Goal: Information Seeking & Learning: Find specific fact

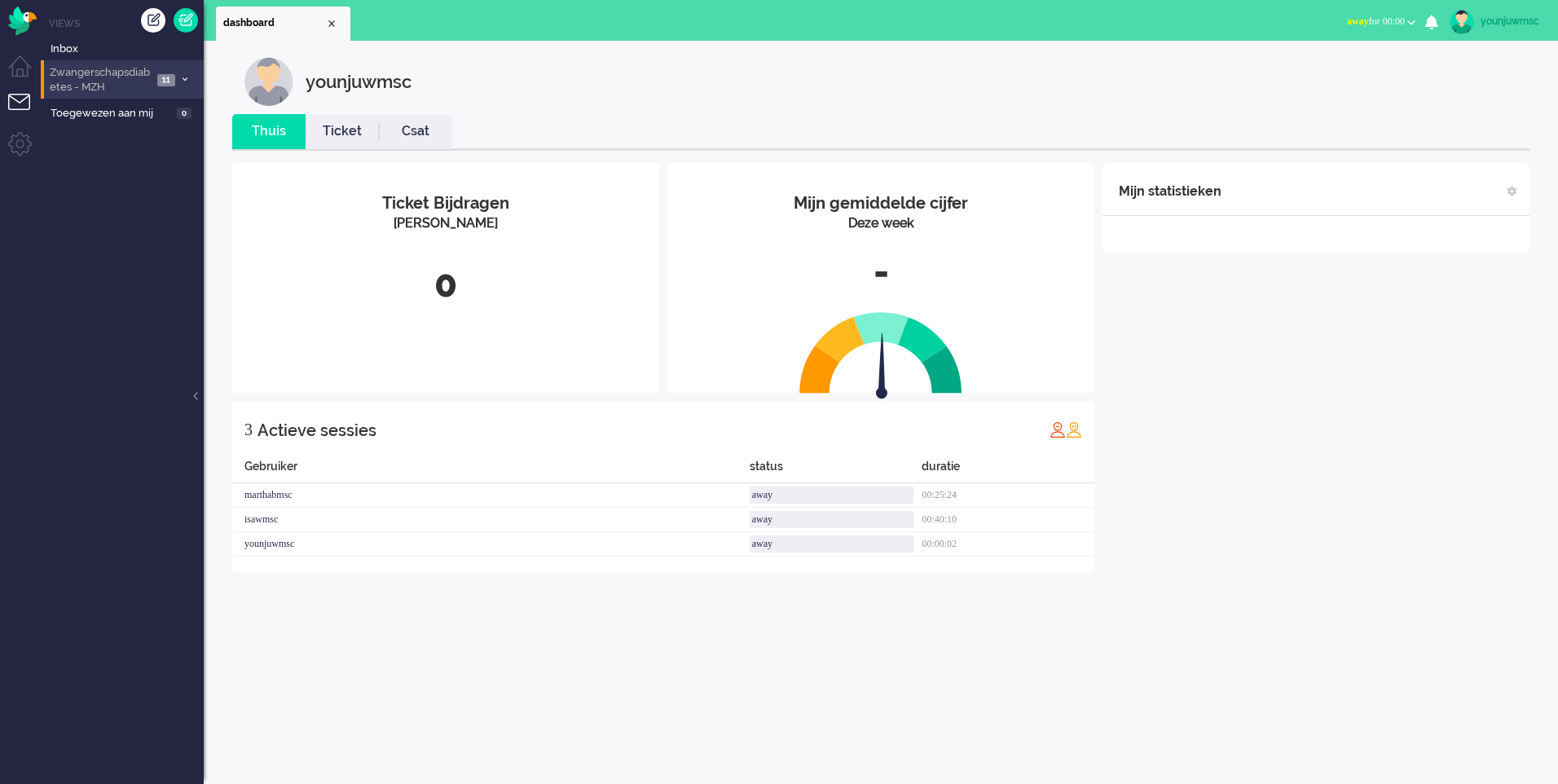
click at [132, 75] on span "Zwangerschapsdiabetes - MZH" at bounding box center [100, 80] width 105 height 31
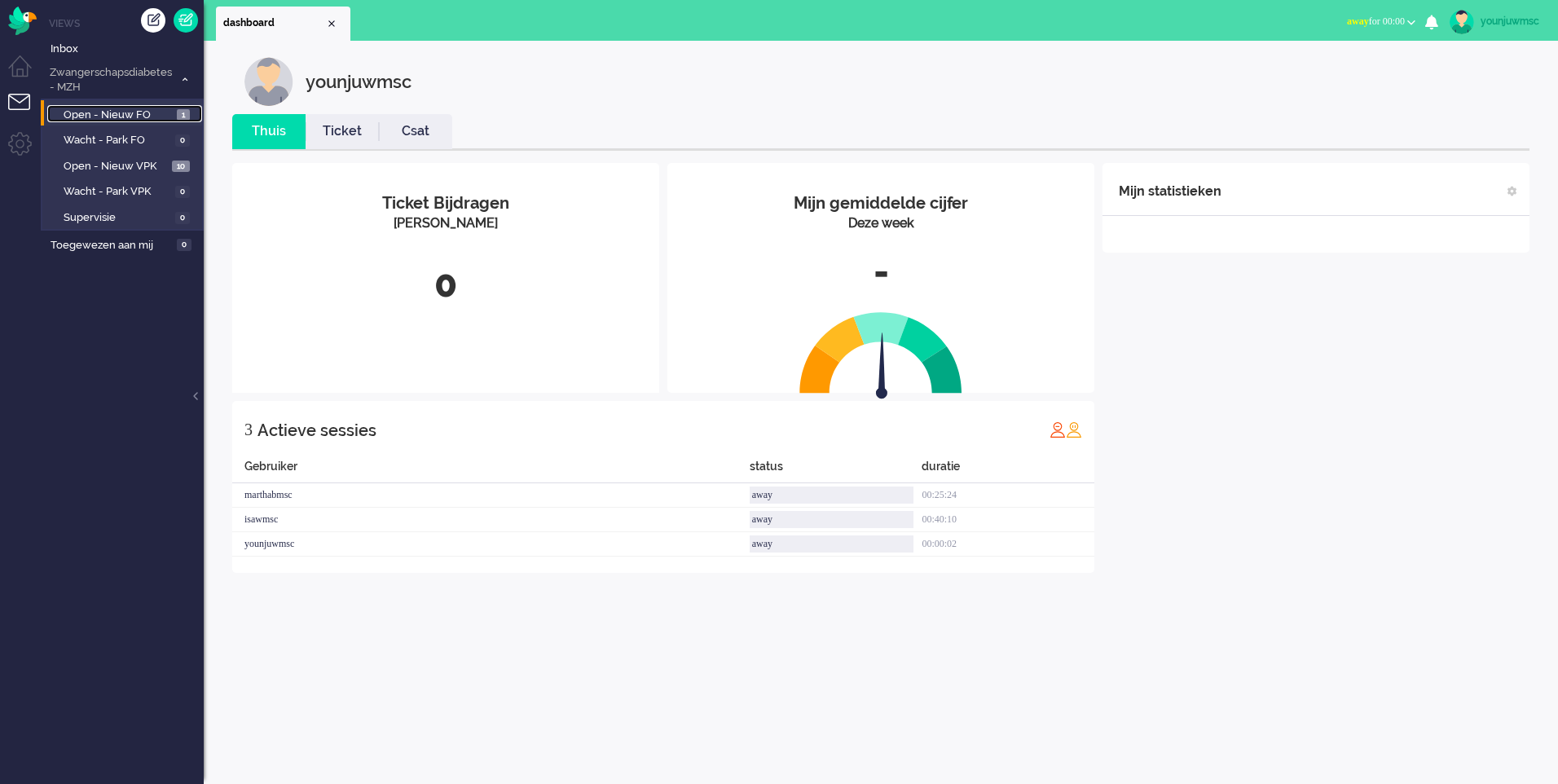
click at [142, 112] on span "Open - Nieuw FO" at bounding box center [118, 115] width 109 height 15
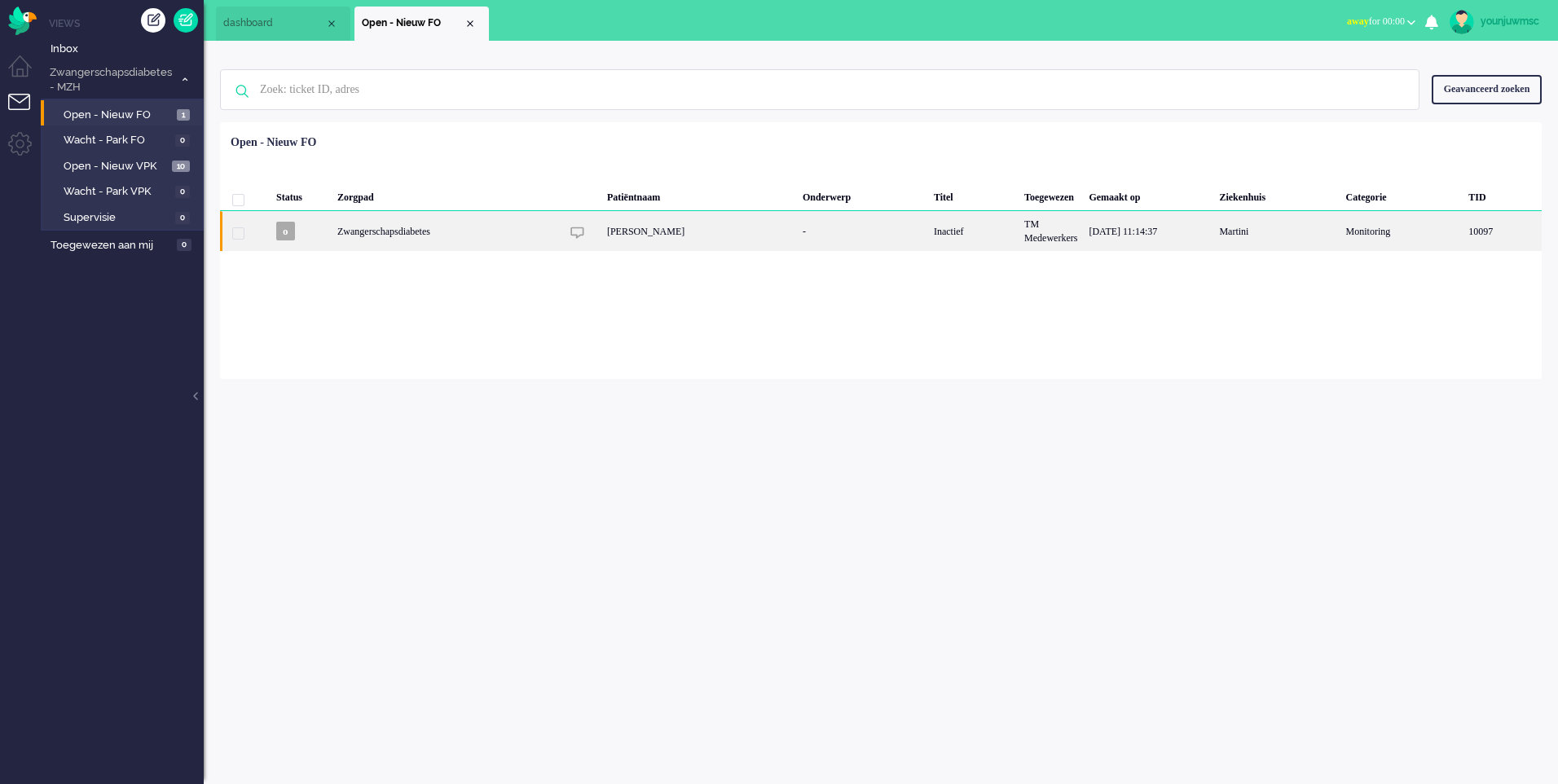
click at [709, 224] on div "[PERSON_NAME]" at bounding box center [698, 231] width 196 height 40
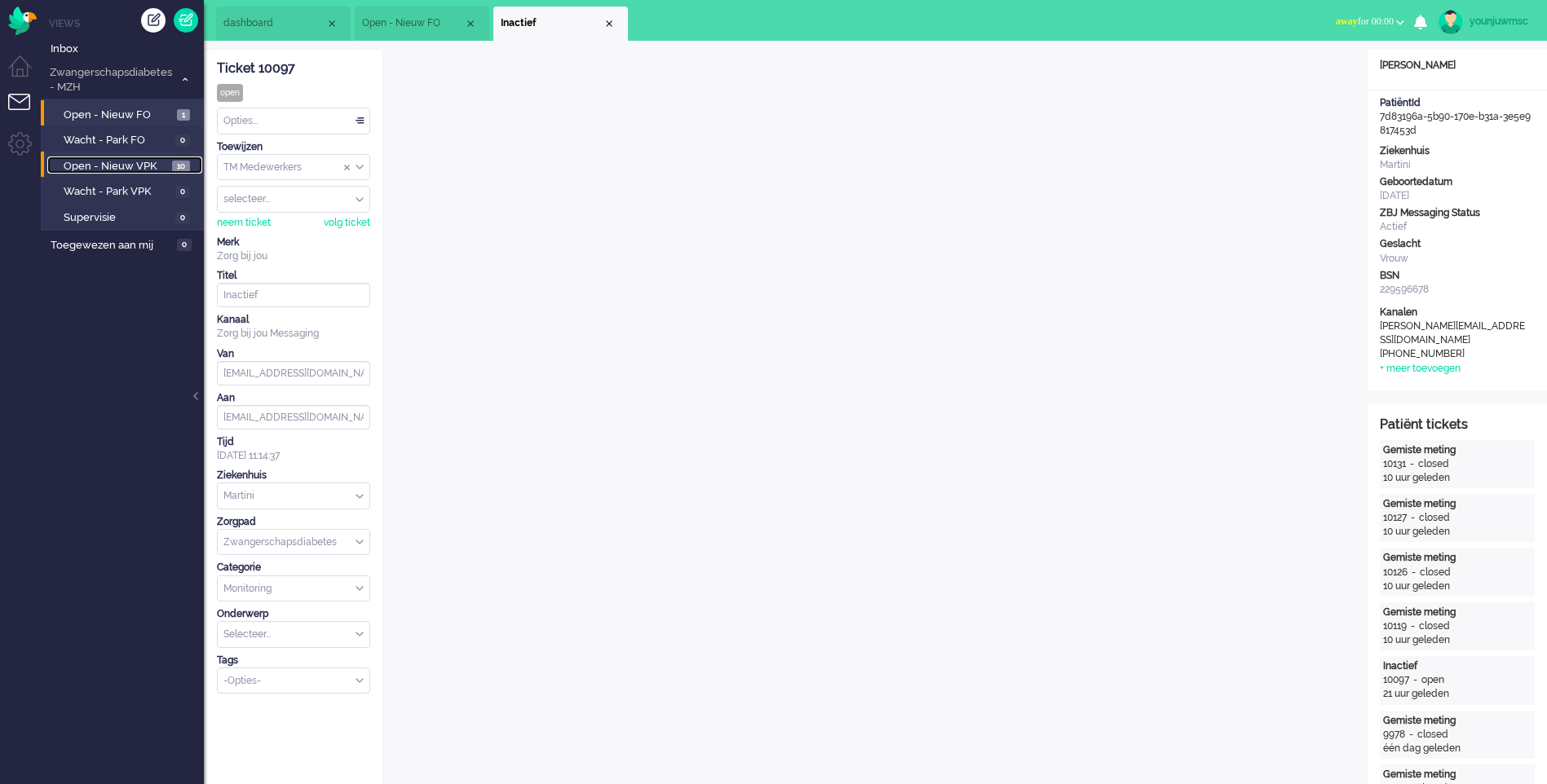
click at [115, 165] on span "Open - Nieuw VPK" at bounding box center [115, 167] width 104 height 15
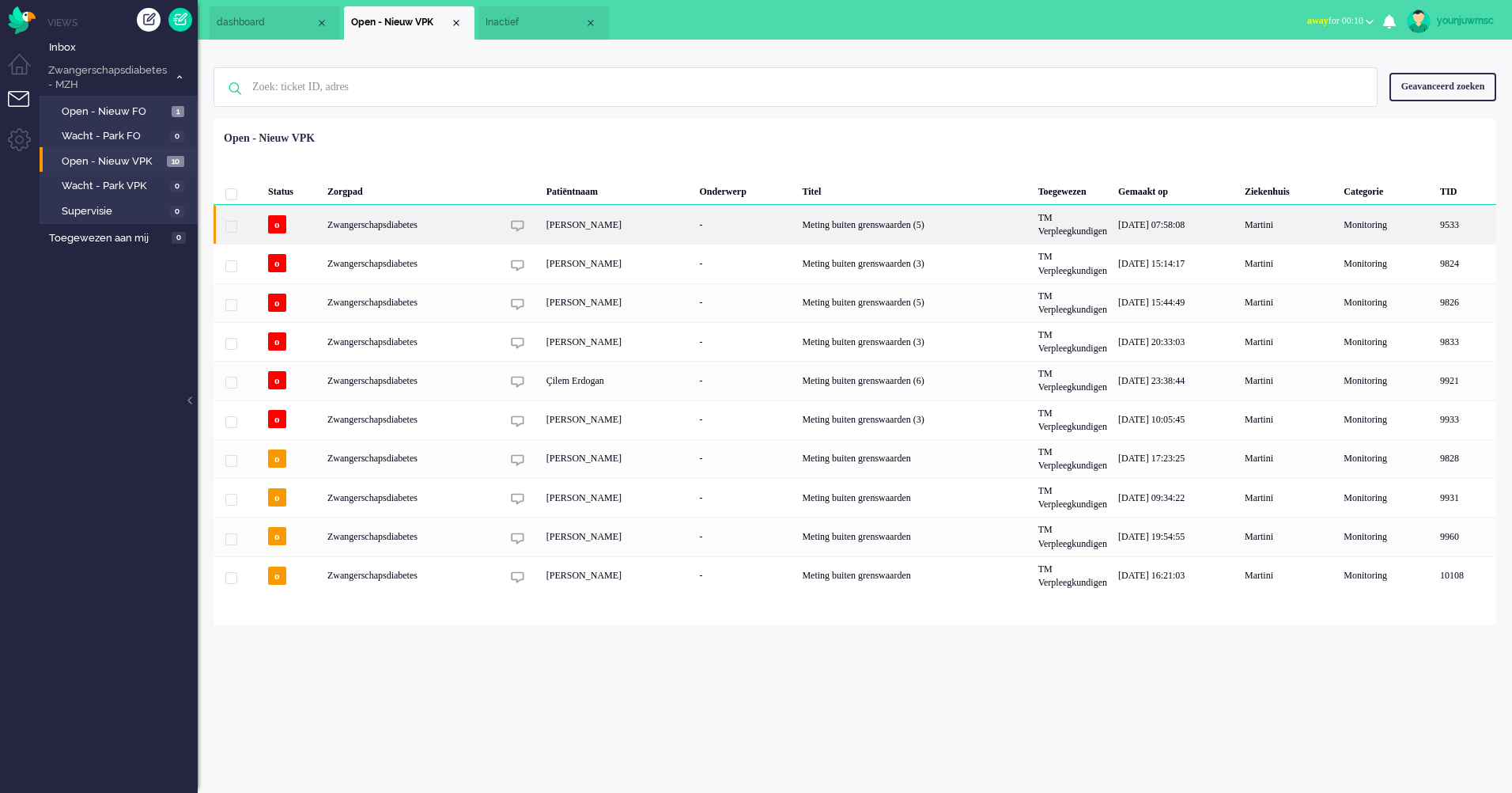
click at [588, 227] on div "[PERSON_NAME]" at bounding box center [618, 224] width 154 height 39
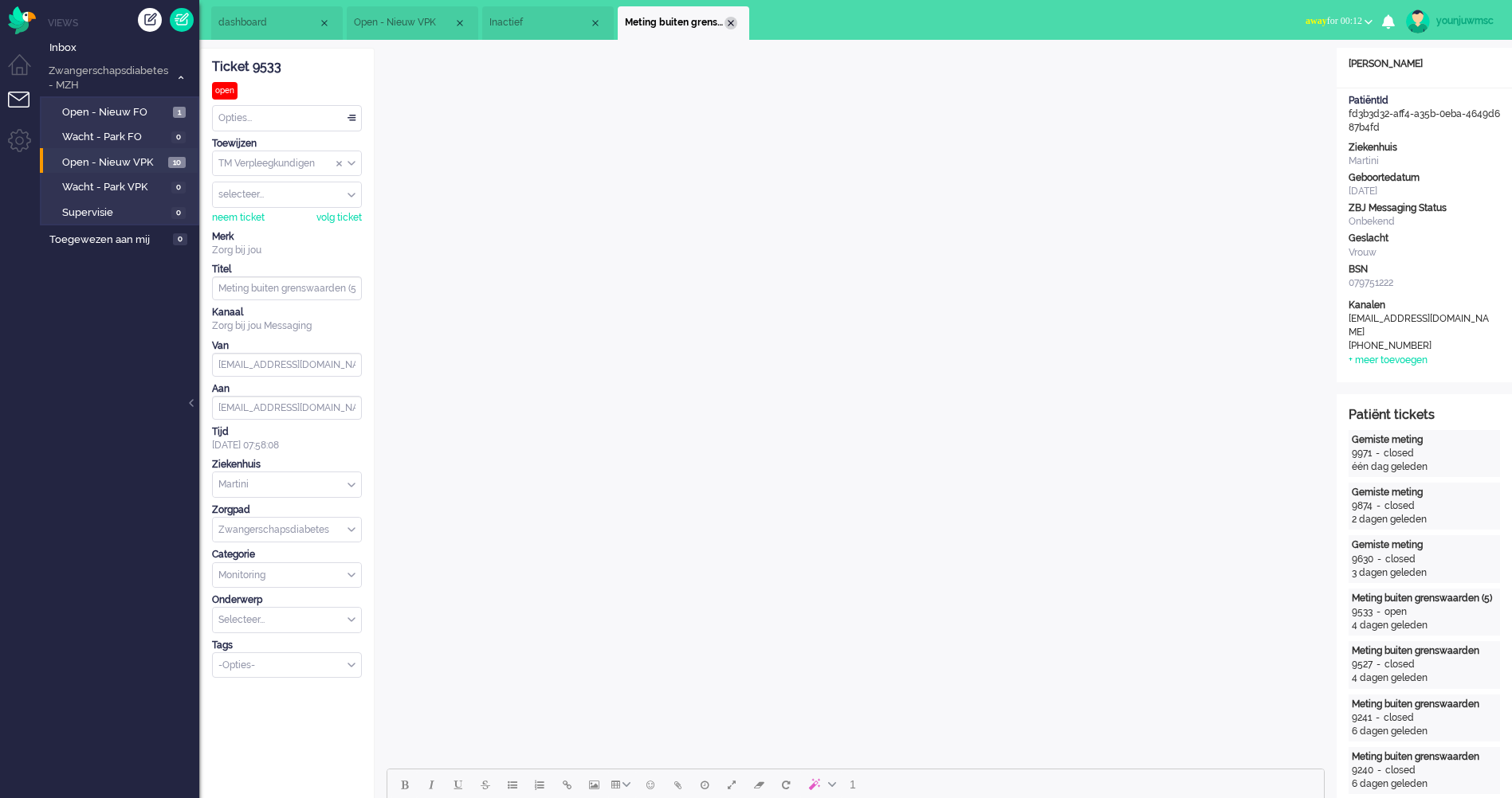
click at [730, 23] on div "Close tab" at bounding box center [731, 23] width 13 height 13
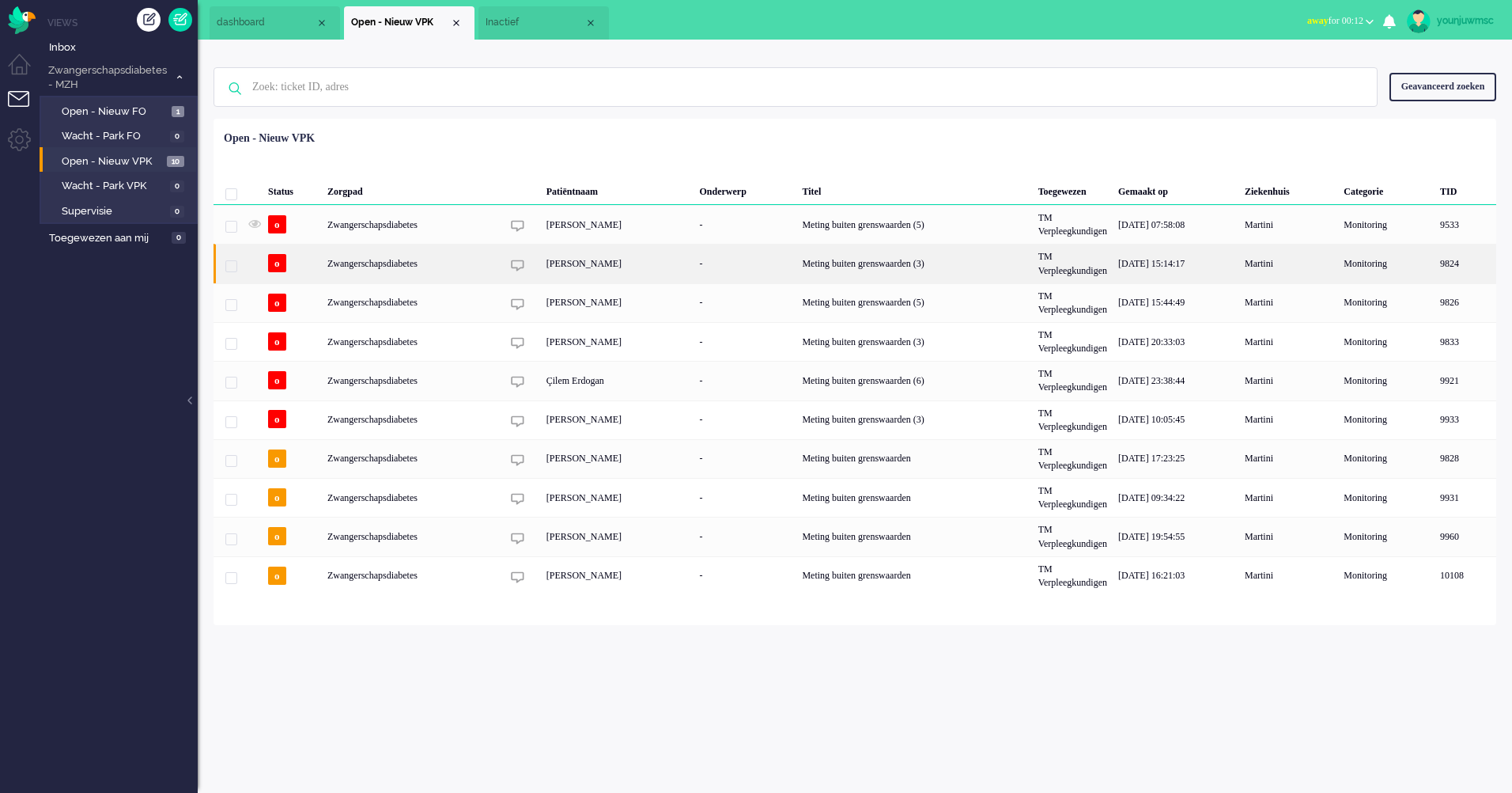
click at [566, 265] on div "[PERSON_NAME]" at bounding box center [618, 263] width 154 height 39
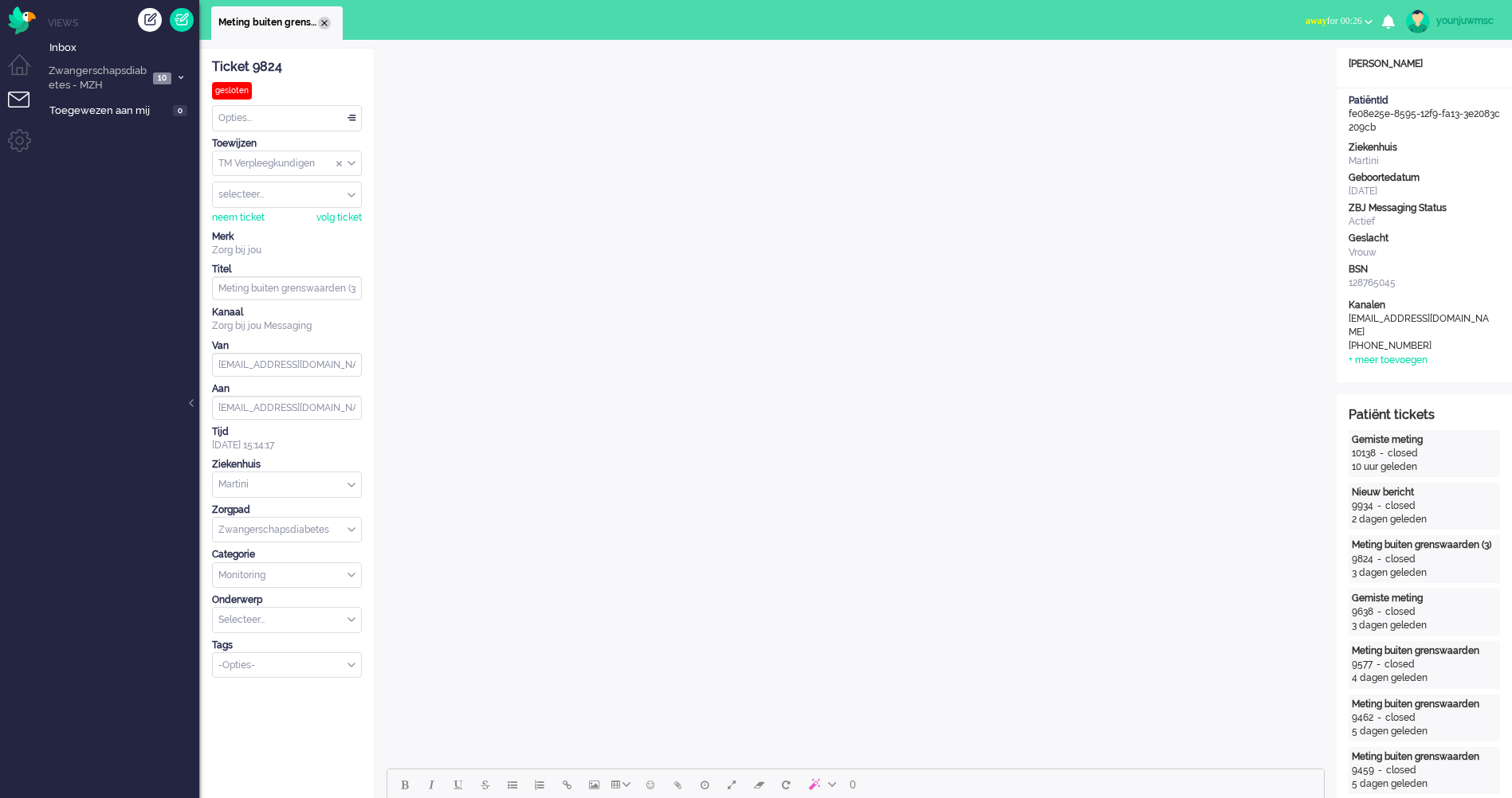
click at [326, 20] on div "Close tab" at bounding box center [325, 23] width 13 height 13
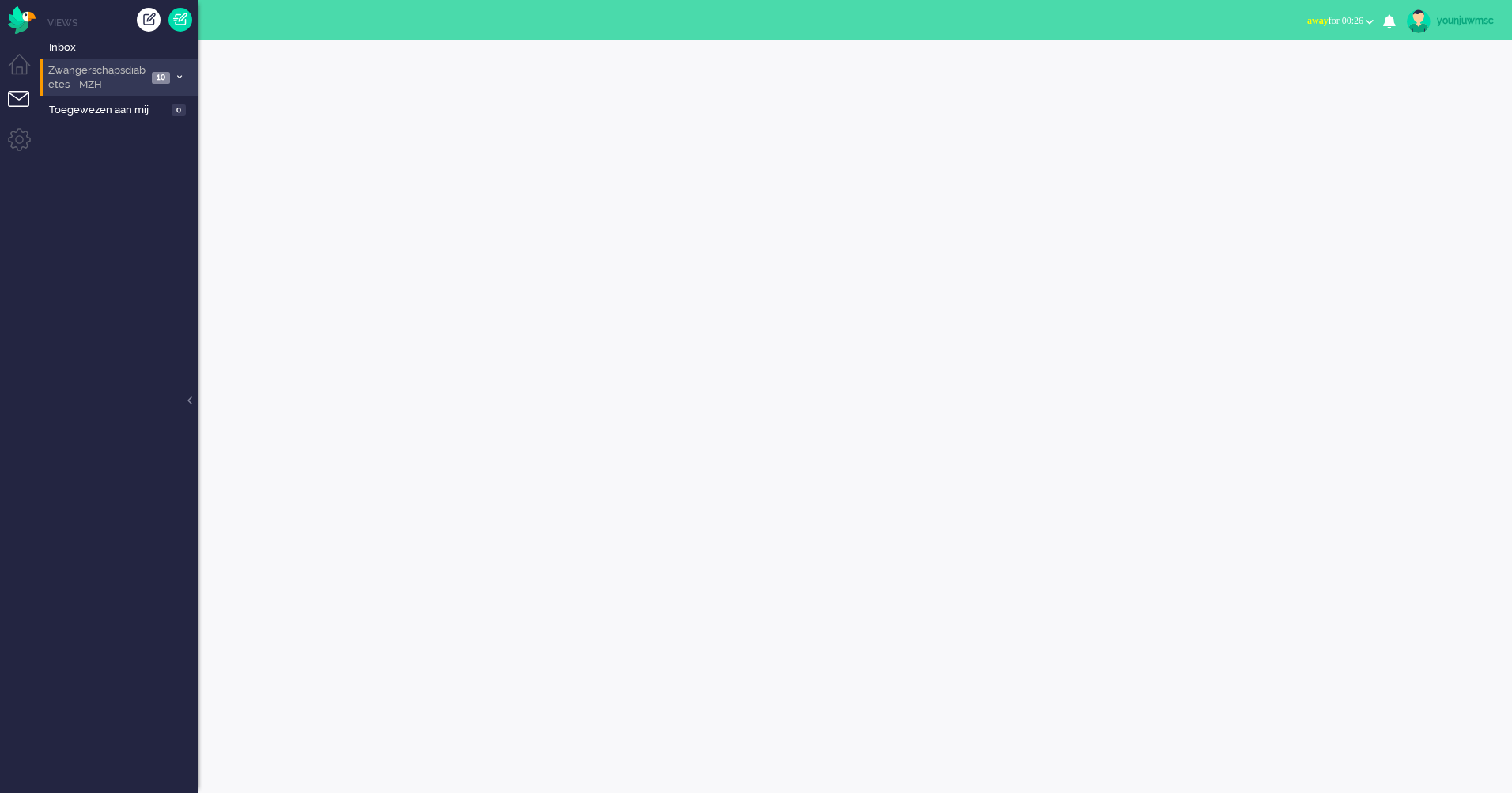
click at [89, 83] on span "Zwangerschapsdiabetes - MZH" at bounding box center [96, 78] width 101 height 30
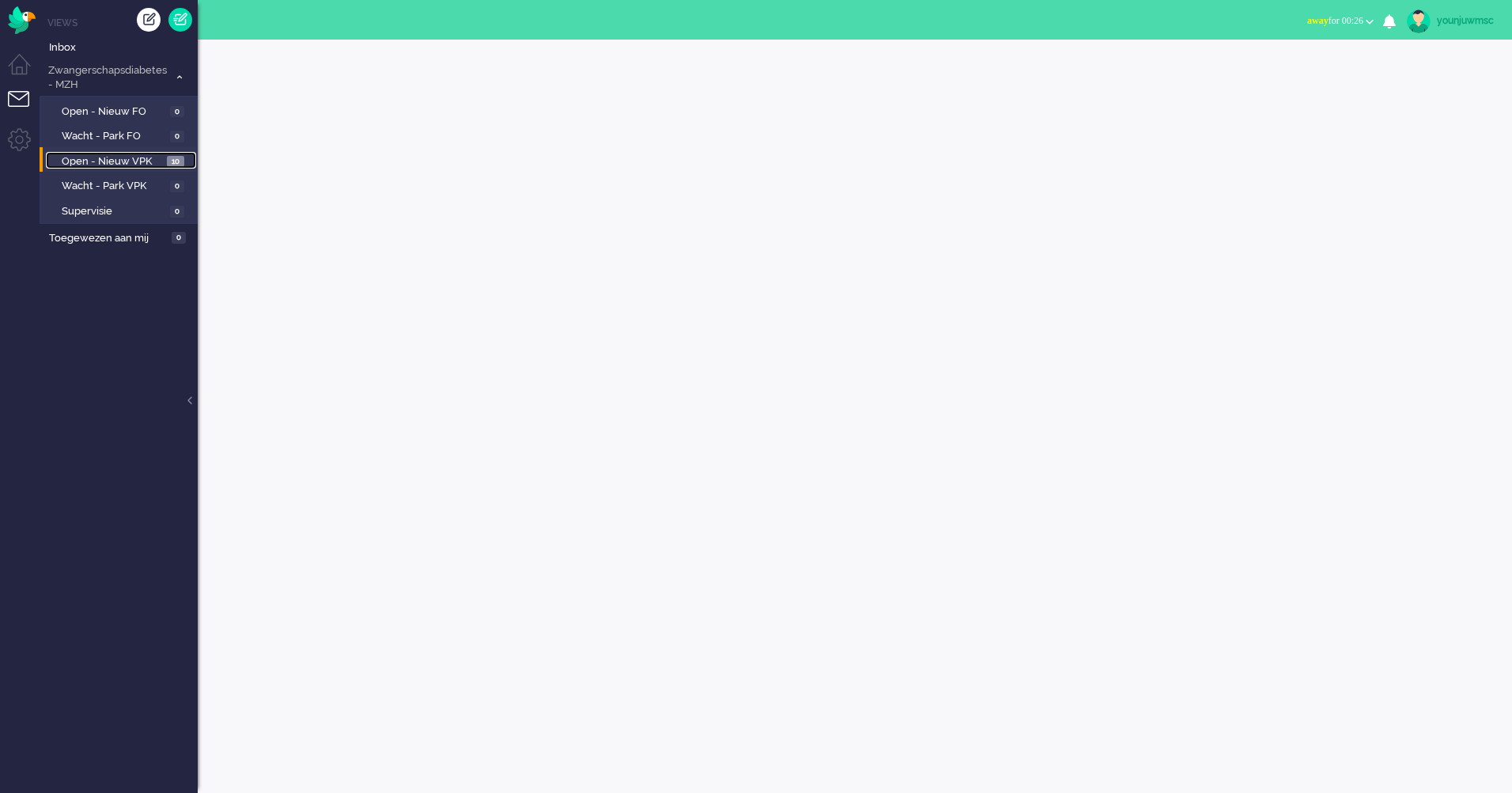
click at [119, 162] on span "Open - Nieuw VPK" at bounding box center [112, 162] width 101 height 15
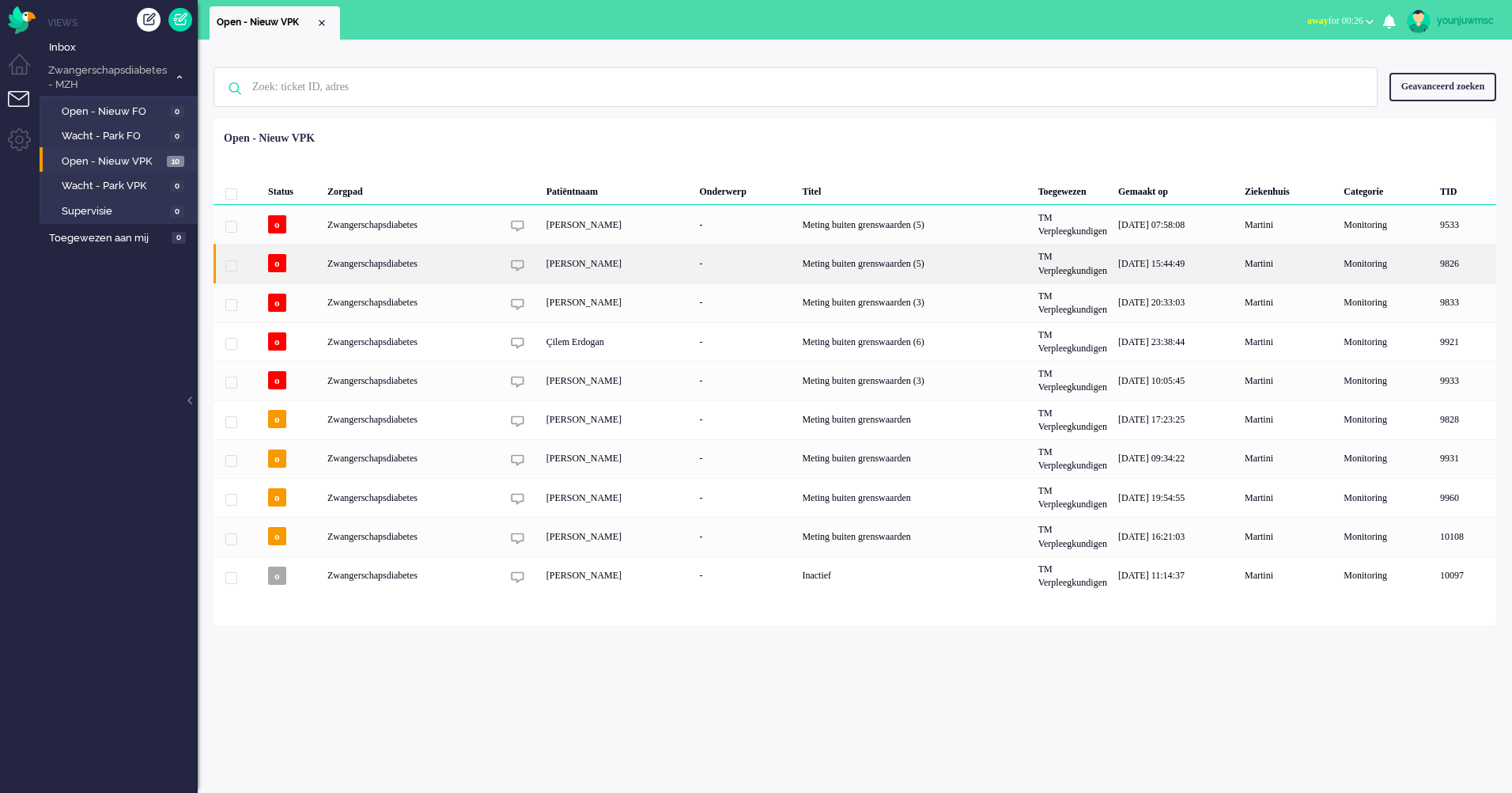
click at [580, 274] on div "[PERSON_NAME]" at bounding box center [618, 263] width 154 height 39
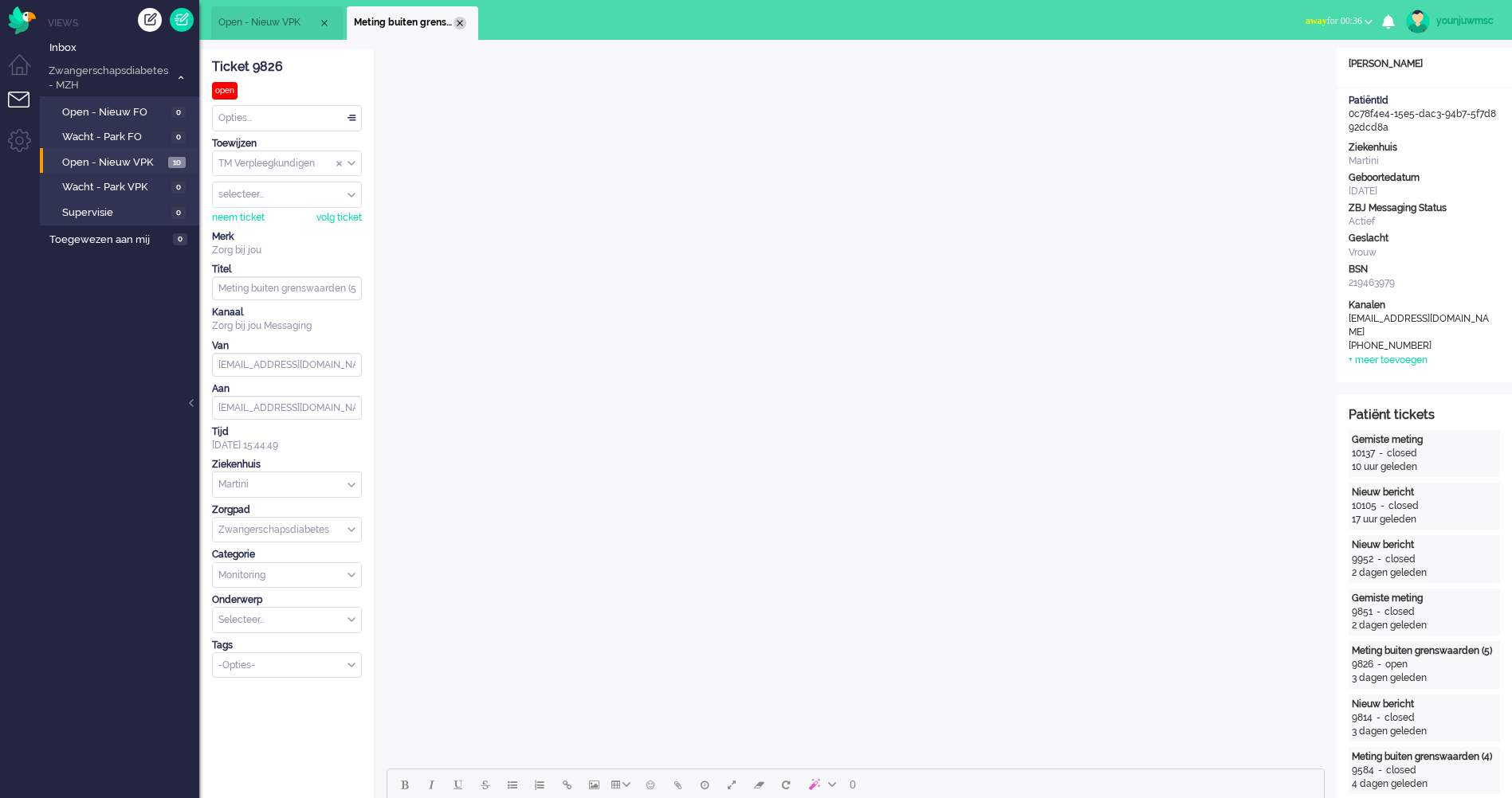
click at [456, 21] on div "Close tab" at bounding box center [460, 23] width 13 height 13
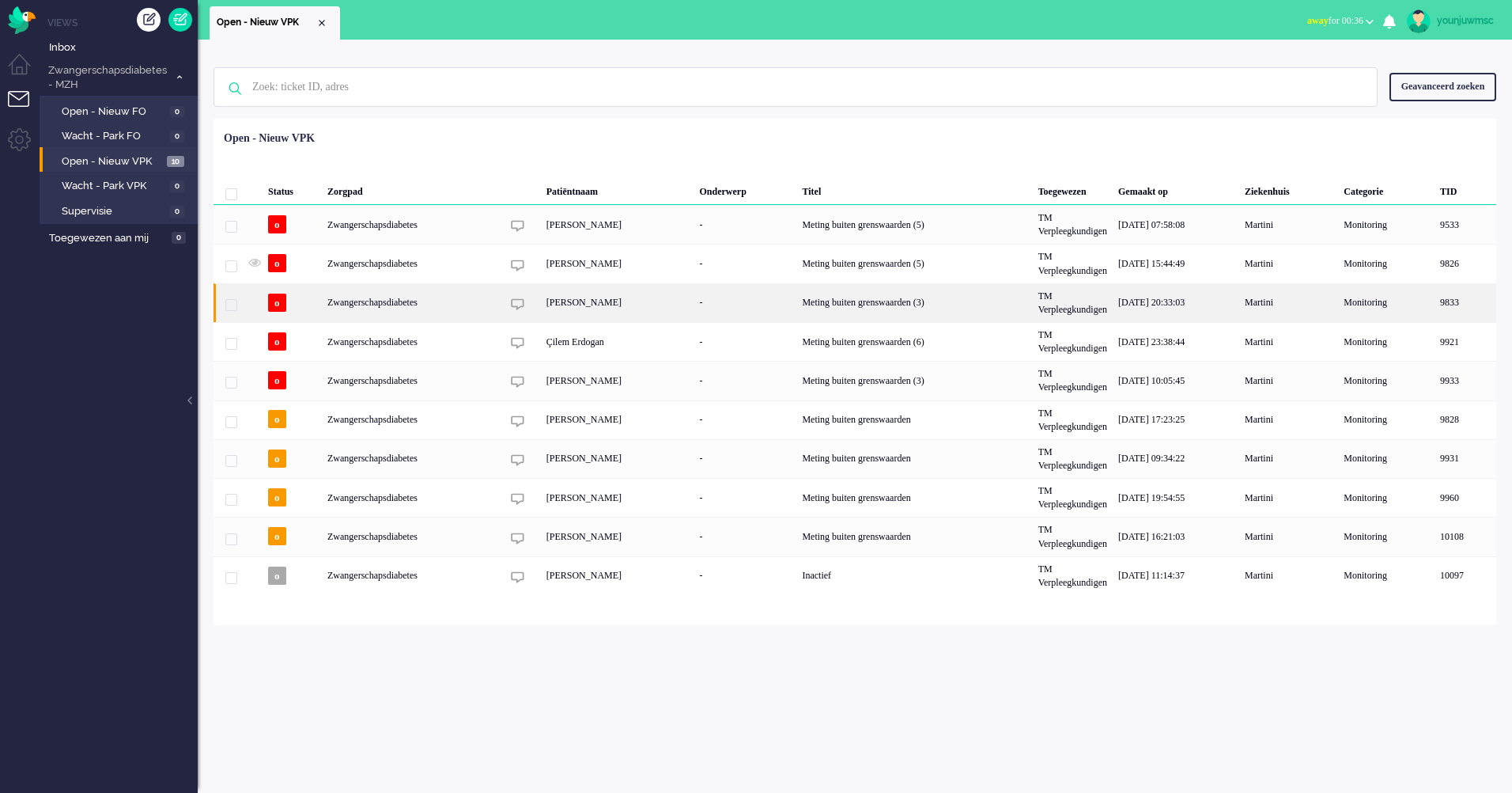
click at [583, 310] on div "[PERSON_NAME]" at bounding box center [618, 303] width 154 height 39
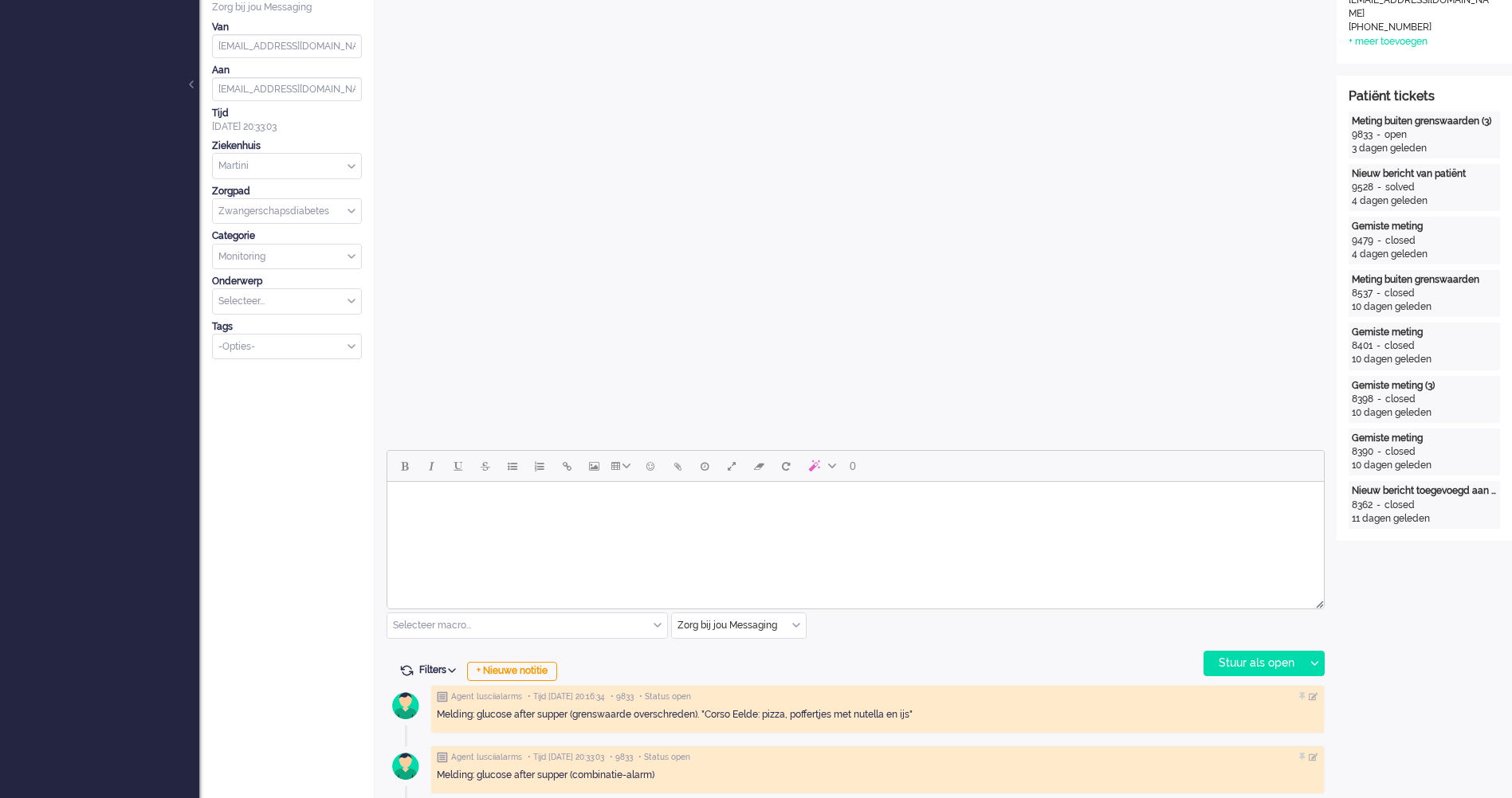
scroll to position [557, 0]
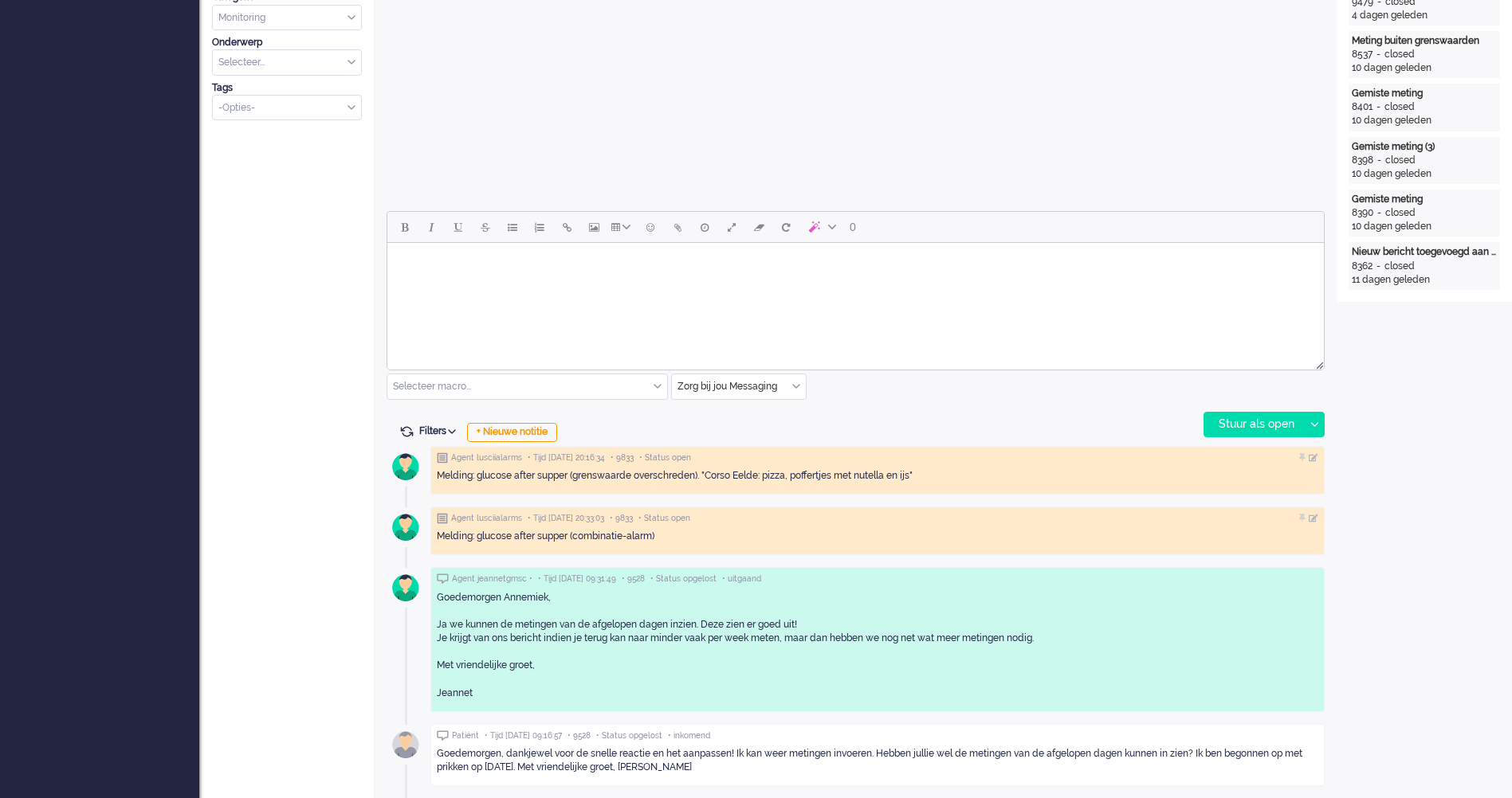
click at [476, 283] on html at bounding box center [855, 264] width 936 height 41
click at [442, 272] on li "Je bloedglucosewaarden zien er goed uit. Ik heb het programma aangepast naar 2x…" at bounding box center [871, 272] width 876 height 12
click at [895, 287] on body "Beste Annemiek Je bloedglucosewaarden zien er goed uit. Ik heb het programma aa…" at bounding box center [855, 275] width 923 height 52
click at [1065, 300] on body "Beste Annemiek Je bloedglucosewaarden zien er goed uit. Ik heb het programma aa…" at bounding box center [855, 275] width 923 height 52
click at [1113, 279] on body "Beste Annemiek Je bloedglucosewaarden zien er goed uit. Ik heb het programma aa…" at bounding box center [855, 275] width 923 height 52
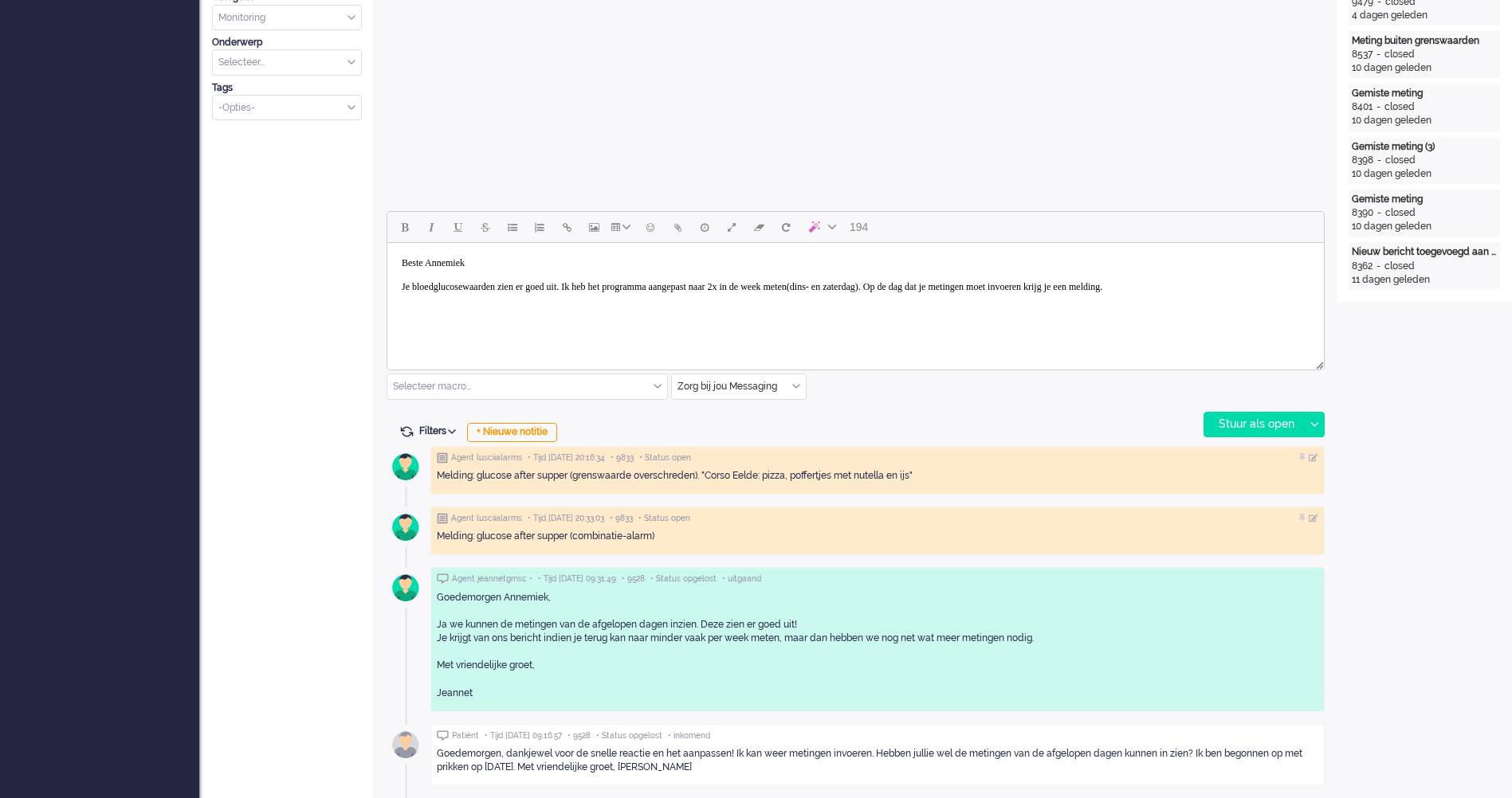
drag, startPoint x: 1255, startPoint y: 282, endPoint x: 1721, endPoint y: 542, distance: 533.6
click at [1255, 282] on body "Beste Annemiek Je bloedglucosewaarden zien er goed uit. Ik heb het programma aa…" at bounding box center [855, 275] width 923 height 52
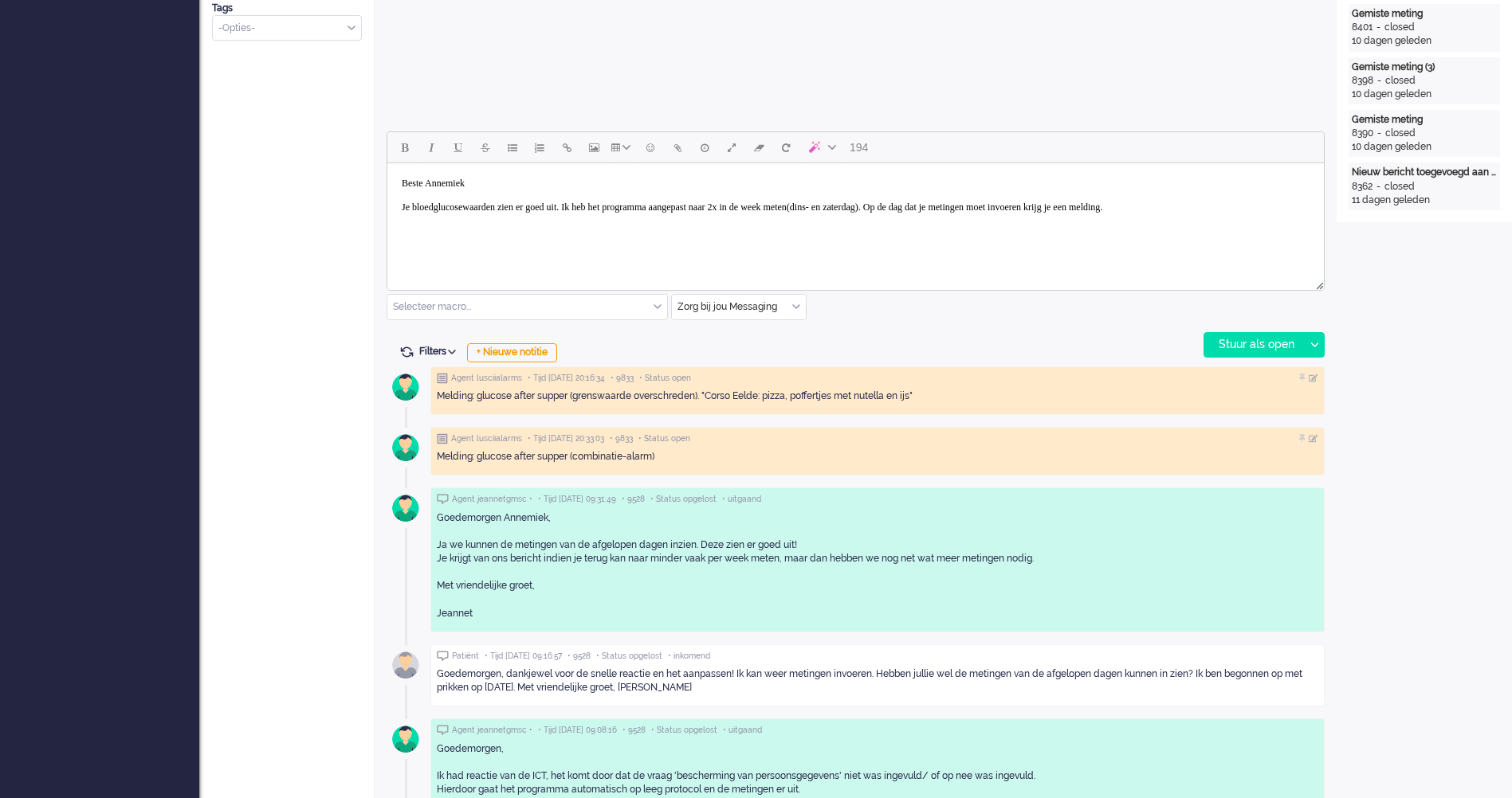
click at [722, 227] on html "Beste Annemiek Je bloedglucosewaarden zien er goed uit. Ik heb het programma aa…" at bounding box center [855, 195] width 936 height 64
click at [1308, 214] on body "Beste Annemiek Je bloedglucosewaarden zien er goed uit. Ik heb het programma aa…" at bounding box center [855, 196] width 923 height 52
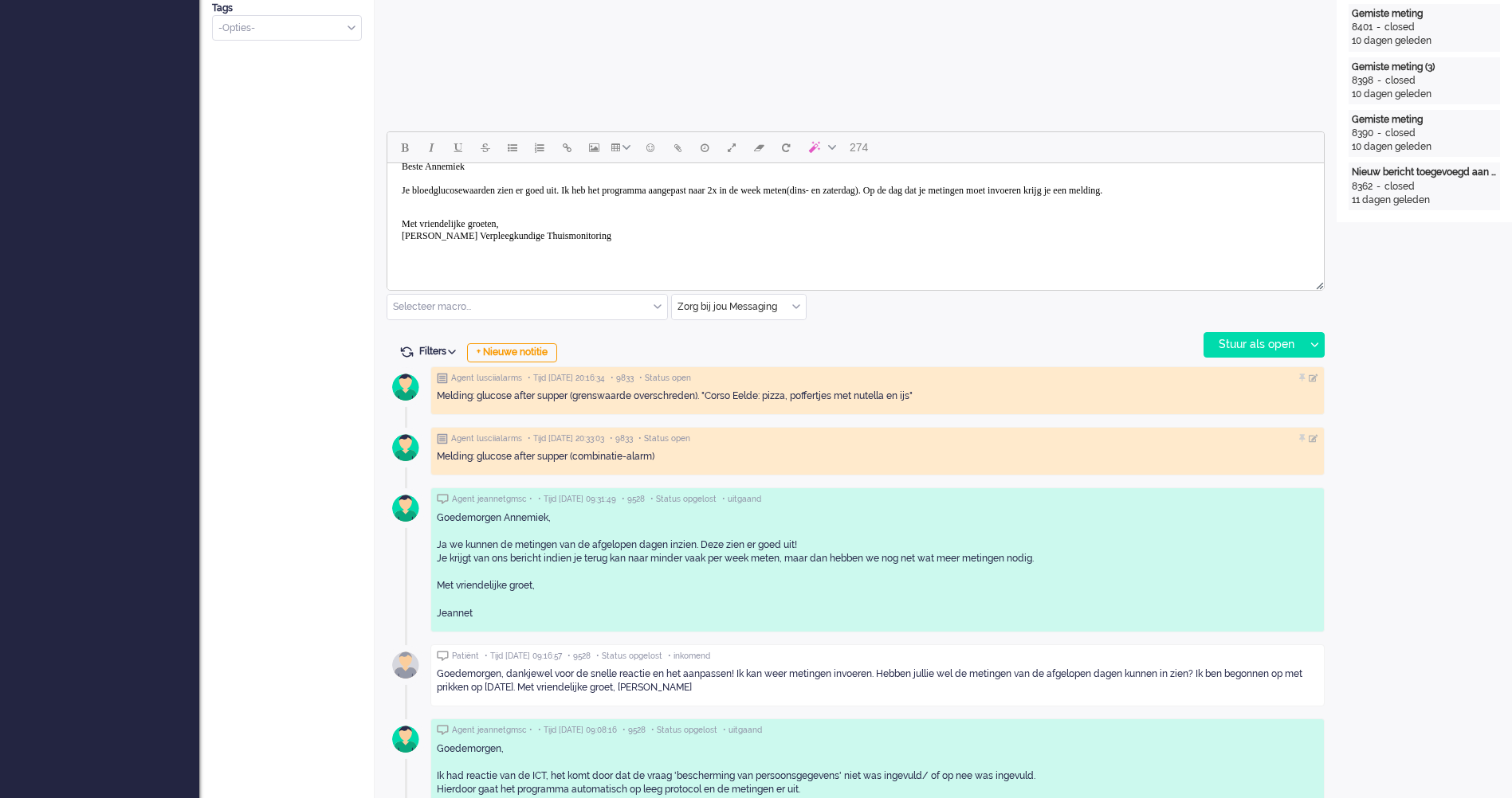
click at [665, 232] on p "Met vriendelijke groeten, Younju Westra-Jung Verpleegkundige Thuismonitoring" at bounding box center [855, 230] width 908 height 24
click at [617, 204] on body "Beste Annemiek Je bloedglucosewaarden zien er goed uit. Ik heb het programma aa…" at bounding box center [855, 212] width 923 height 118
click at [898, 198] on body "Beste Annemiek Je bloedglucosewaarden zien er goed uit. Ik heb het programma aa…" at bounding box center [855, 212] width 923 height 118
click at [1262, 349] on div "Stuur als open" at bounding box center [1254, 345] width 100 height 24
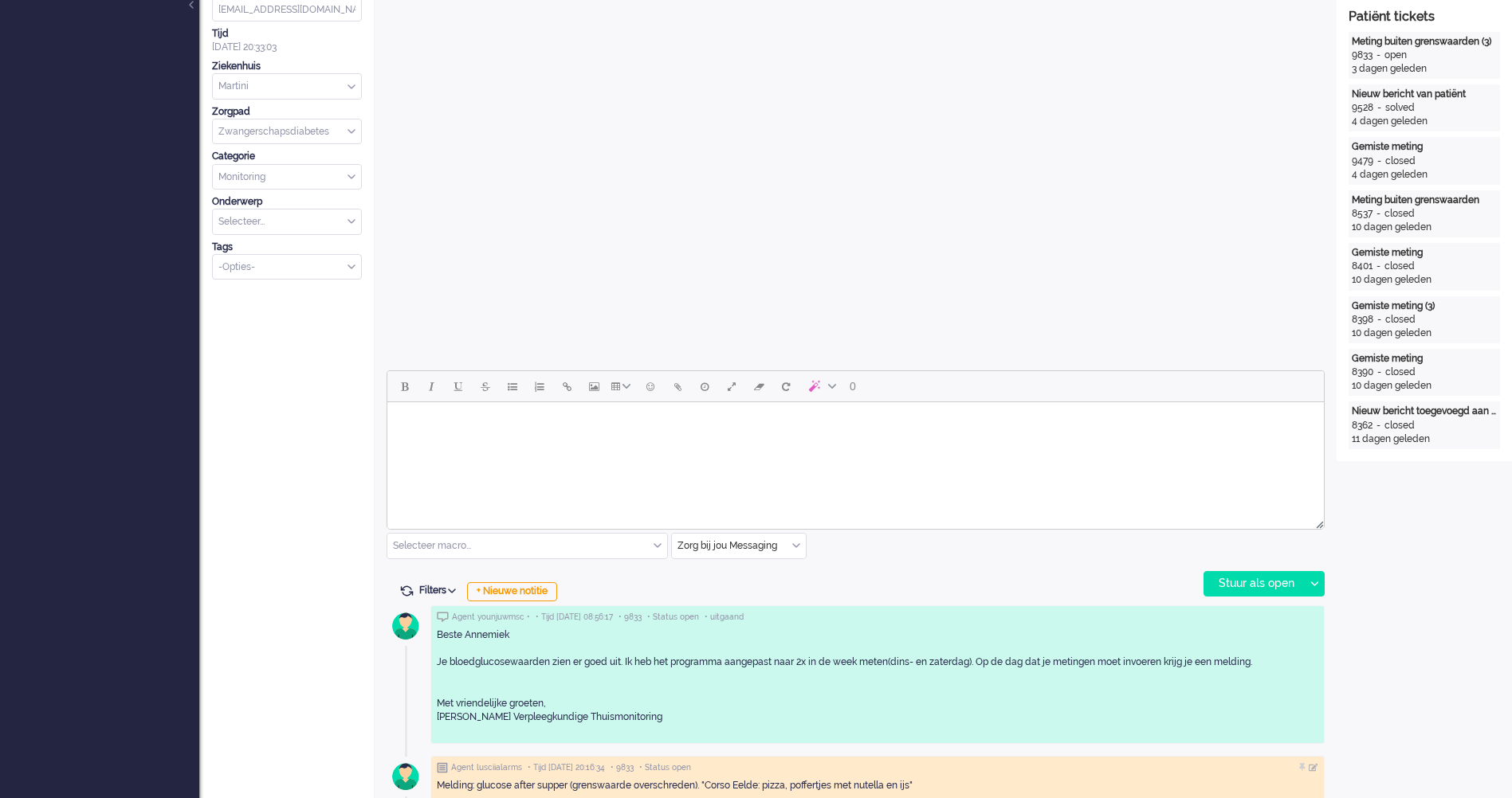
scroll to position [0, 0]
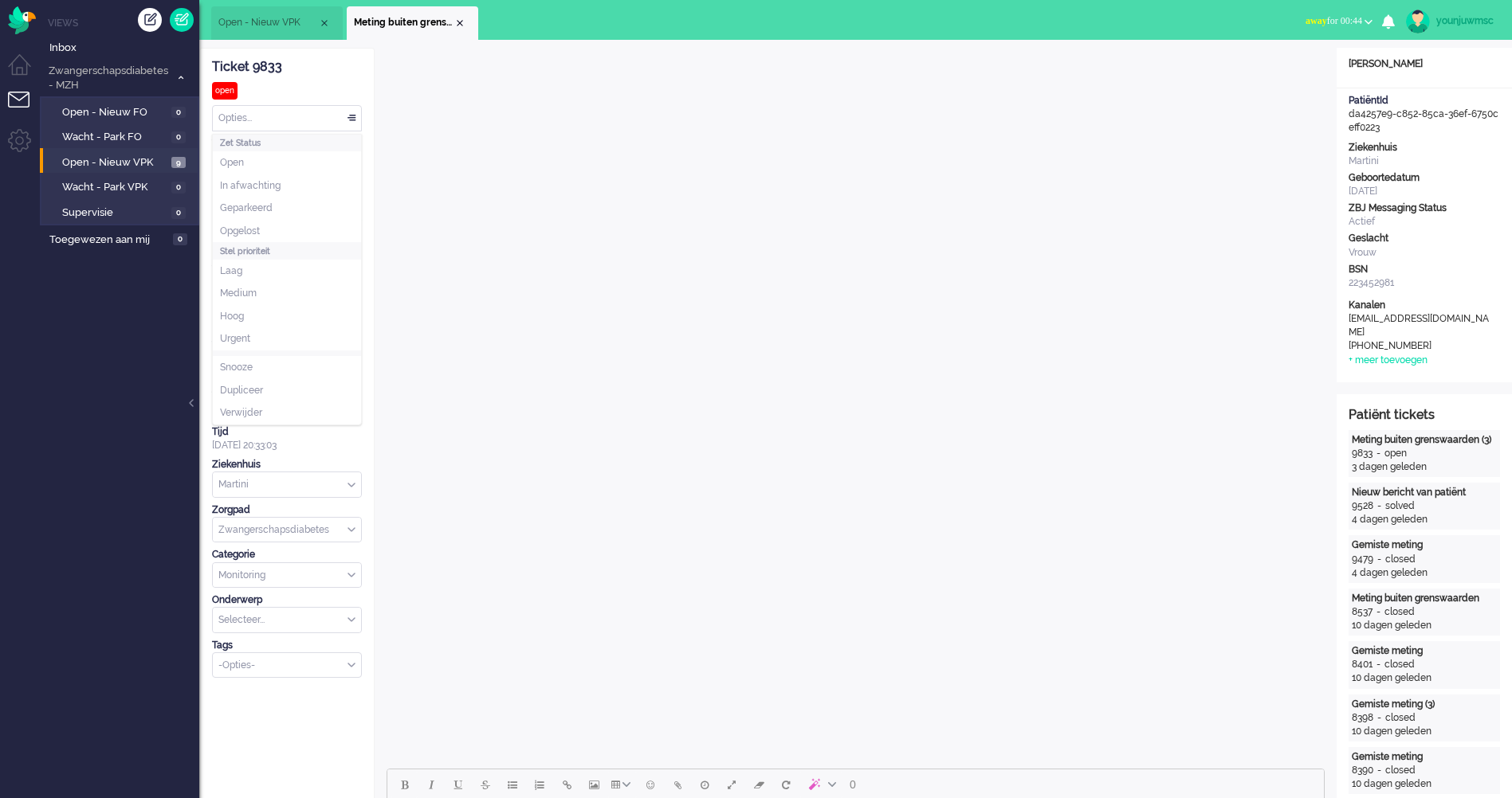
click at [327, 110] on div "Opties..." at bounding box center [286, 118] width 148 height 24
click at [299, 226] on li "Opgelost" at bounding box center [286, 231] width 148 height 23
click at [458, 24] on div "Close tab" at bounding box center [460, 23] width 13 height 13
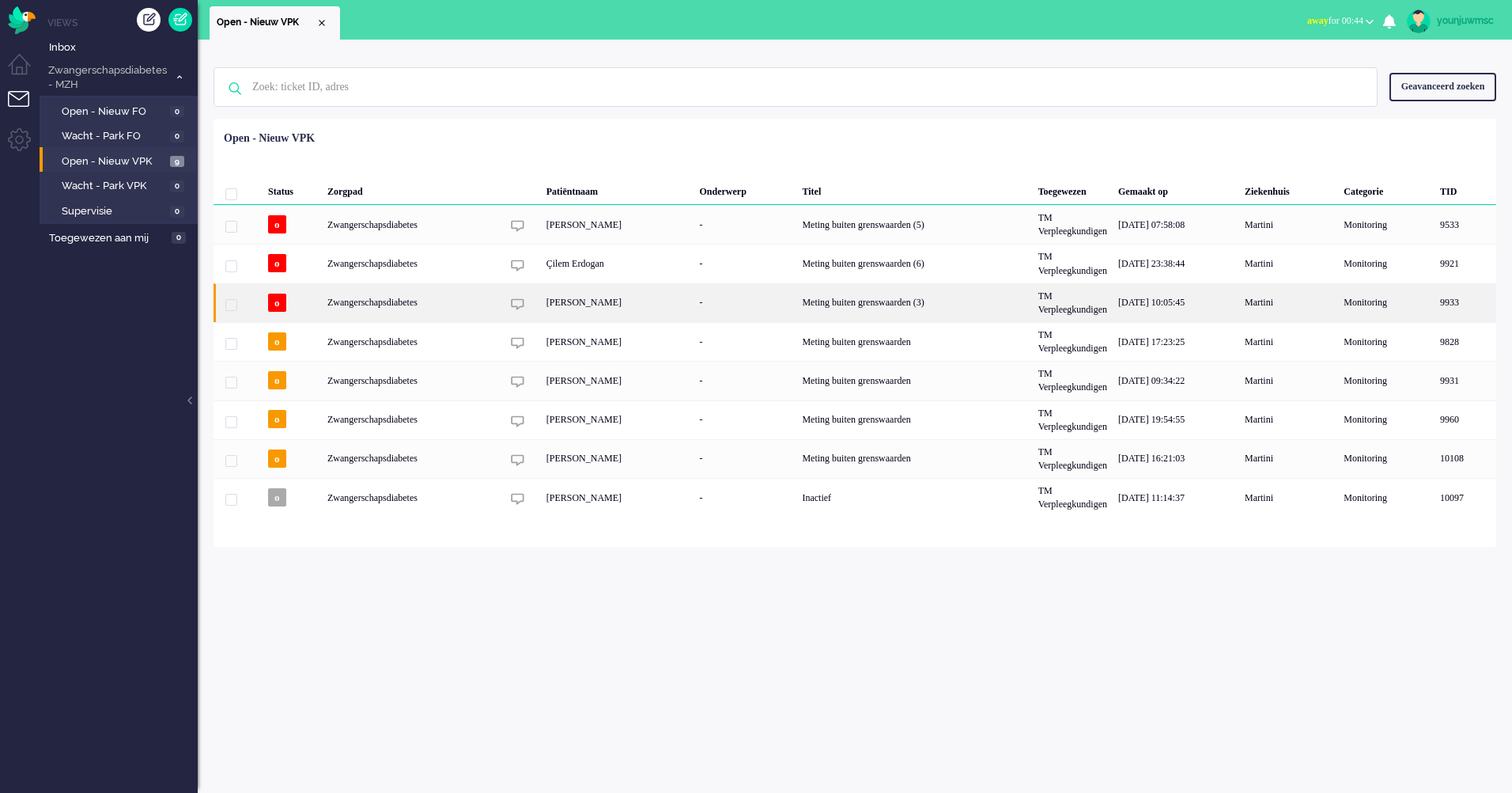
click at [600, 300] on div "[PERSON_NAME]" at bounding box center [618, 303] width 154 height 39
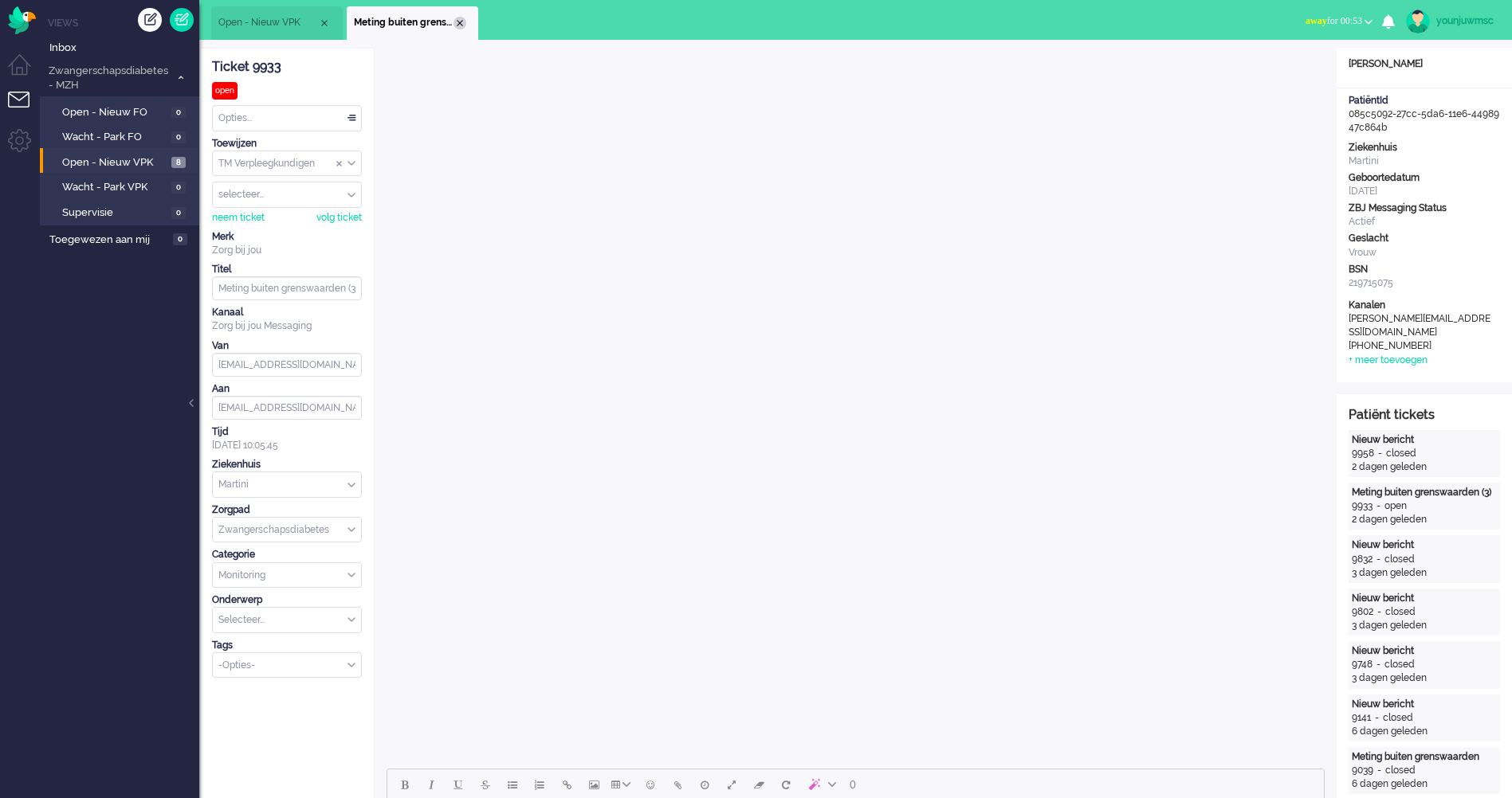
click at [460, 23] on div "Close tab" at bounding box center [460, 23] width 13 height 13
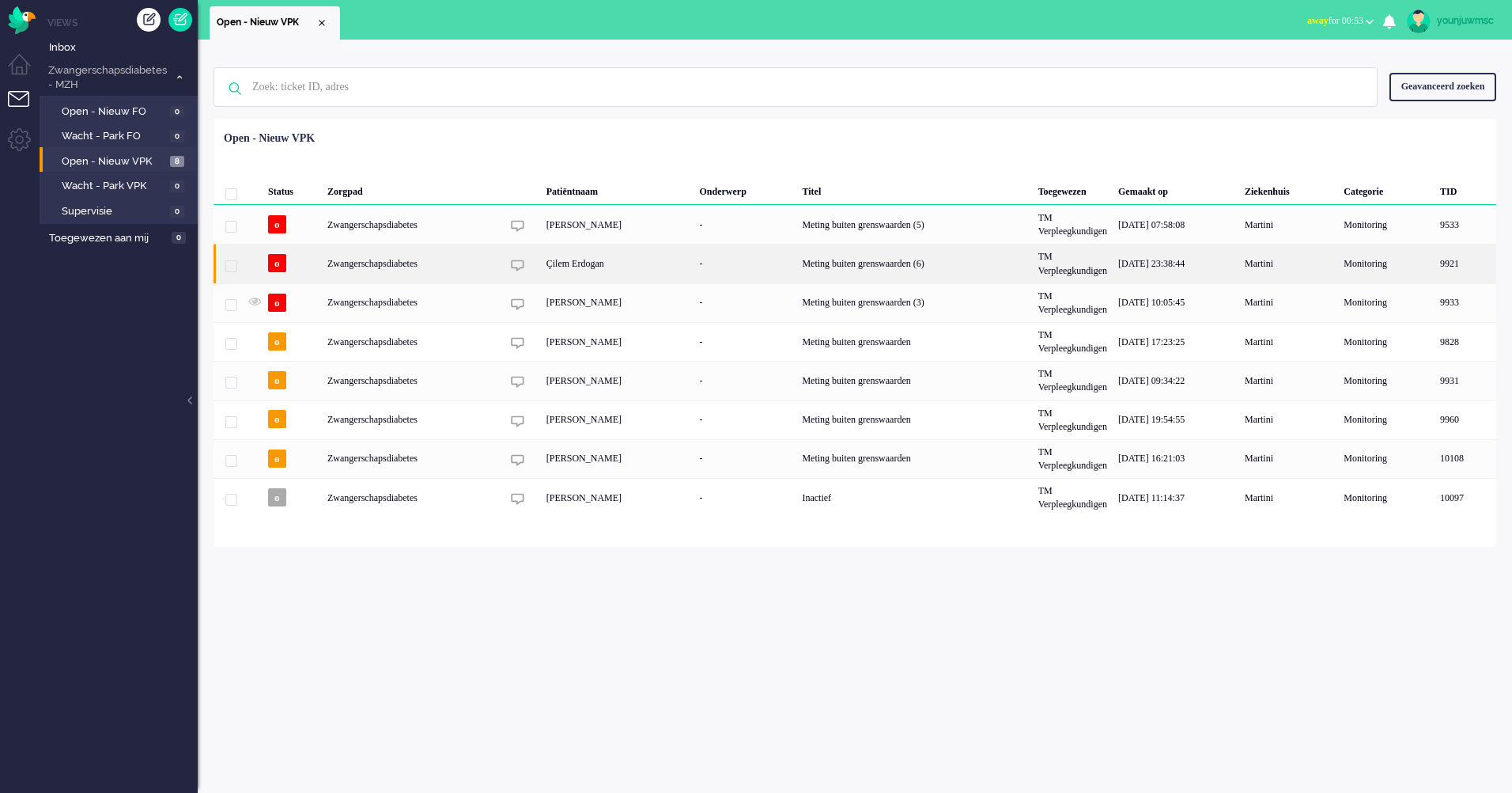
click at [578, 267] on div "Çilem Erdogan" at bounding box center [618, 263] width 154 height 39
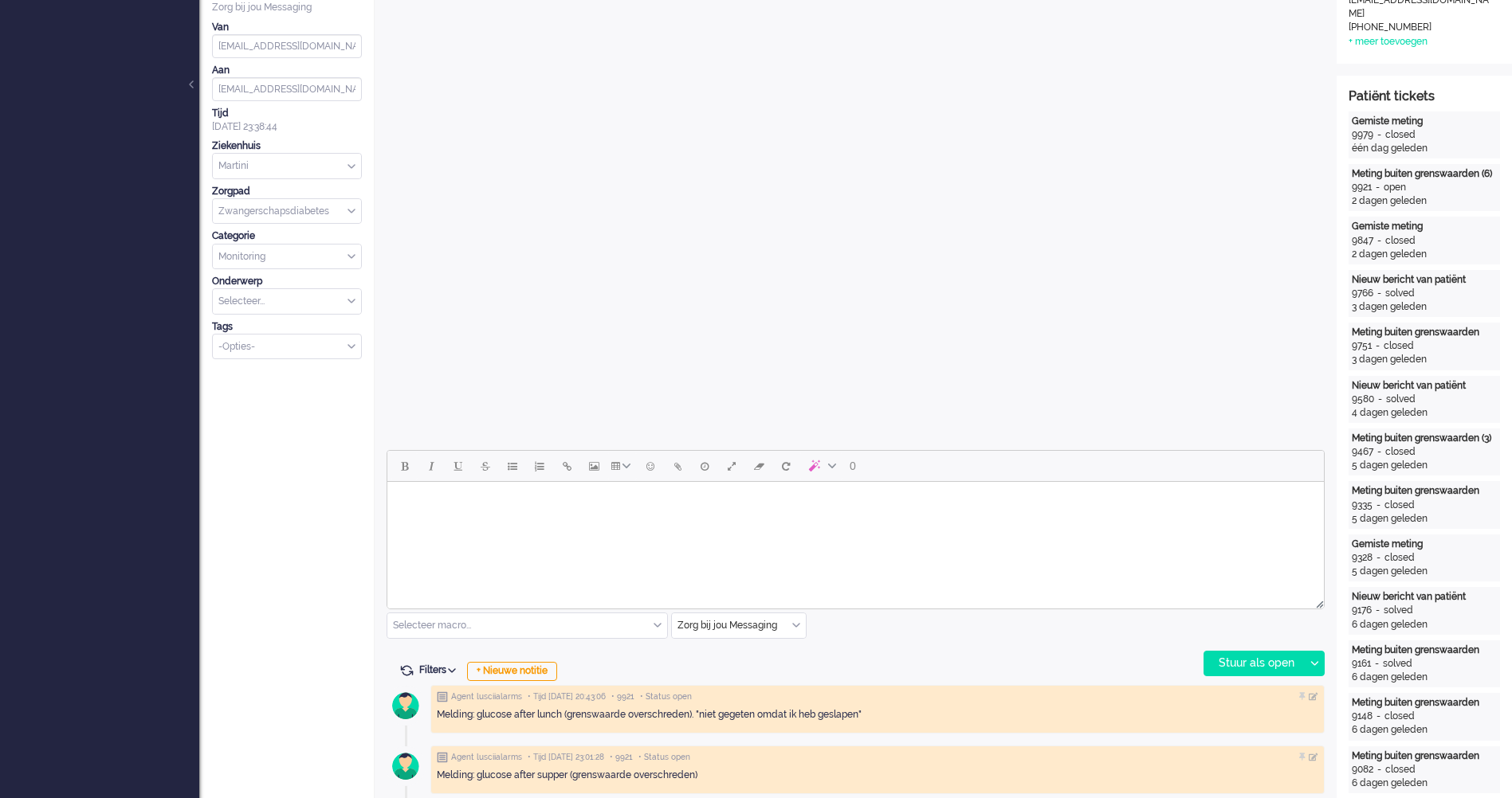
scroll to position [478, 0]
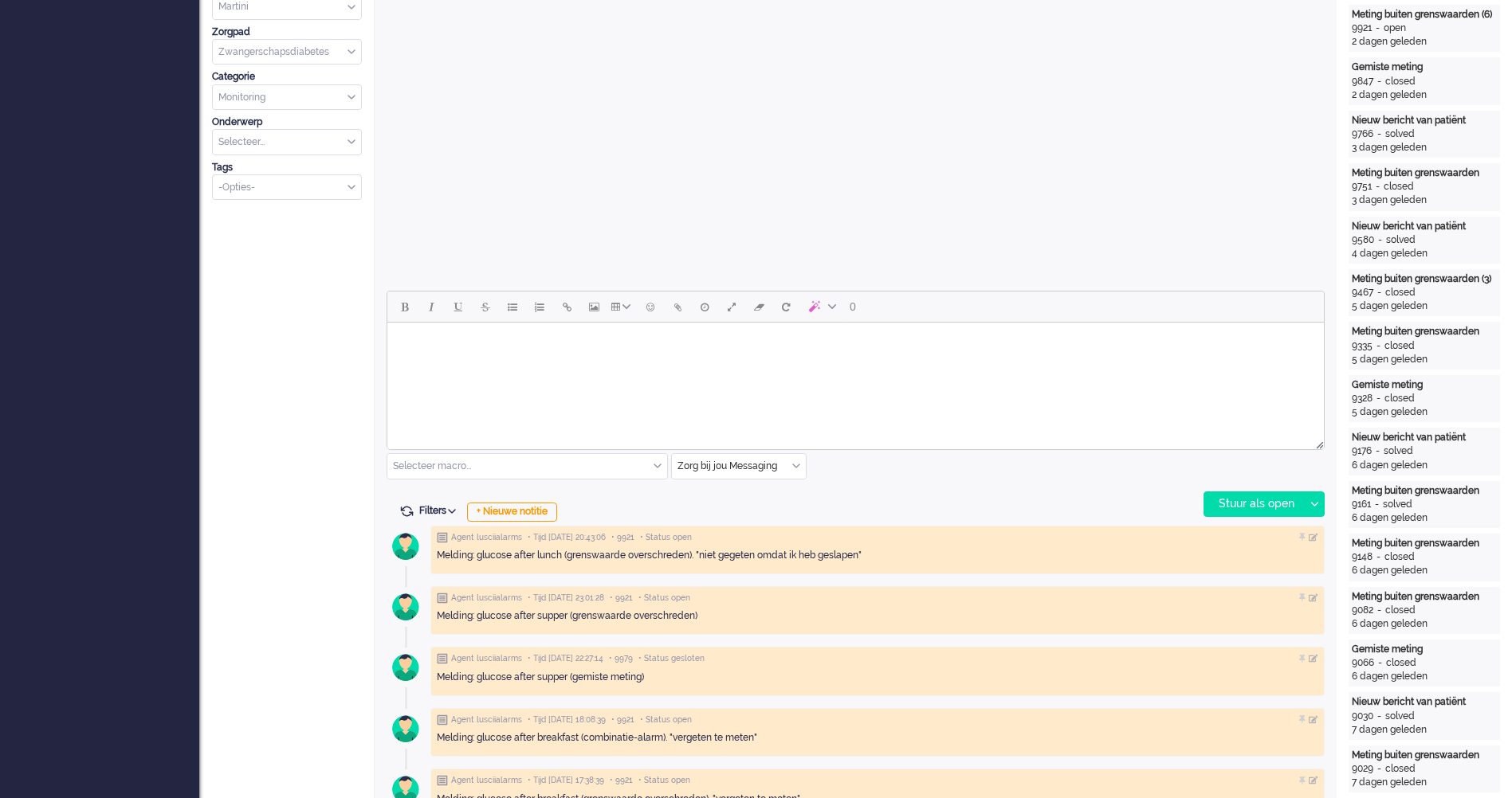
click at [530, 364] on html at bounding box center [855, 343] width 936 height 41
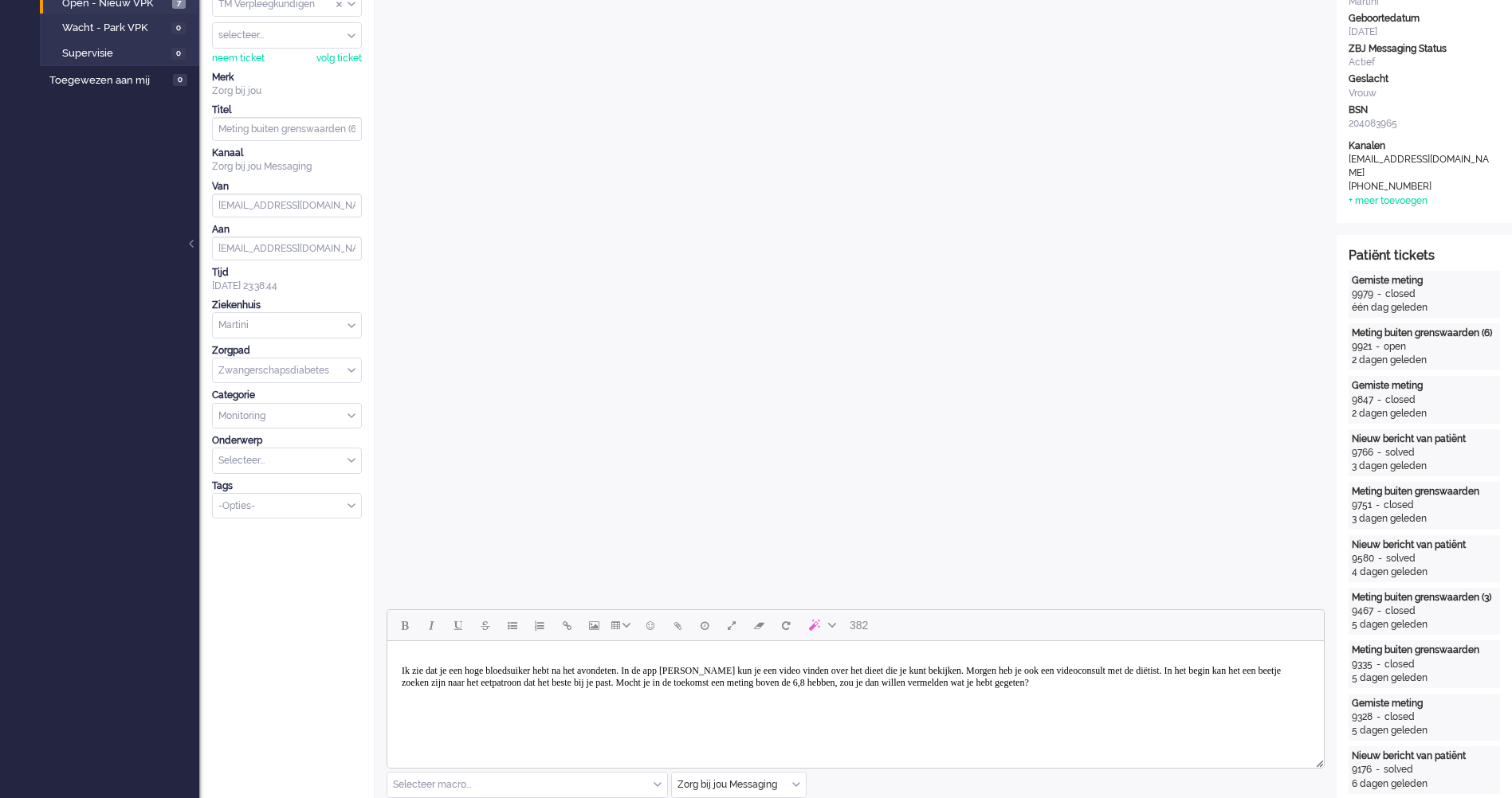
scroll to position [319, 0]
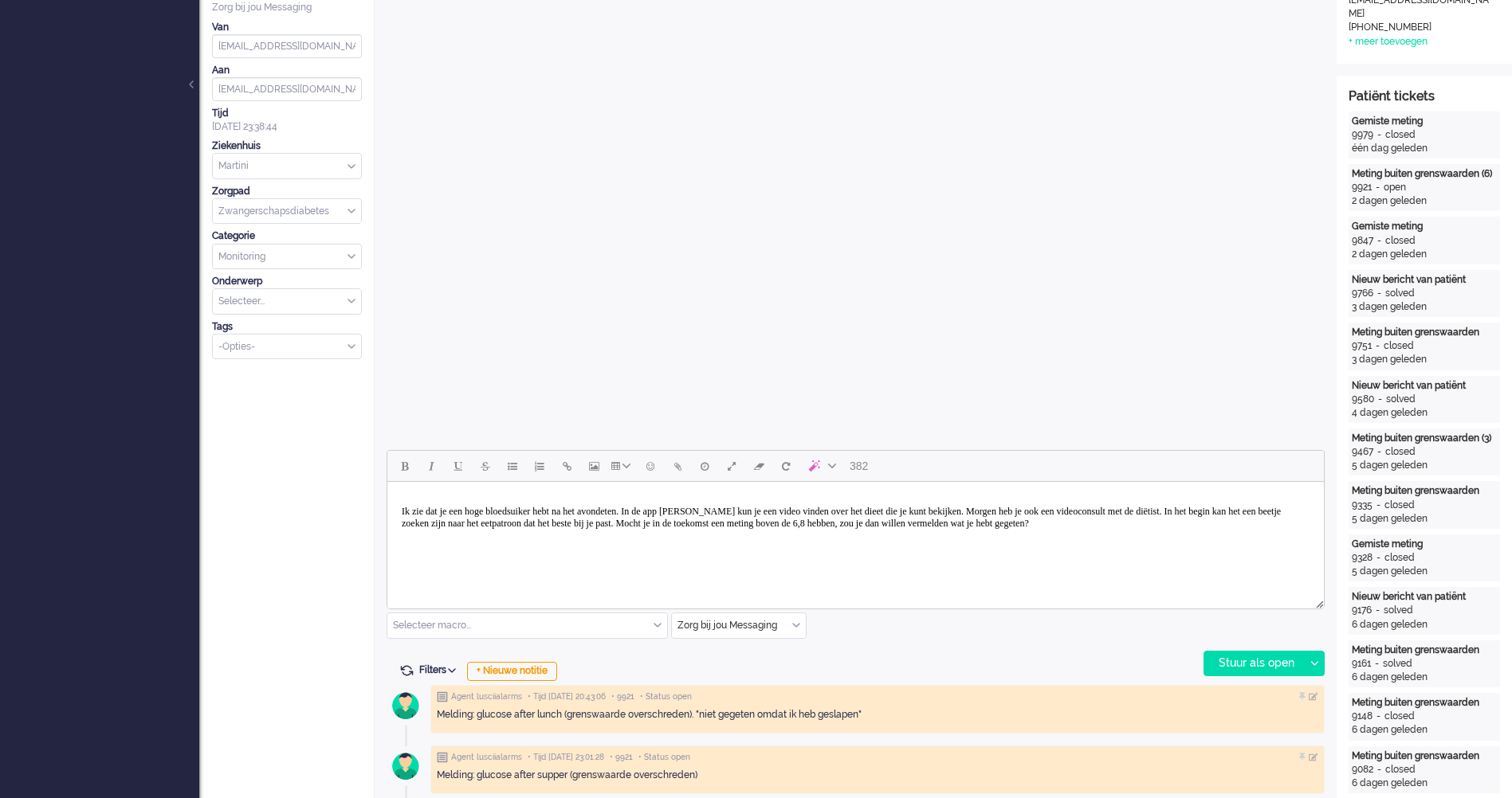
click at [402, 512] on p "Ik zie dat je een hoge bloedsuiker hebt na het avondeten. In de app Luscii kun …" at bounding box center [855, 517] width 908 height 24
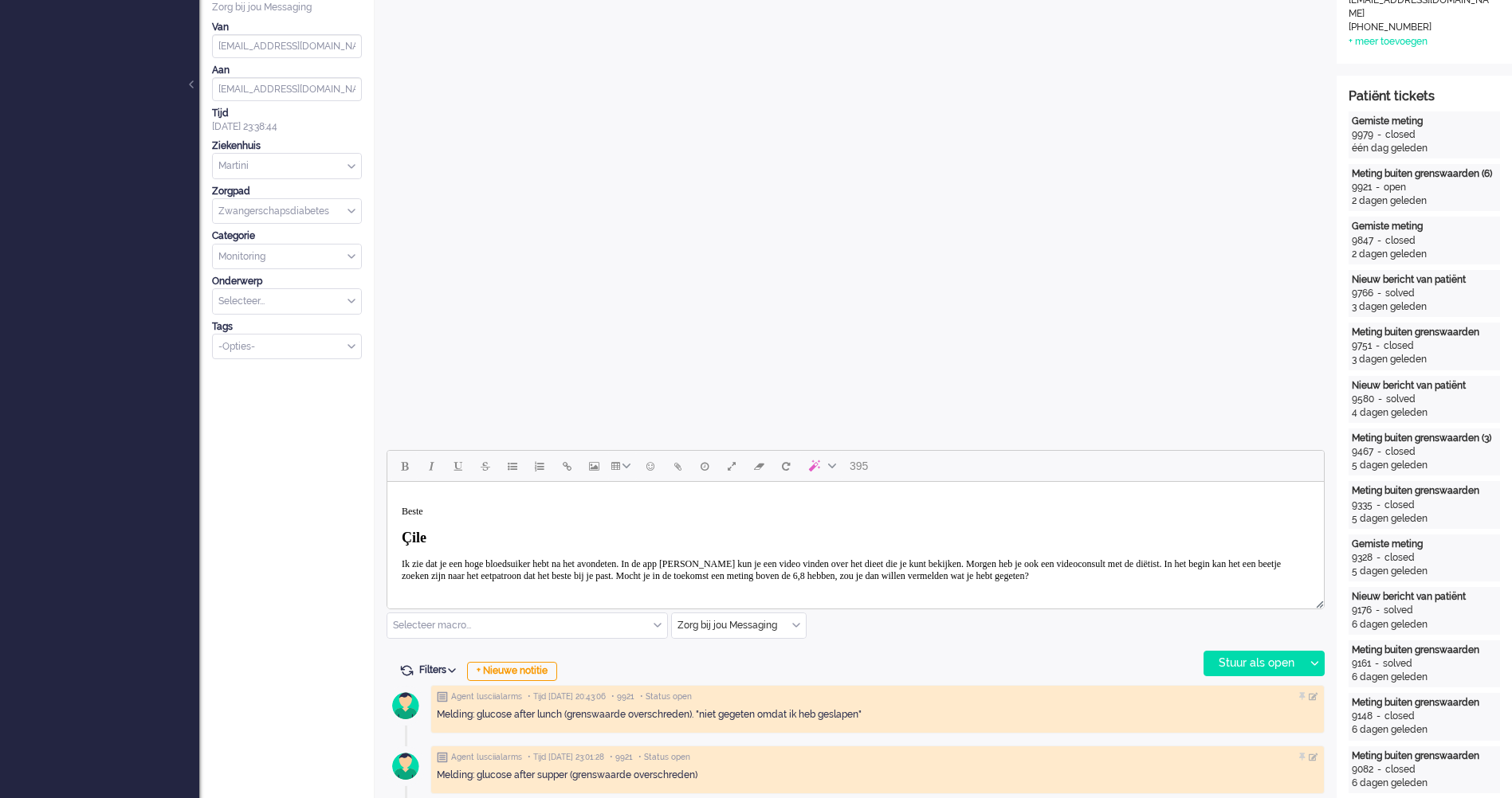
click at [478, 510] on p "Beste" at bounding box center [855, 511] width 908 height 12
click at [519, 543] on h2 "Çile" at bounding box center [855, 538] width 908 height 17
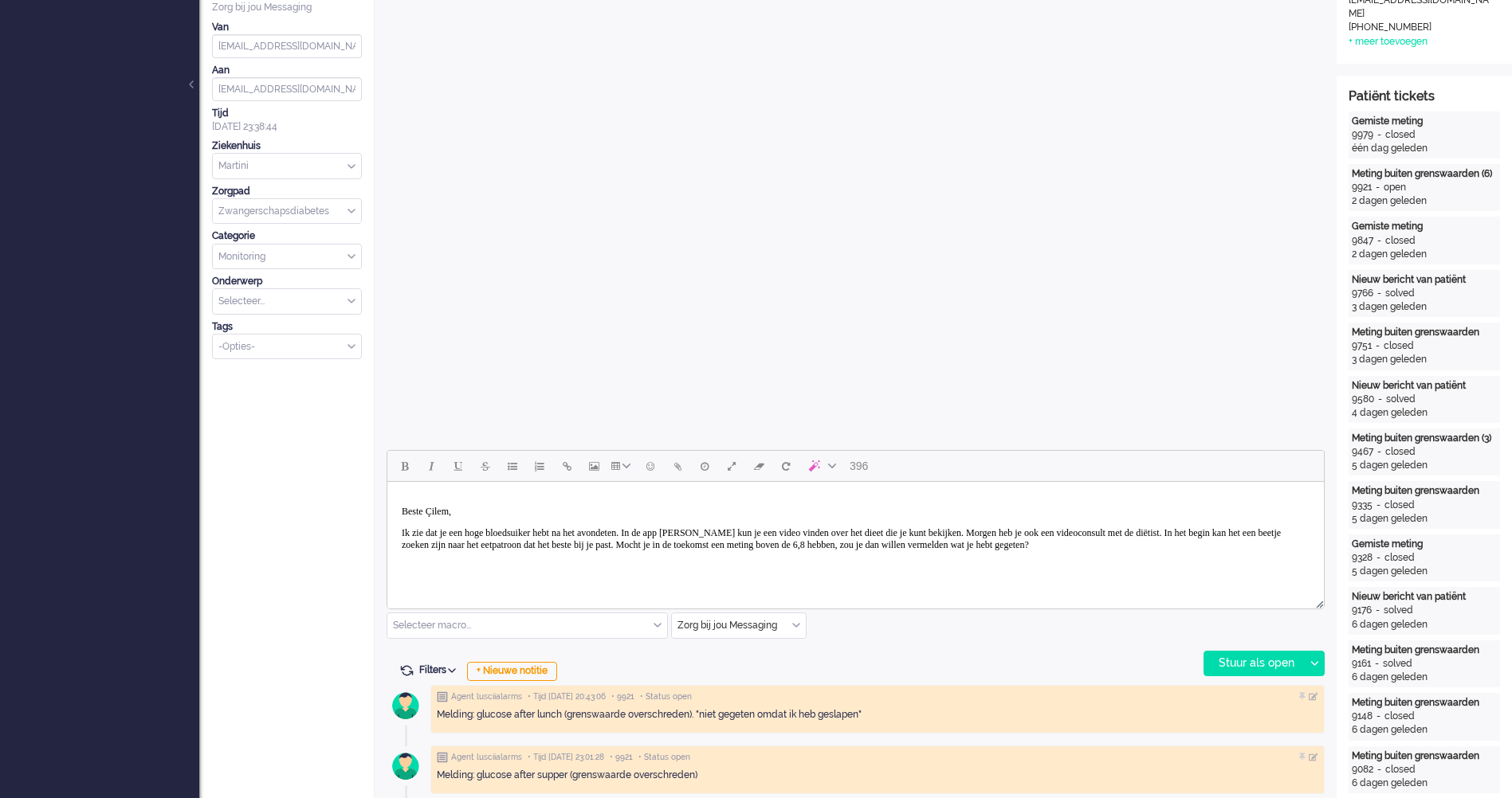
click at [819, 551] on p "Ik zie dat je een hoge bloedsuiker hebt na het avondeten. In de app Luscii kun …" at bounding box center [855, 540] width 908 height 24
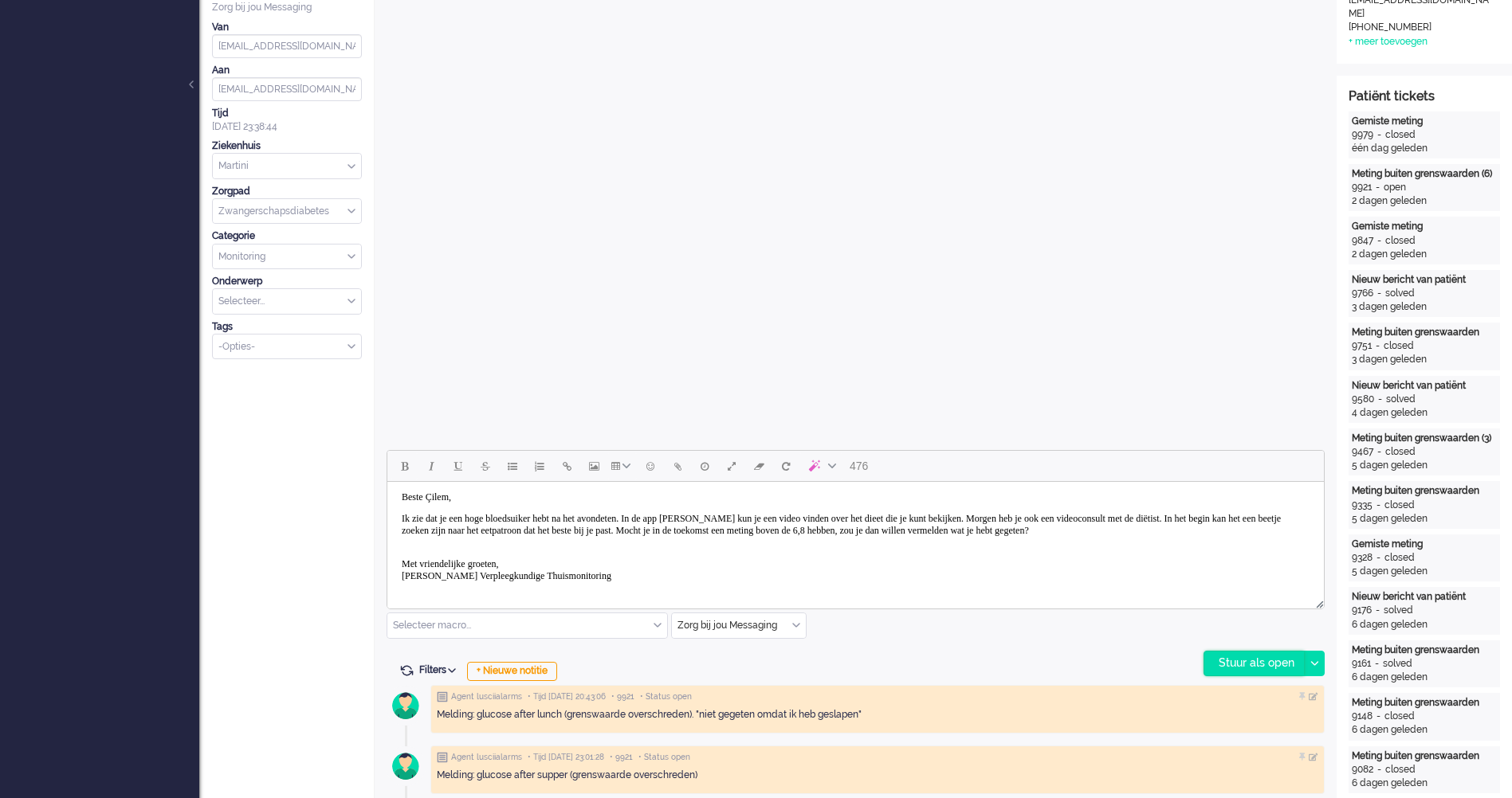
click at [1267, 665] on div "Stuur als open" at bounding box center [1254, 664] width 100 height 24
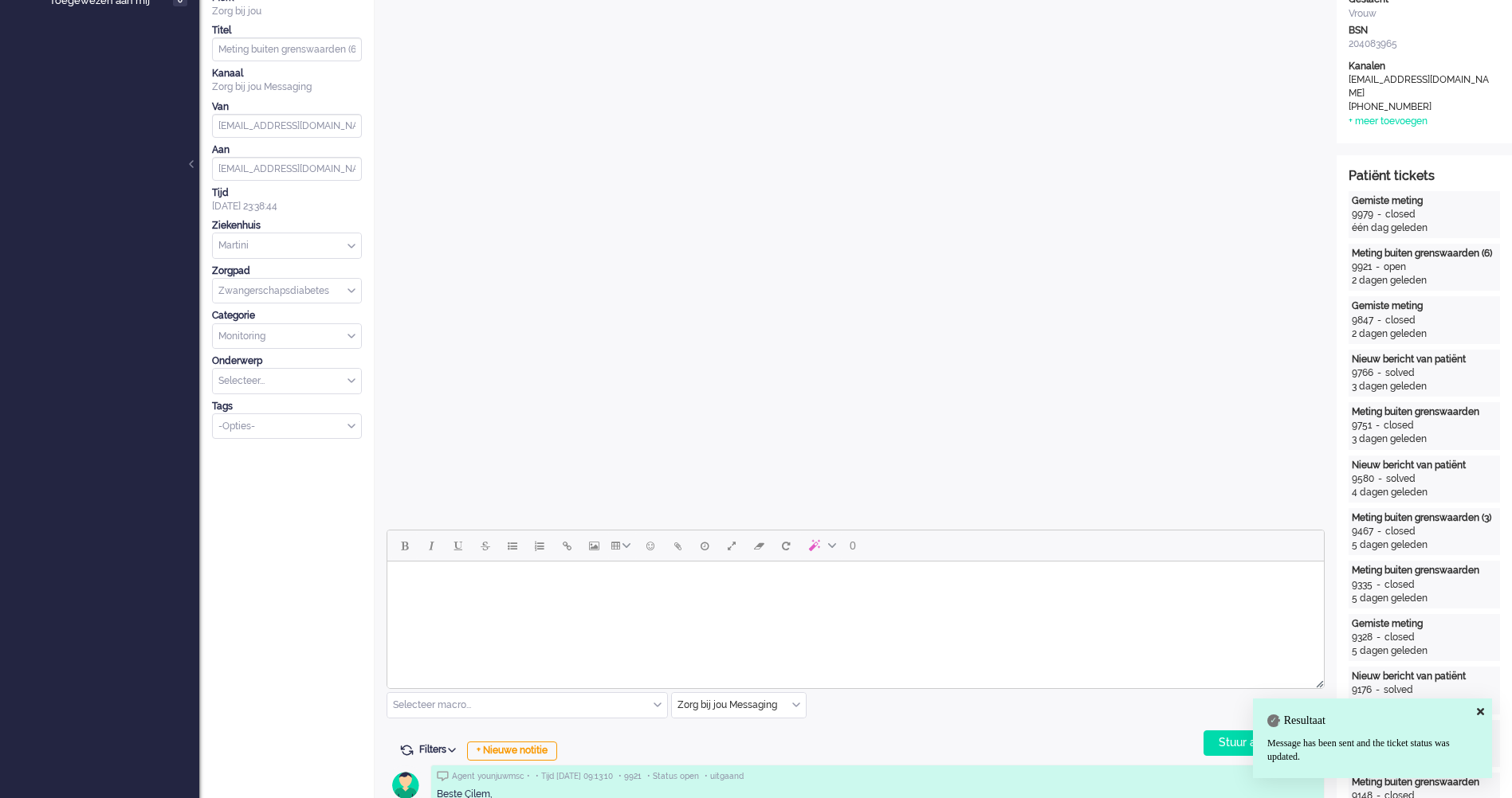
scroll to position [0, 0]
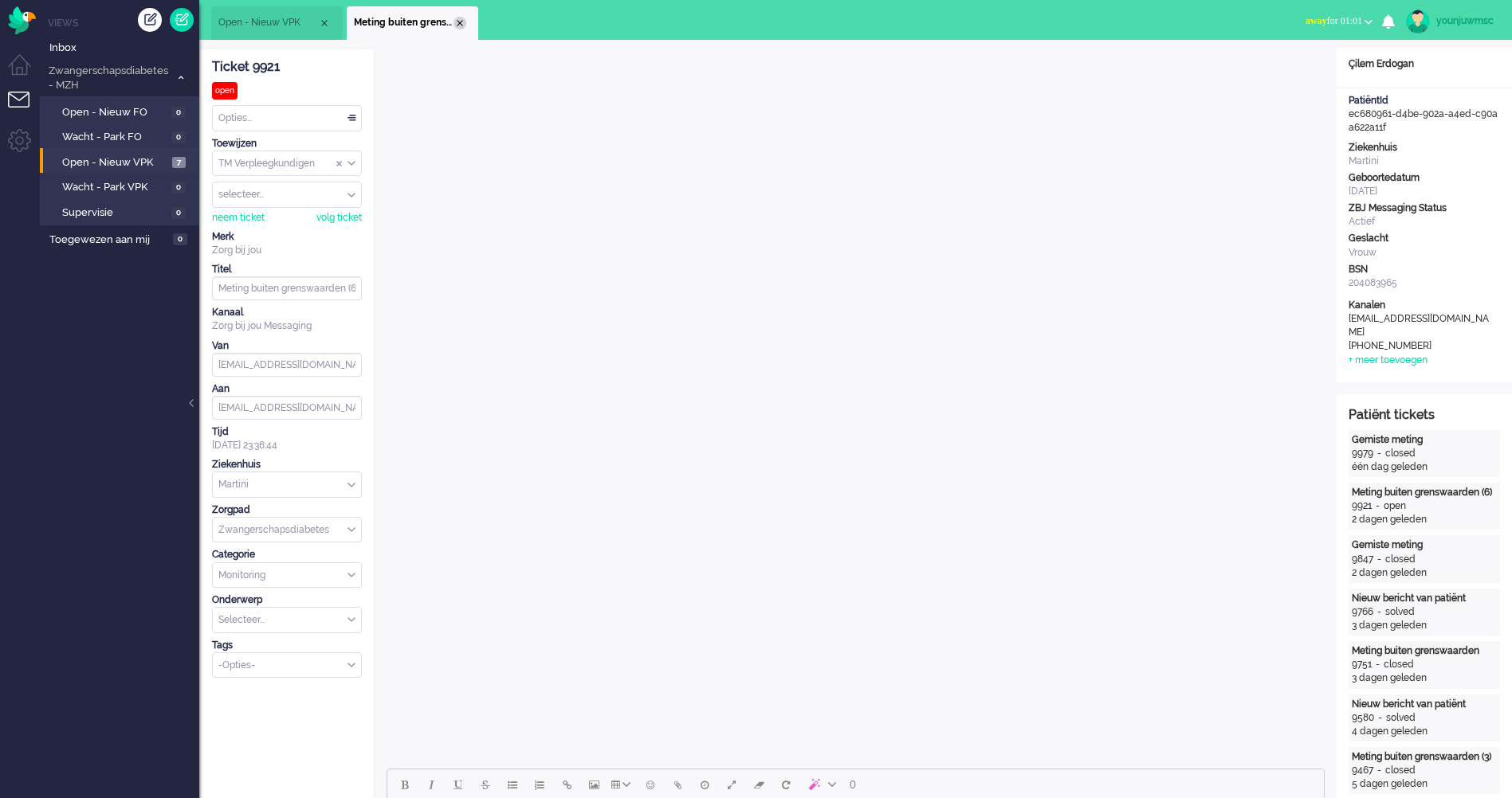
click at [462, 24] on div "Close tab" at bounding box center [460, 23] width 13 height 13
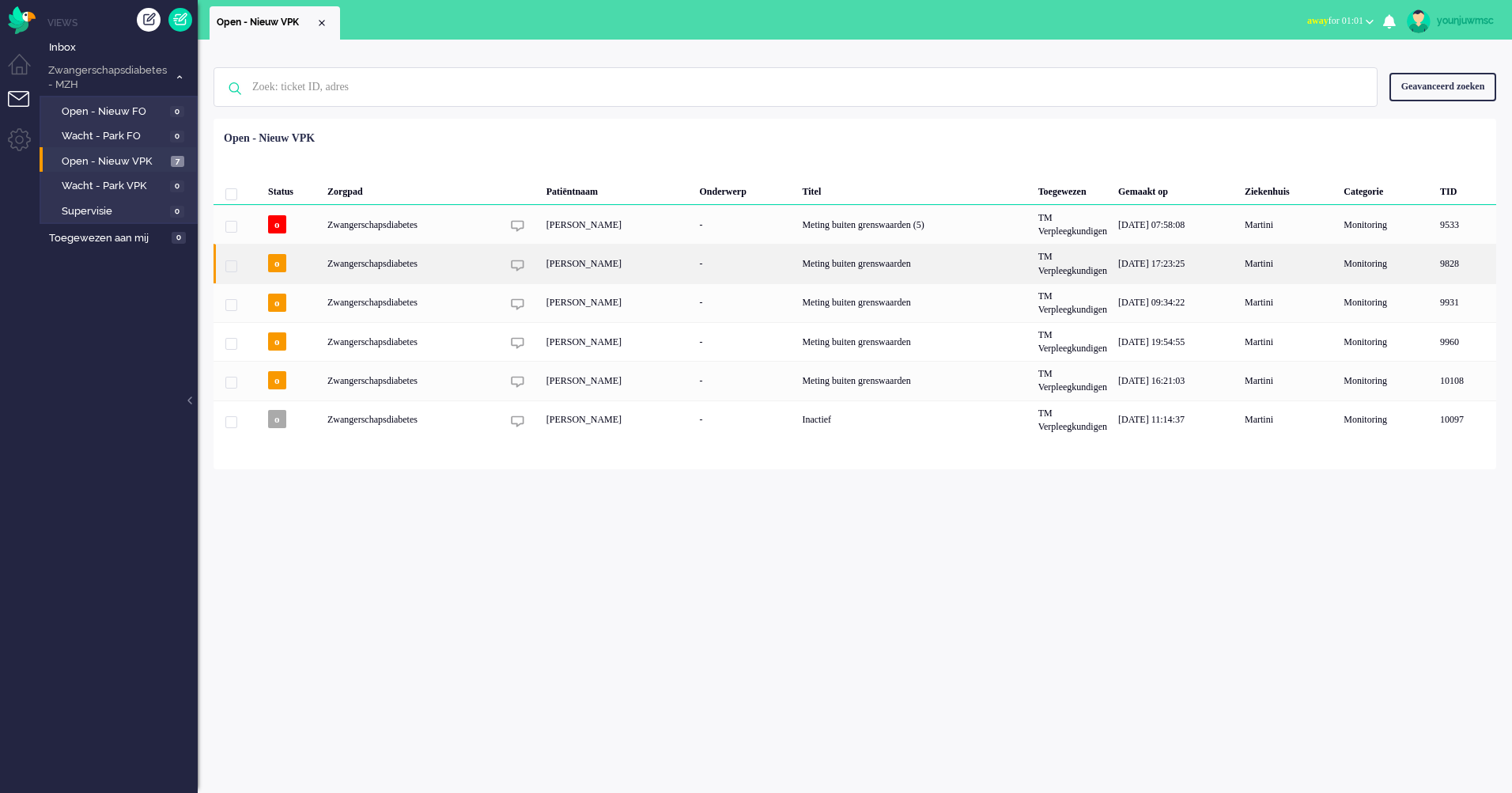
click at [589, 265] on div "[PERSON_NAME]" at bounding box center [618, 263] width 154 height 39
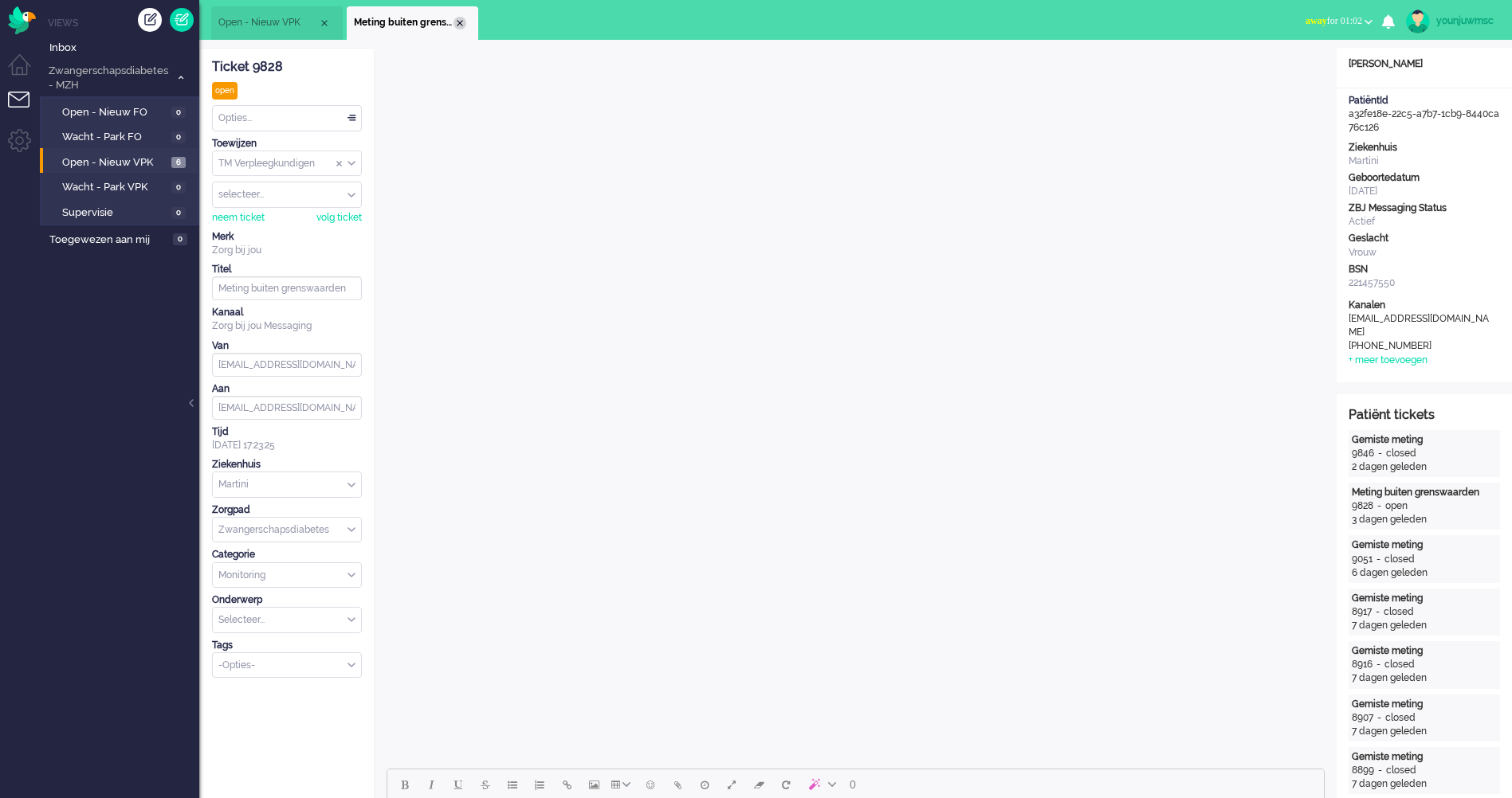
click at [459, 20] on div "Close tab" at bounding box center [460, 23] width 13 height 13
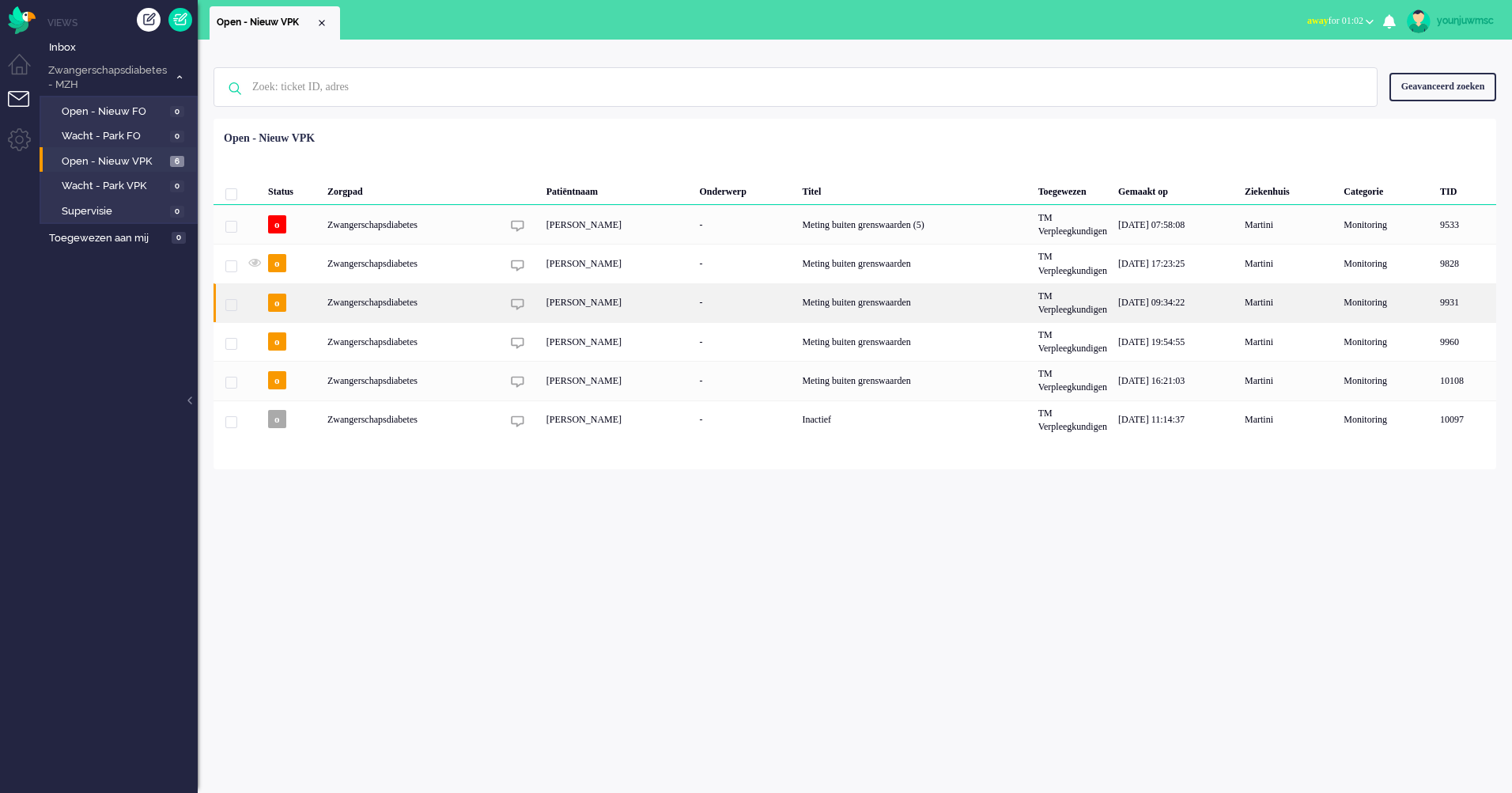
click at [588, 306] on div "[PERSON_NAME]" at bounding box center [618, 303] width 154 height 39
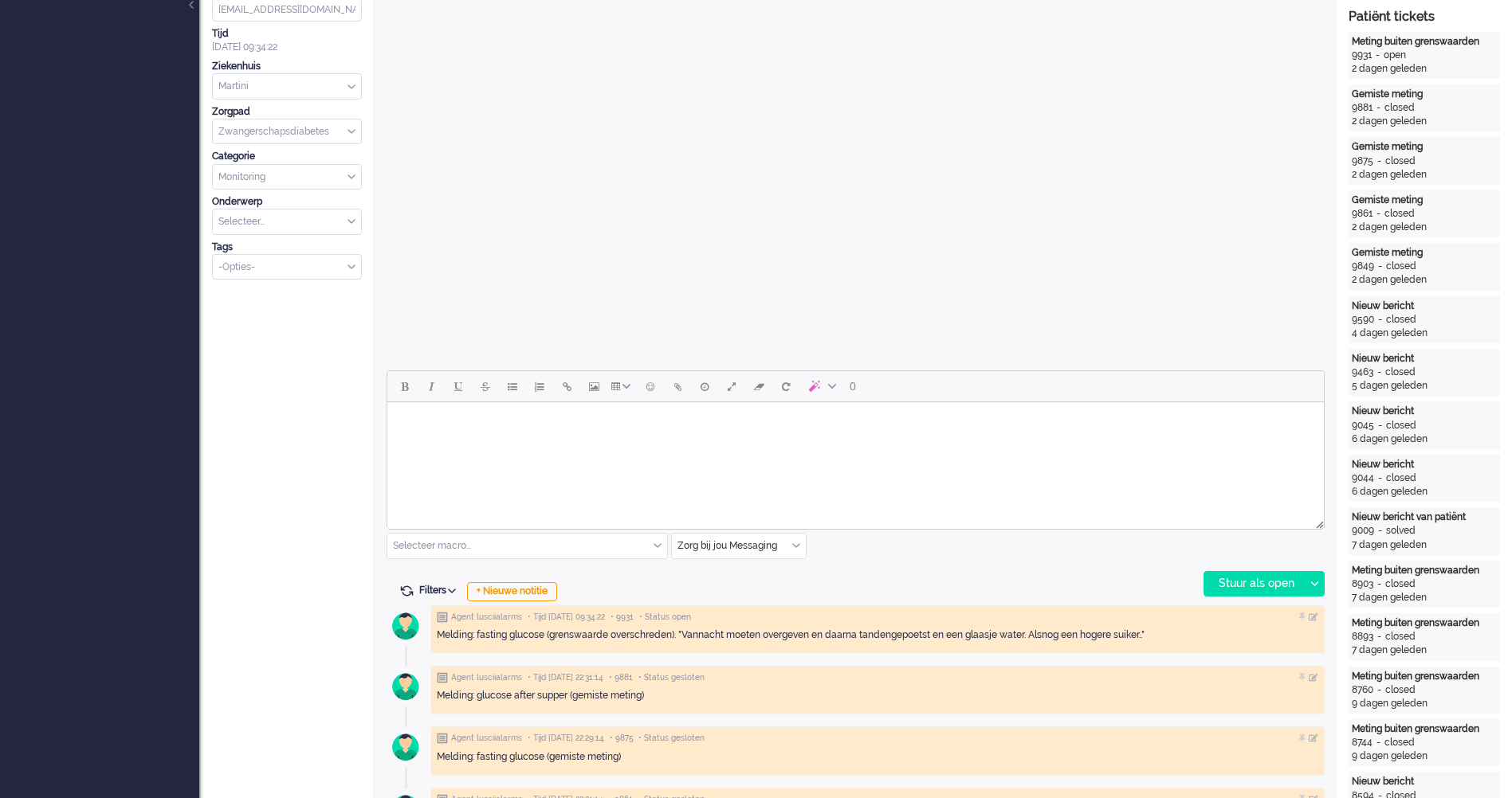
scroll to position [478, 0]
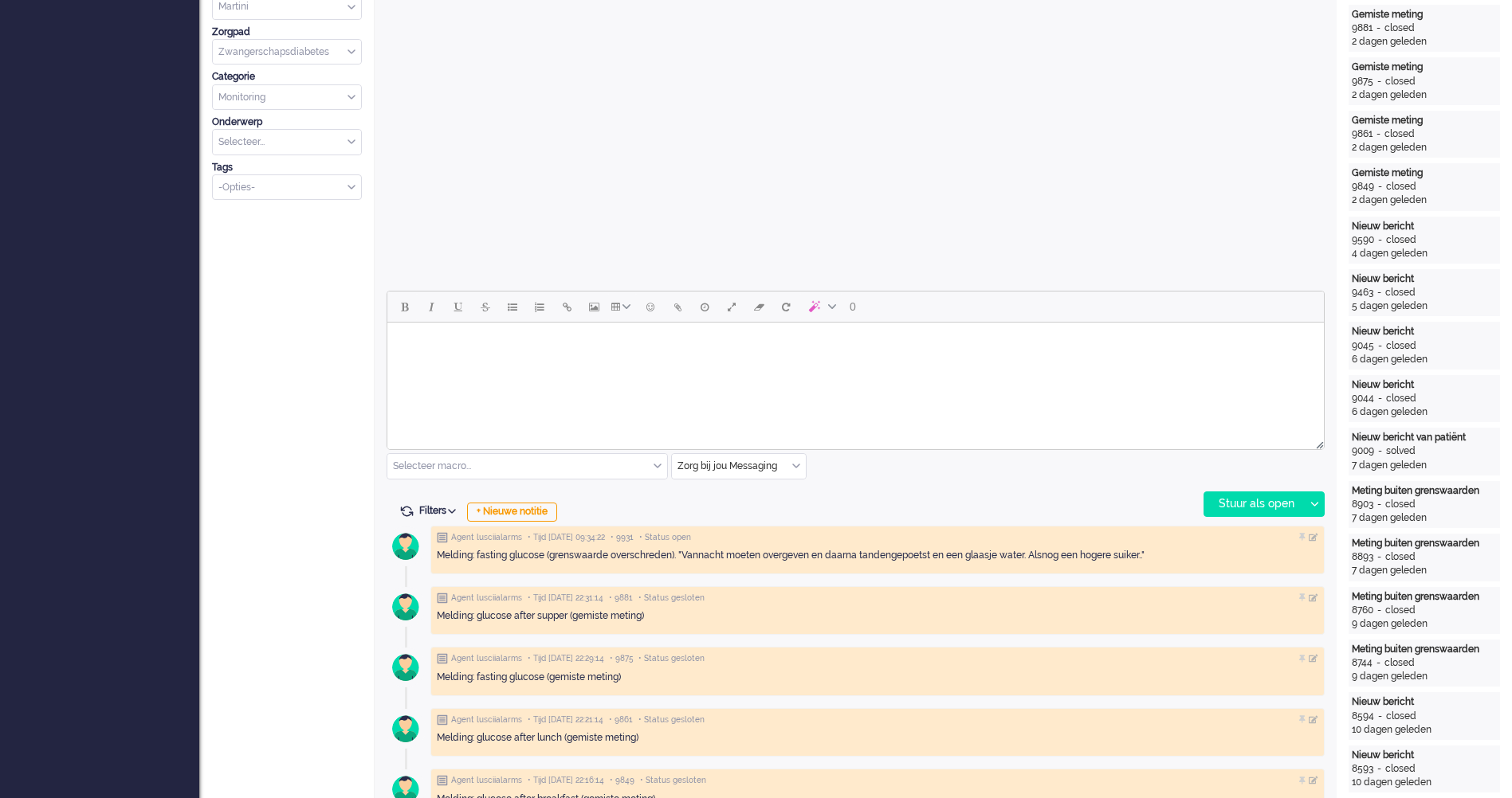
click at [730, 364] on html at bounding box center [855, 343] width 936 height 41
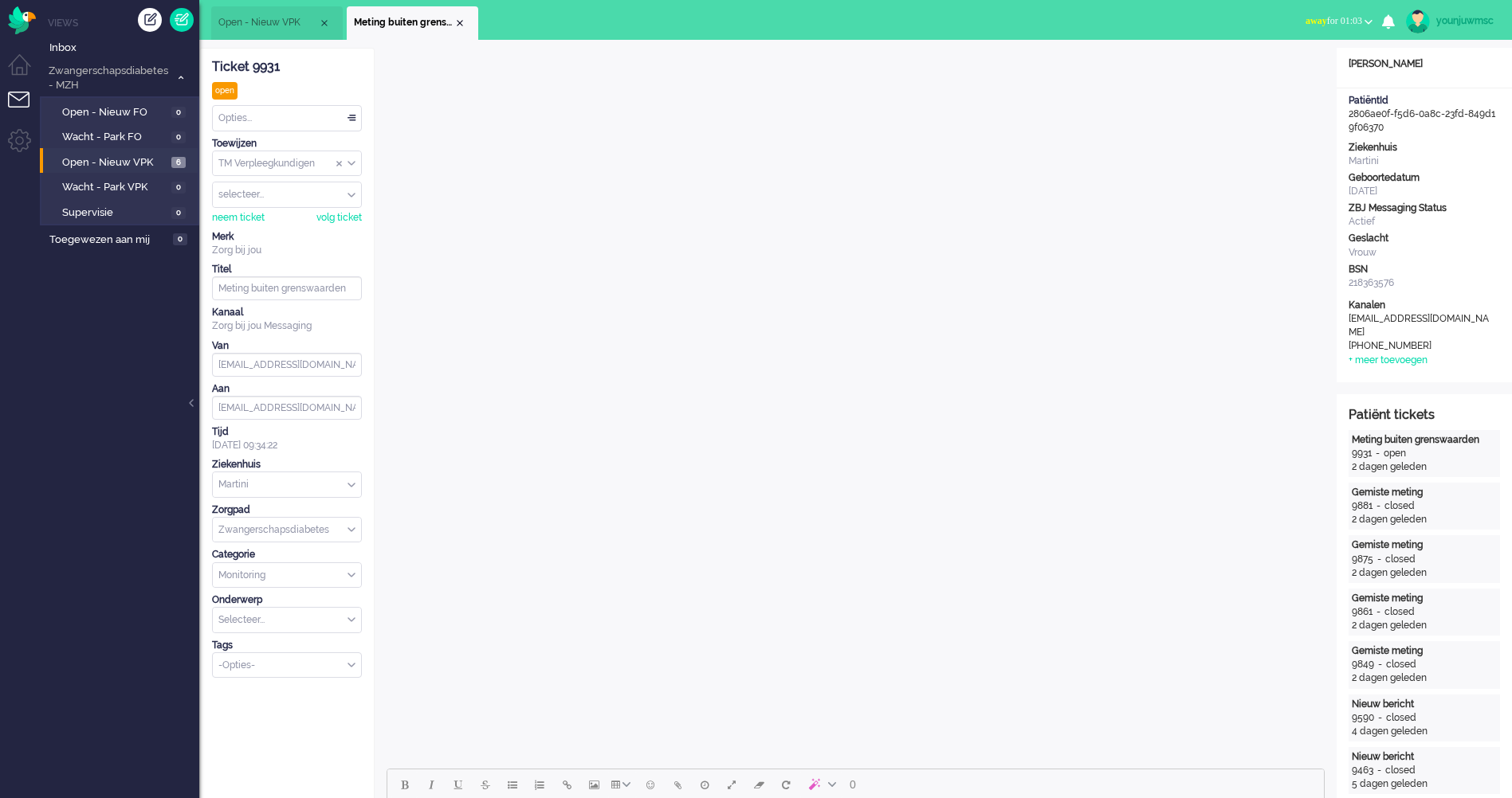
scroll to position [79, 0]
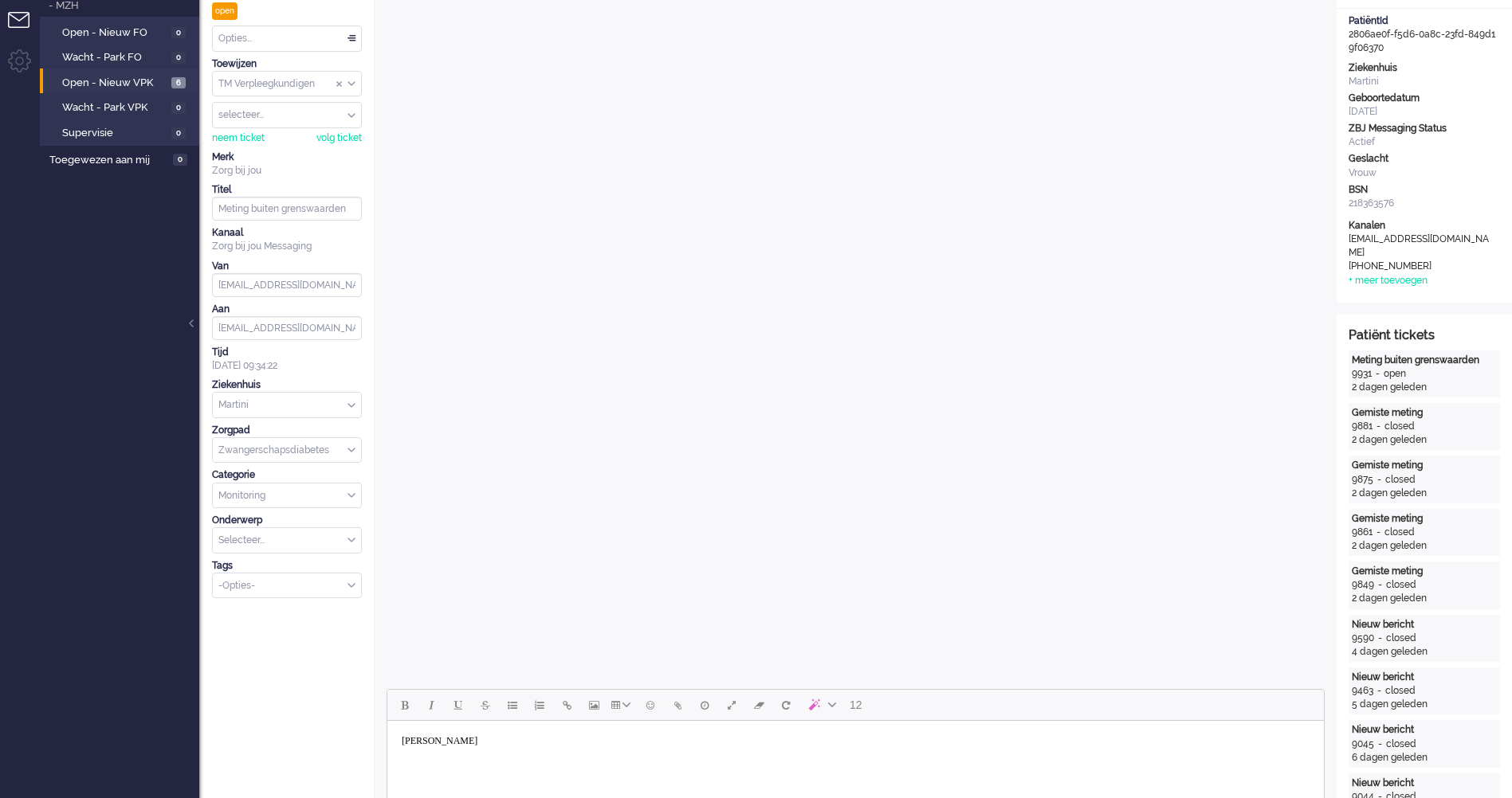
click at [572, 762] on html "BEste Gretha" at bounding box center [855, 741] width 936 height 41
click at [883, 740] on body "BEste Gretha je kunt verhoogde bloedsuiker krijgen door slecht slapen of een st…" at bounding box center [855, 741] width 923 height 28
drag, startPoint x: 862, startPoint y: 740, endPoint x: 435, endPoint y: 745, distance: 427.0
click at [435, 745] on body "BEste Gretha je kunt verhoogde bloedsuiker krijgen door slecht slapen of een st…" at bounding box center [855, 741] width 923 height 28
copy body "Gretha je kunt verhoogde bloedsuiker krijgen door slecht slapen of een stress."
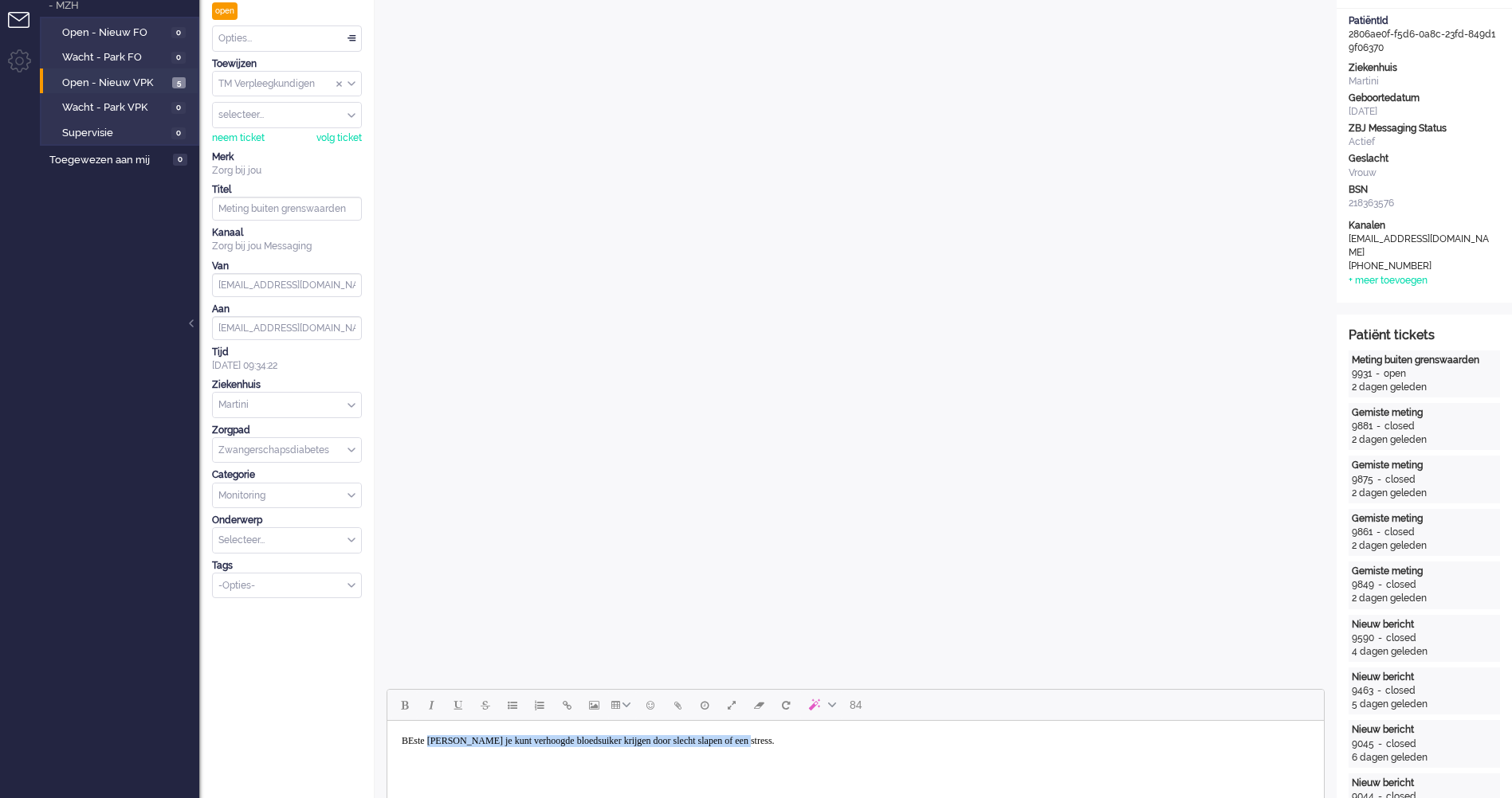
drag, startPoint x: 840, startPoint y: 735, endPoint x: 853, endPoint y: 743, distance: 15.3
click at [839, 735] on body "BEste Gretha je kunt verhoogde bloedsuiker krijgen door slecht slapen of een st…" at bounding box center [855, 741] width 923 height 28
click at [883, 752] on body "BEste Gretha je kunt verhoogde bloedsuiker krijgen door slecht slapen of een st…" at bounding box center [855, 741] width 923 height 28
click at [883, 751] on body "BEste Gretha je kunt verhoogde bloedsuiker krijgen door slecht slapen of een st…" at bounding box center [855, 741] width 923 height 28
click at [835, 749] on body "BEste Gretha je kunt verhoogde bloedsuiker krijgen door slecht slapen of een st…" at bounding box center [855, 741] width 923 height 28
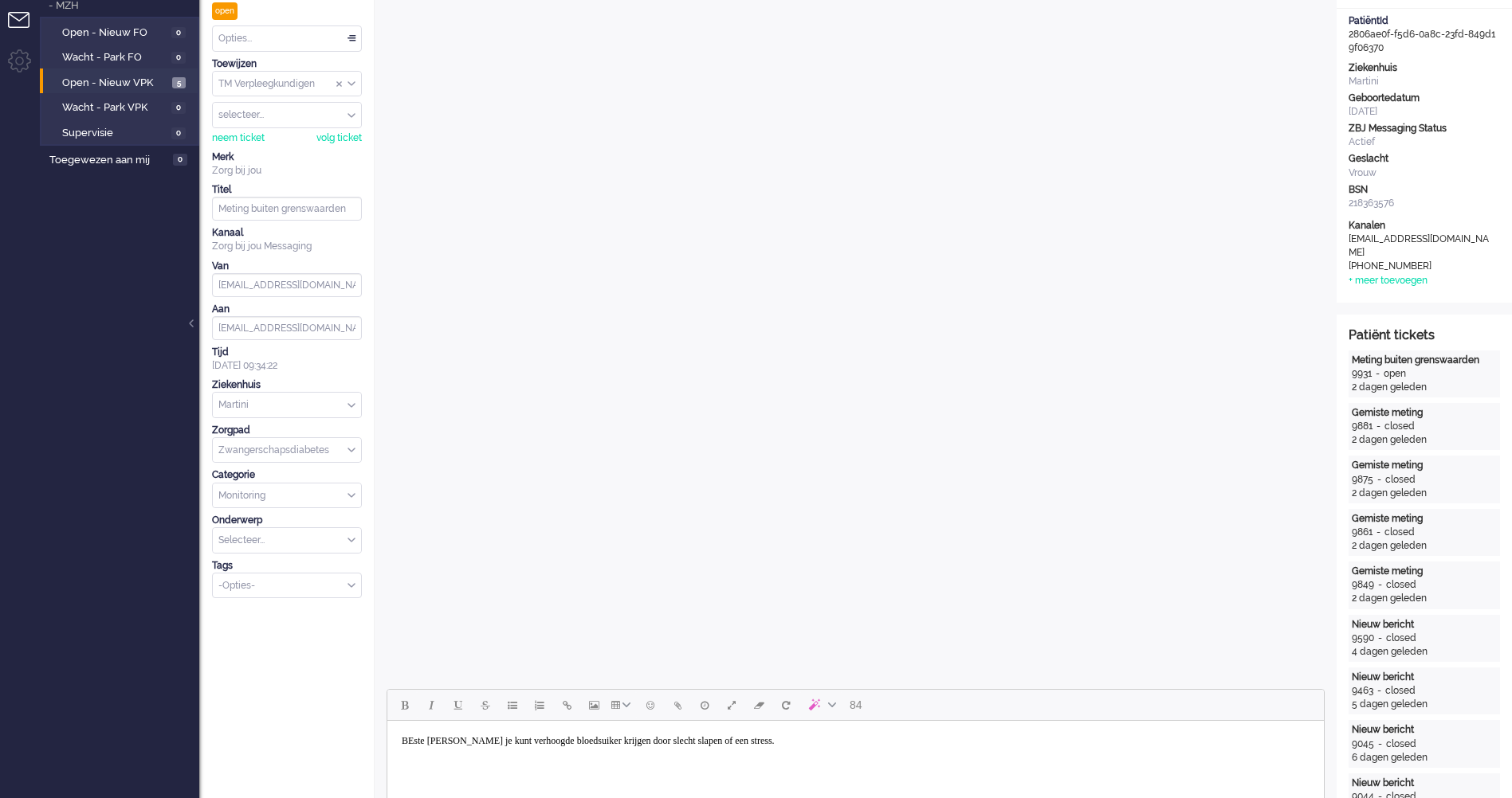
click at [803, 751] on body "BEste Gretha je kunt verhoogde bloedsuiker krijgen door slecht slapen of een st…" at bounding box center [855, 741] width 923 height 28
click at [884, 753] on body "BEste Gretha je kunt verhoogde bloedsuiker krijgen door slecht slapen of een st…" at bounding box center [855, 741] width 923 height 28
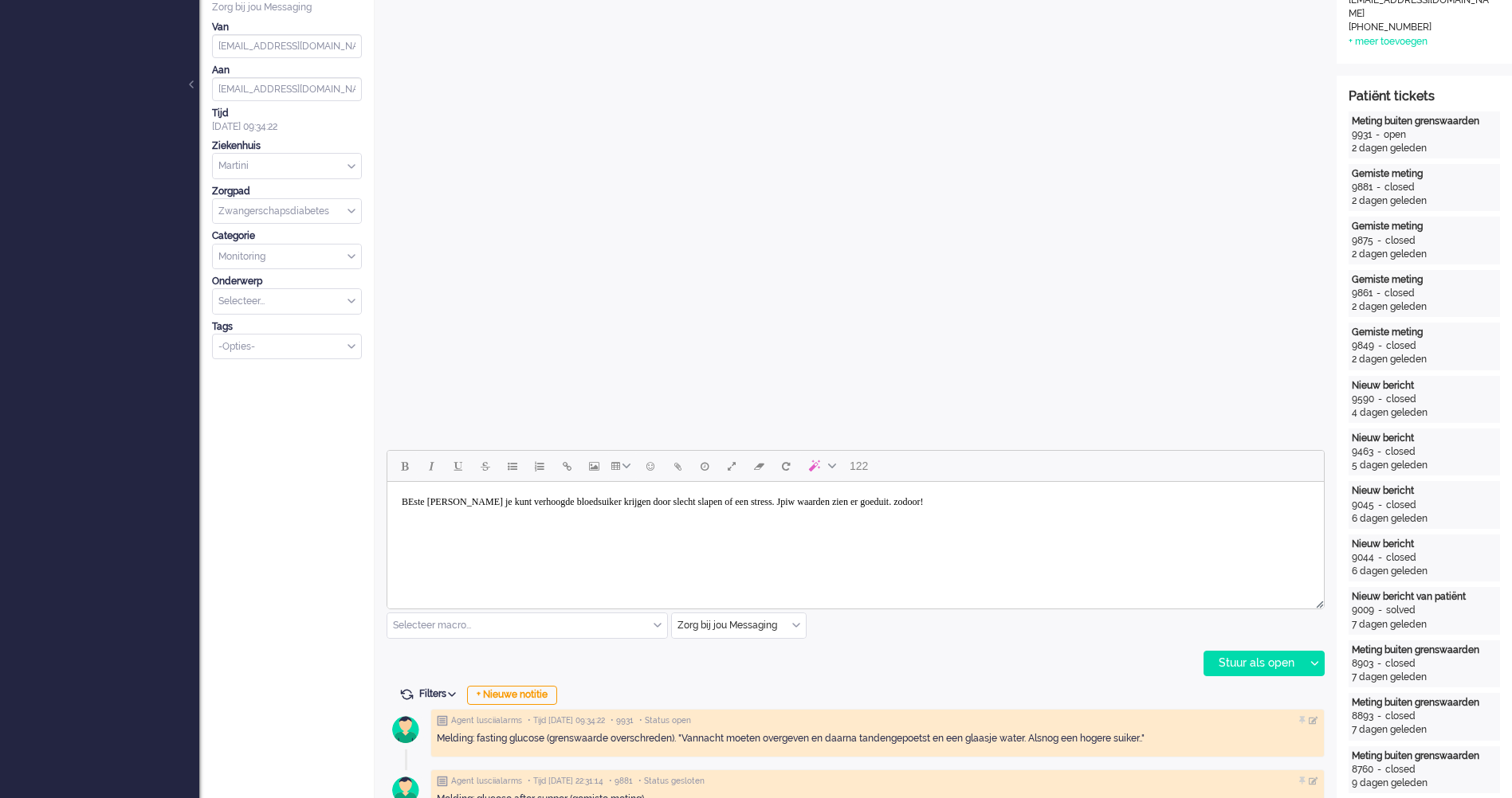
scroll to position [478, 0]
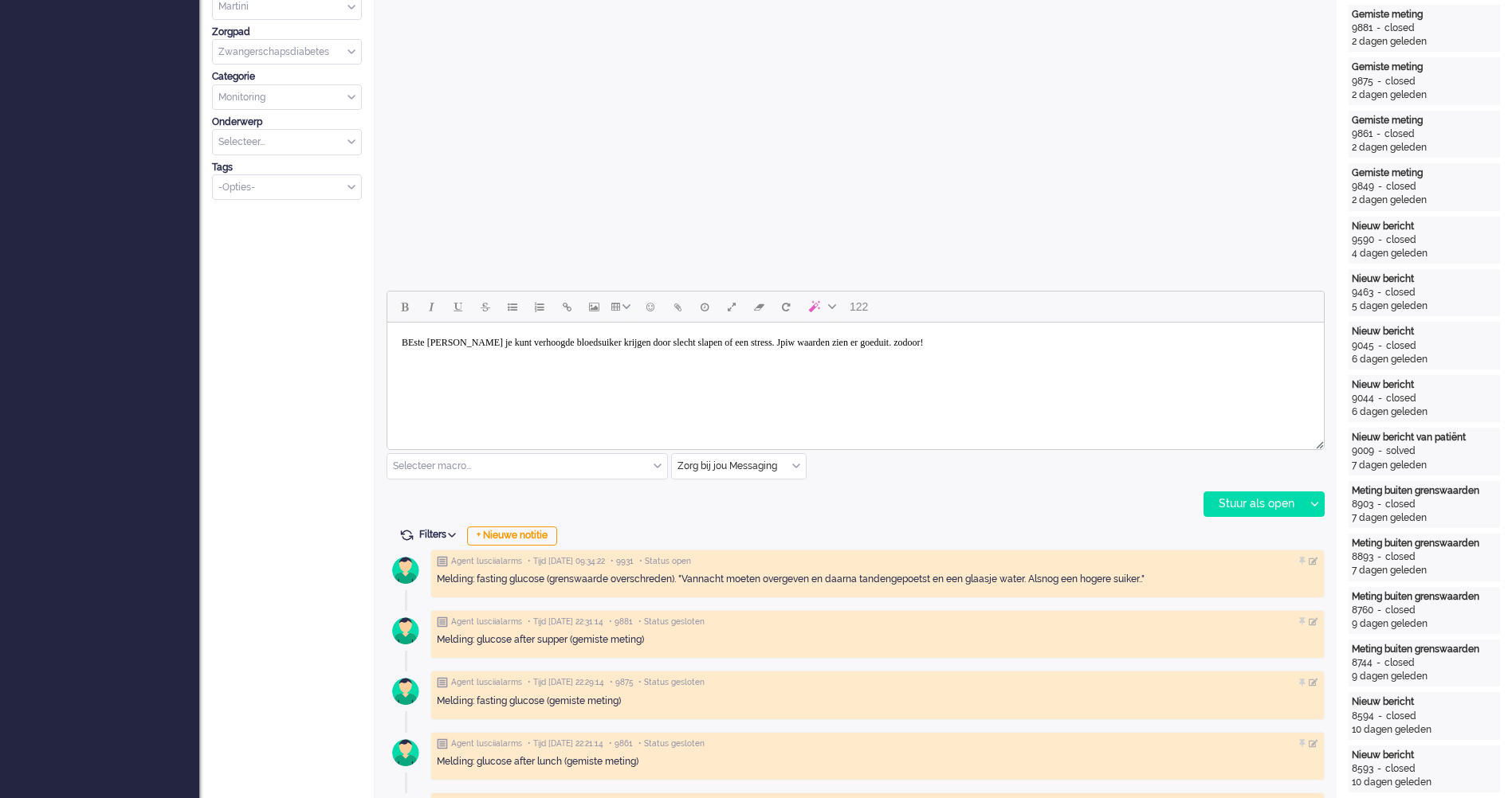
drag, startPoint x: 989, startPoint y: 348, endPoint x: 1032, endPoint y: 358, distance: 44.1
click at [991, 352] on body "BEste Gretha je kunt verhoogde bloedsuiker krijgen door slecht slapen of een st…" at bounding box center [855, 343] width 923 height 28
drag, startPoint x: 1042, startPoint y: 364, endPoint x: 469, endPoint y: 351, distance: 573.1
click at [490, 358] on html "BEste Gretha je kunt verhoogde bloedsuiker krijgen door slecht slapen of een st…" at bounding box center [855, 343] width 936 height 41
drag, startPoint x: 472, startPoint y: 341, endPoint x: 1141, endPoint y: 378, distance: 670.0
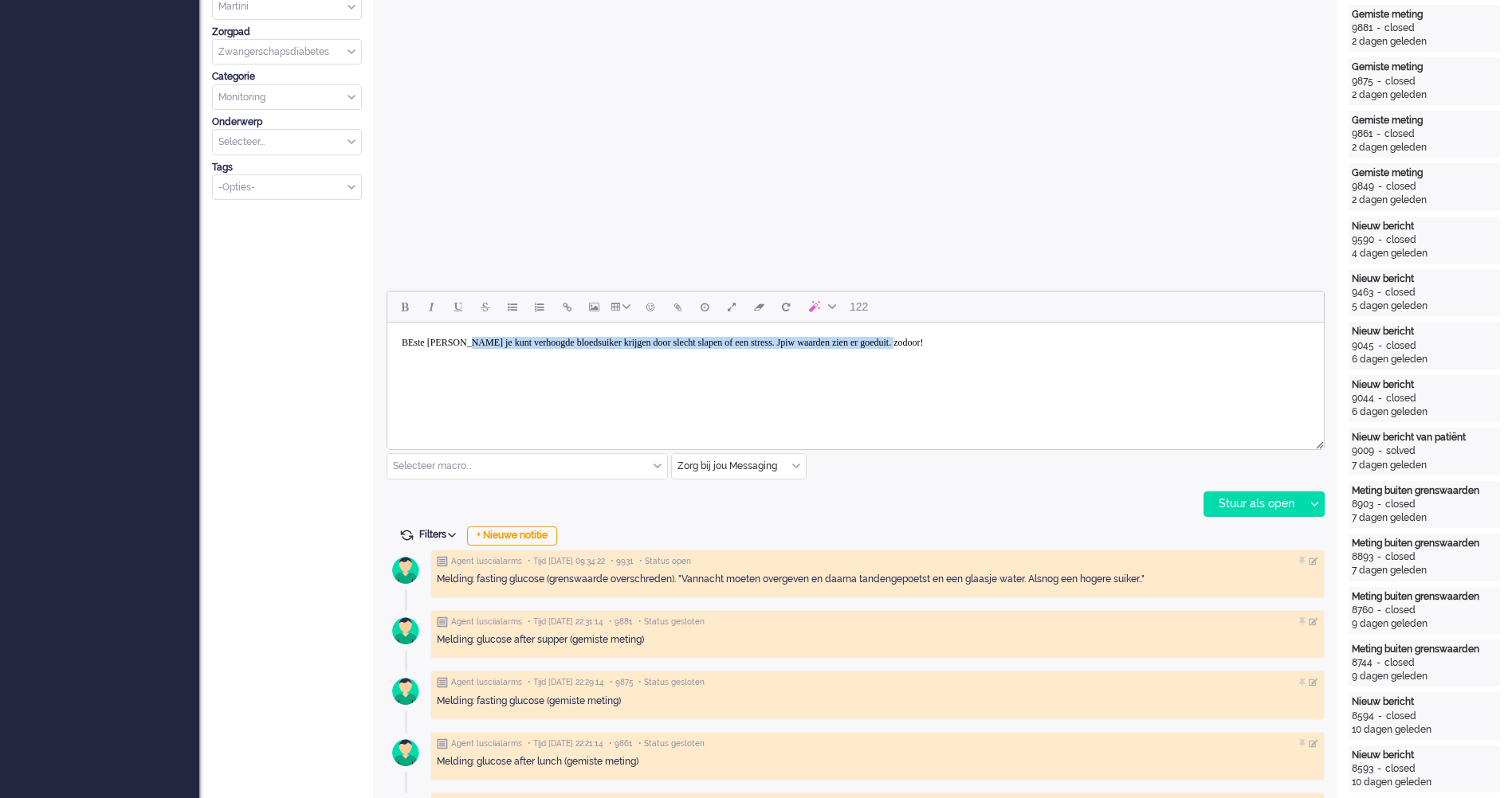
click at [1141, 364] on html "BEste Gretha je kunt verhoogde bloedsuiker krijgen door slecht slapen of een st…" at bounding box center [855, 343] width 936 height 41
copy body "e kunt verhoogde bloedsuiker krijgen door slecht slapen of een stress. Jpiw waa…"
click at [487, 361] on html "BEste Gretha je kunt verhoogde bloedsuiker krijgen door slecht slapen of een st…" at bounding box center [855, 343] width 936 height 41
drag, startPoint x: 467, startPoint y: 341, endPoint x: 1314, endPoint y: 378, distance: 847.8
click at [1314, 364] on html "BEste Gretha je kunt verhoogde bloedsuiker krijgen door slecht slapen of een st…" at bounding box center [855, 343] width 936 height 41
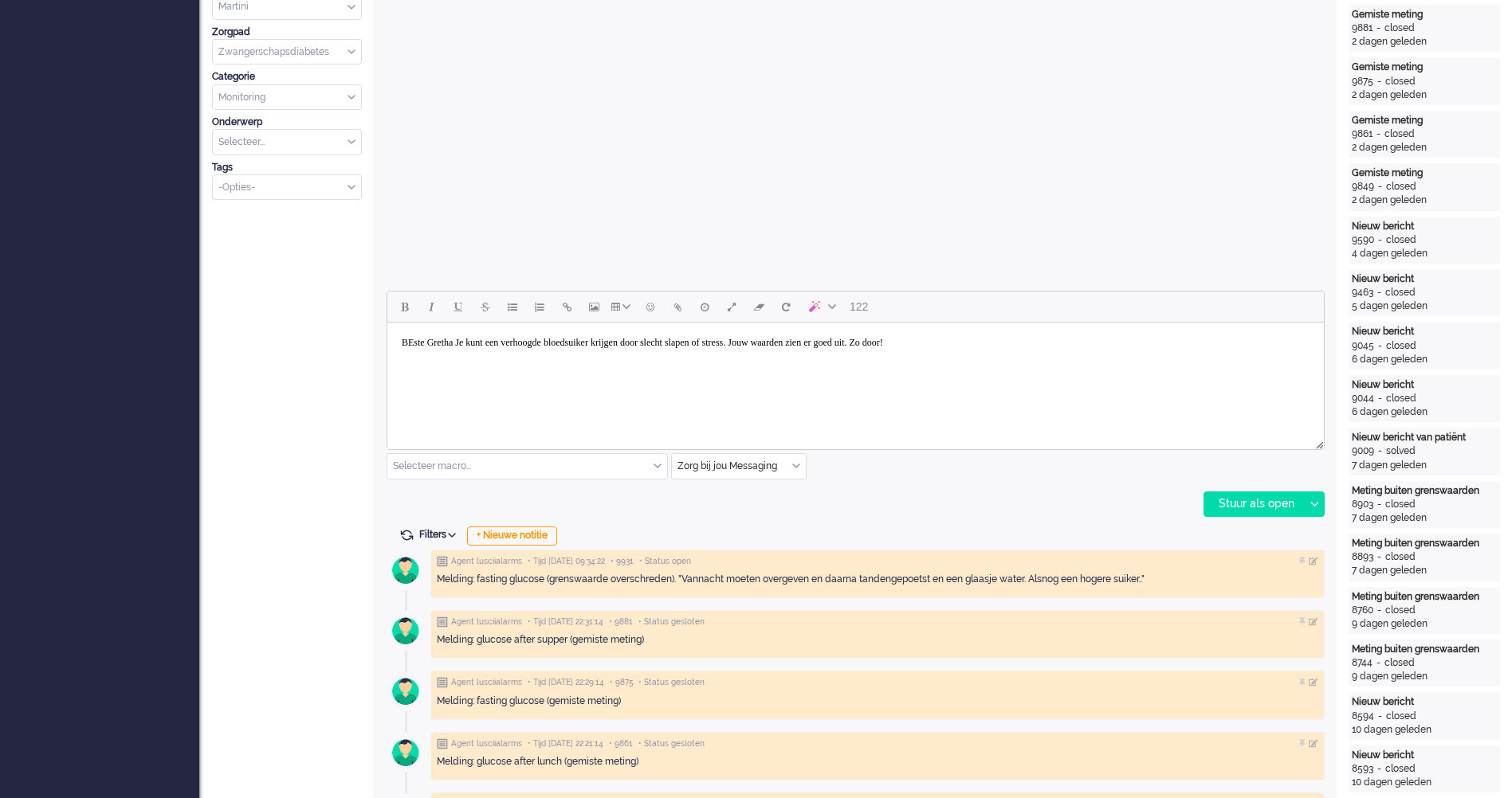
click at [420, 342] on body "BEste Gretha Je kunt een verhoogde bloedsuiker krijgen door slecht slapen of st…" at bounding box center [855, 343] width 923 height 28
drag, startPoint x: 759, startPoint y: 418, endPoint x: 752, endPoint y: 417, distance: 7.1
click at [760, 387] on html "Beste Gretha, Je kunt een verhoogde bloedsuiker krijgen door slecht slapen of s…" at bounding box center [855, 354] width 936 height 64
click at [1076, 387] on html "Beste Gretha, Je kunt een verhoogde bloedsuiker krijgen door slecht slapen of s…" at bounding box center [855, 354] width 936 height 64
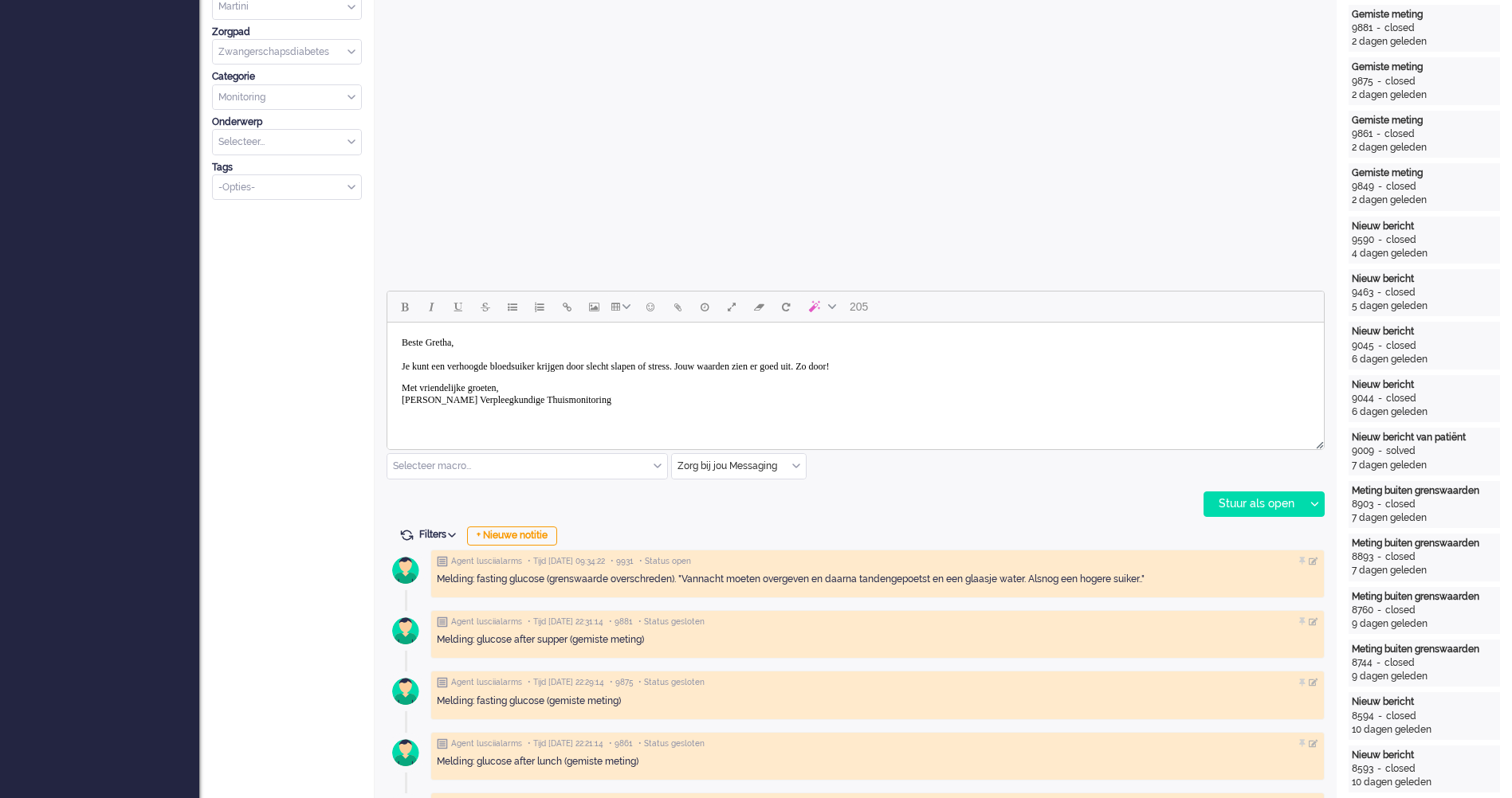
click at [778, 431] on body "Beste Gretha, Je kunt een verhoogde bloedsuiker krijgen door slecht slapen of s…" at bounding box center [855, 382] width 923 height 106
click at [788, 406] on p "Met vriendelijke groeten, Younju Westra-Jung Verpleegkundige Thuismonitoring" at bounding box center [855, 394] width 908 height 24
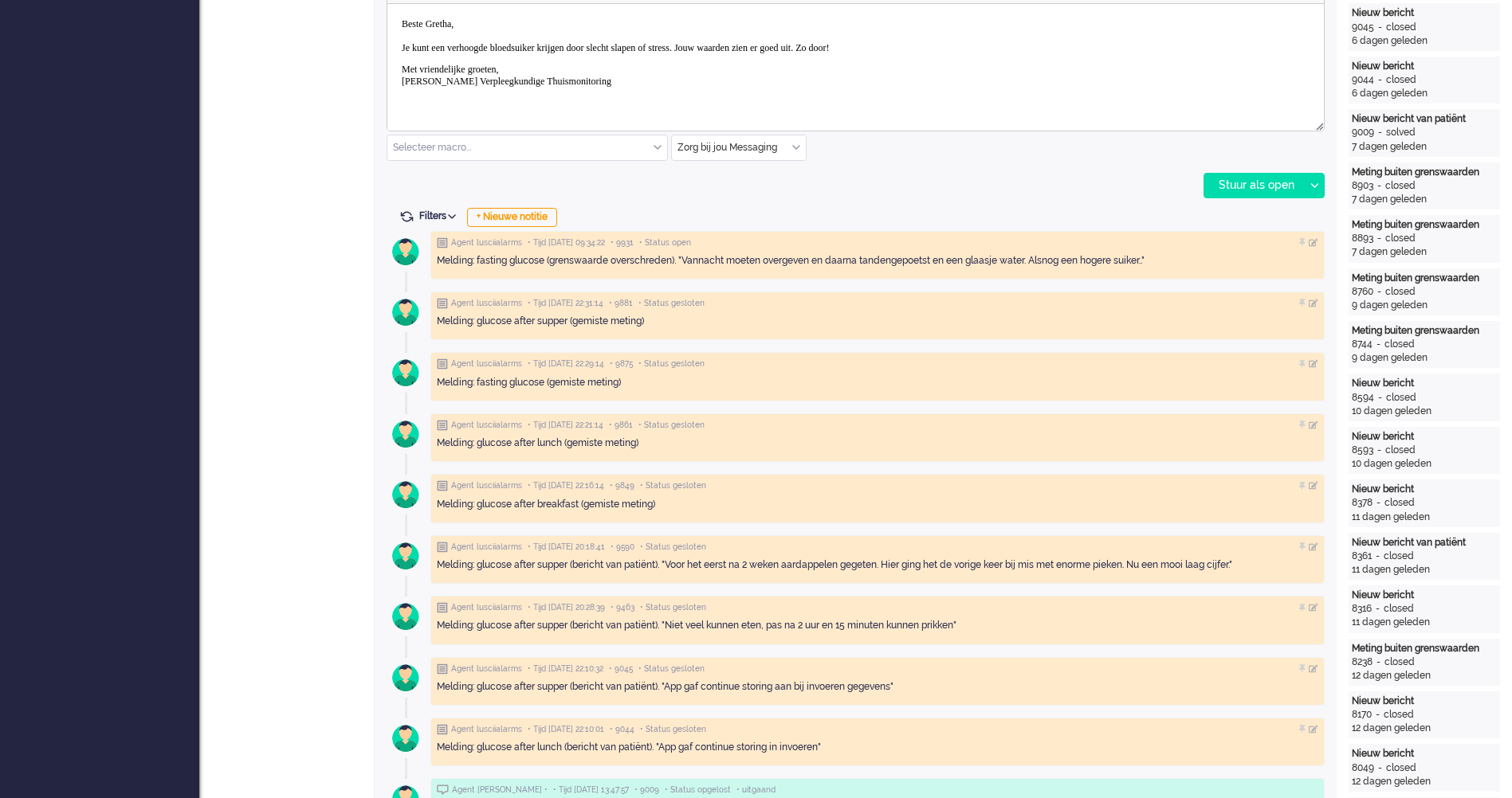
scroll to position [557, 0]
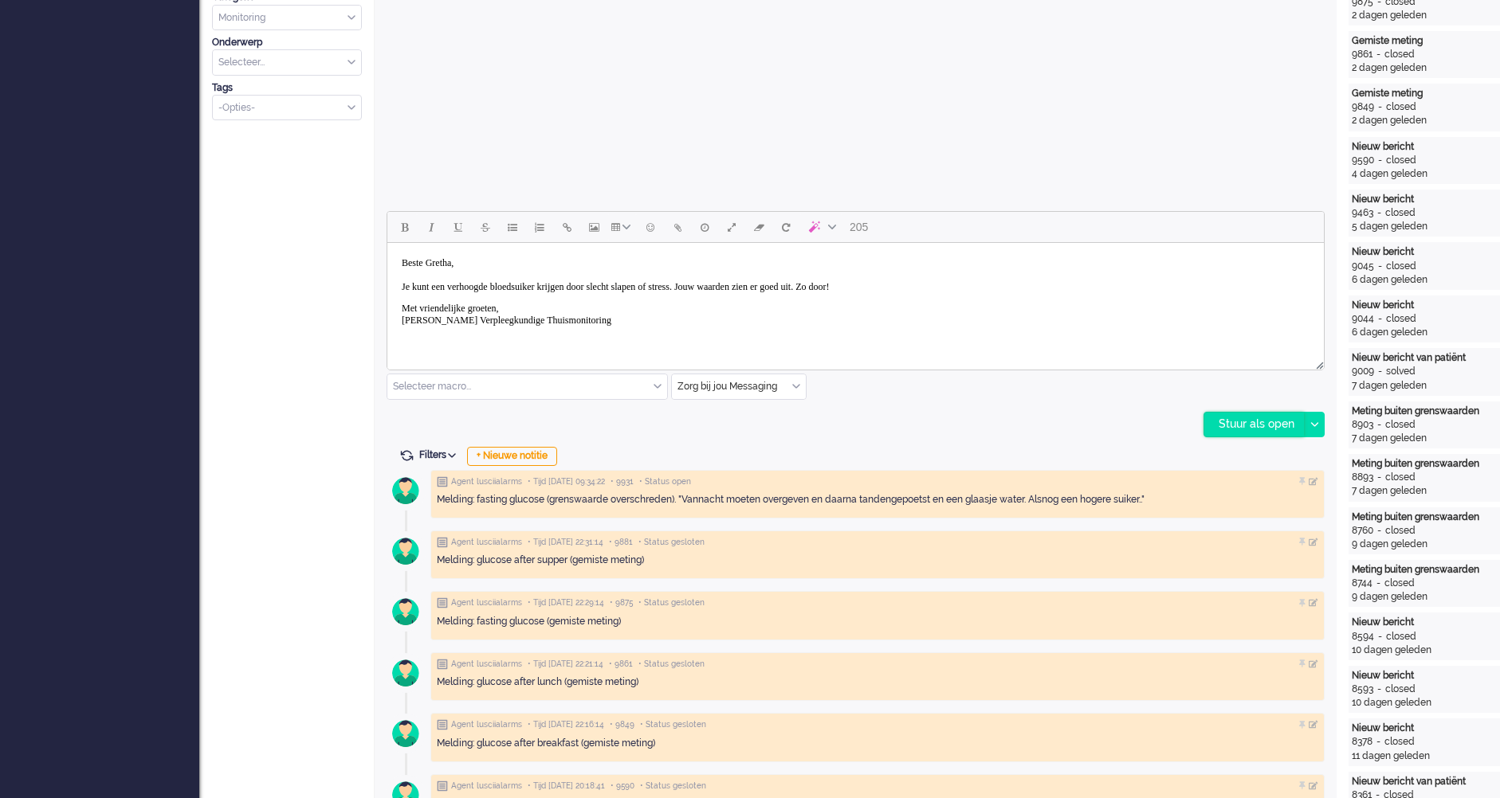
click at [1224, 423] on div "Stuur als open" at bounding box center [1254, 425] width 100 height 24
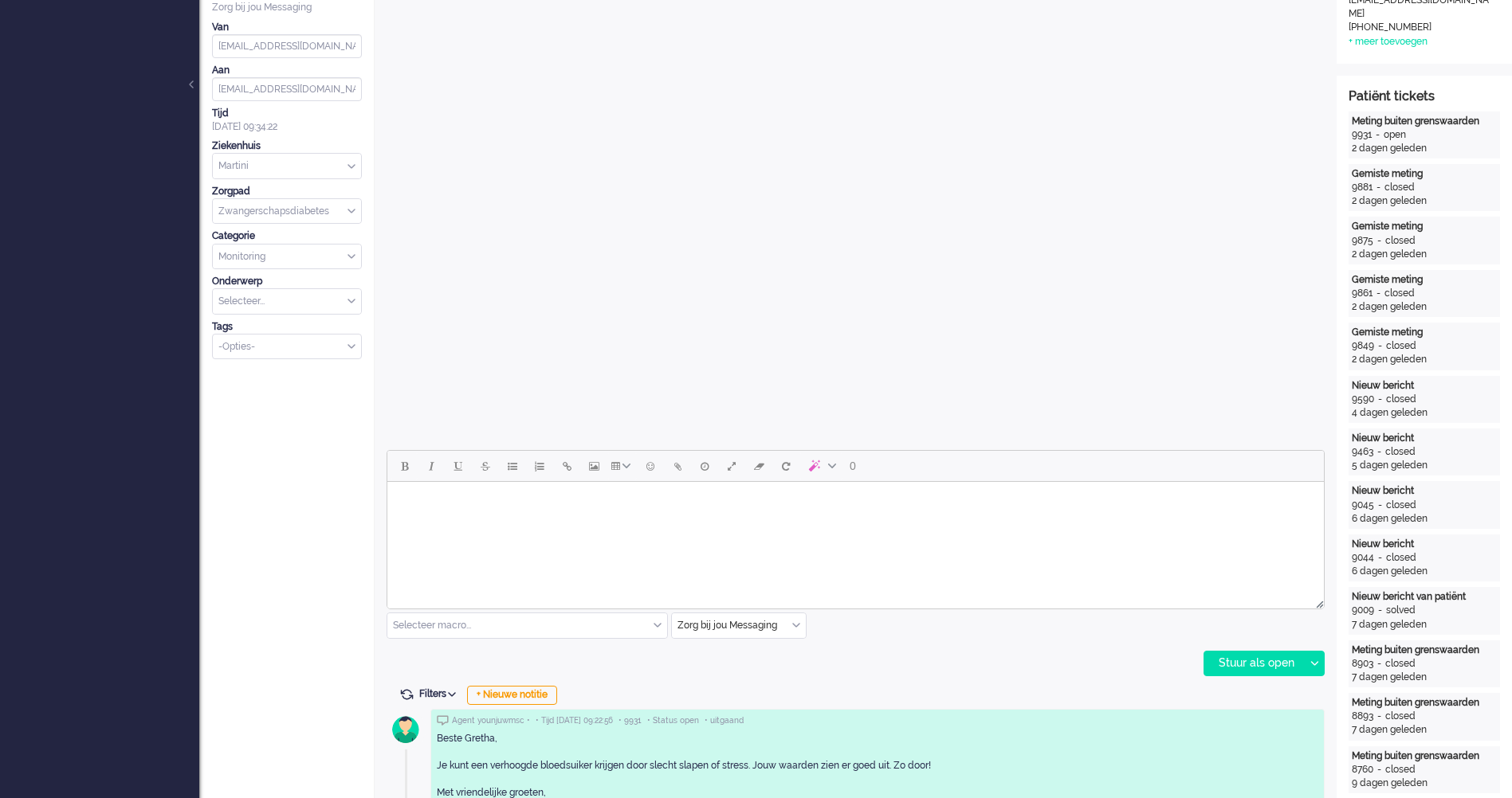
scroll to position [0, 0]
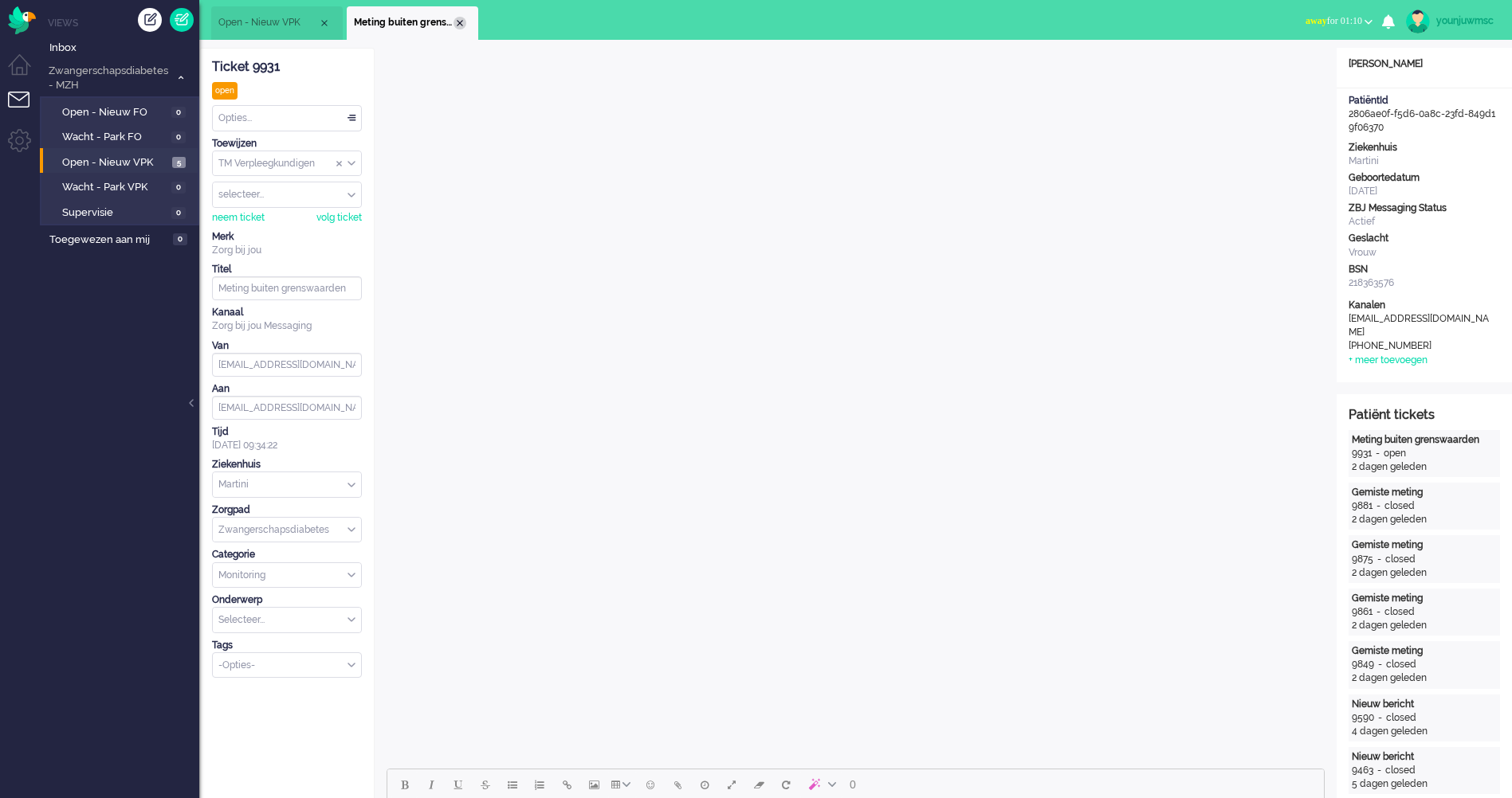
click at [461, 22] on div "Close tab" at bounding box center [460, 23] width 13 height 13
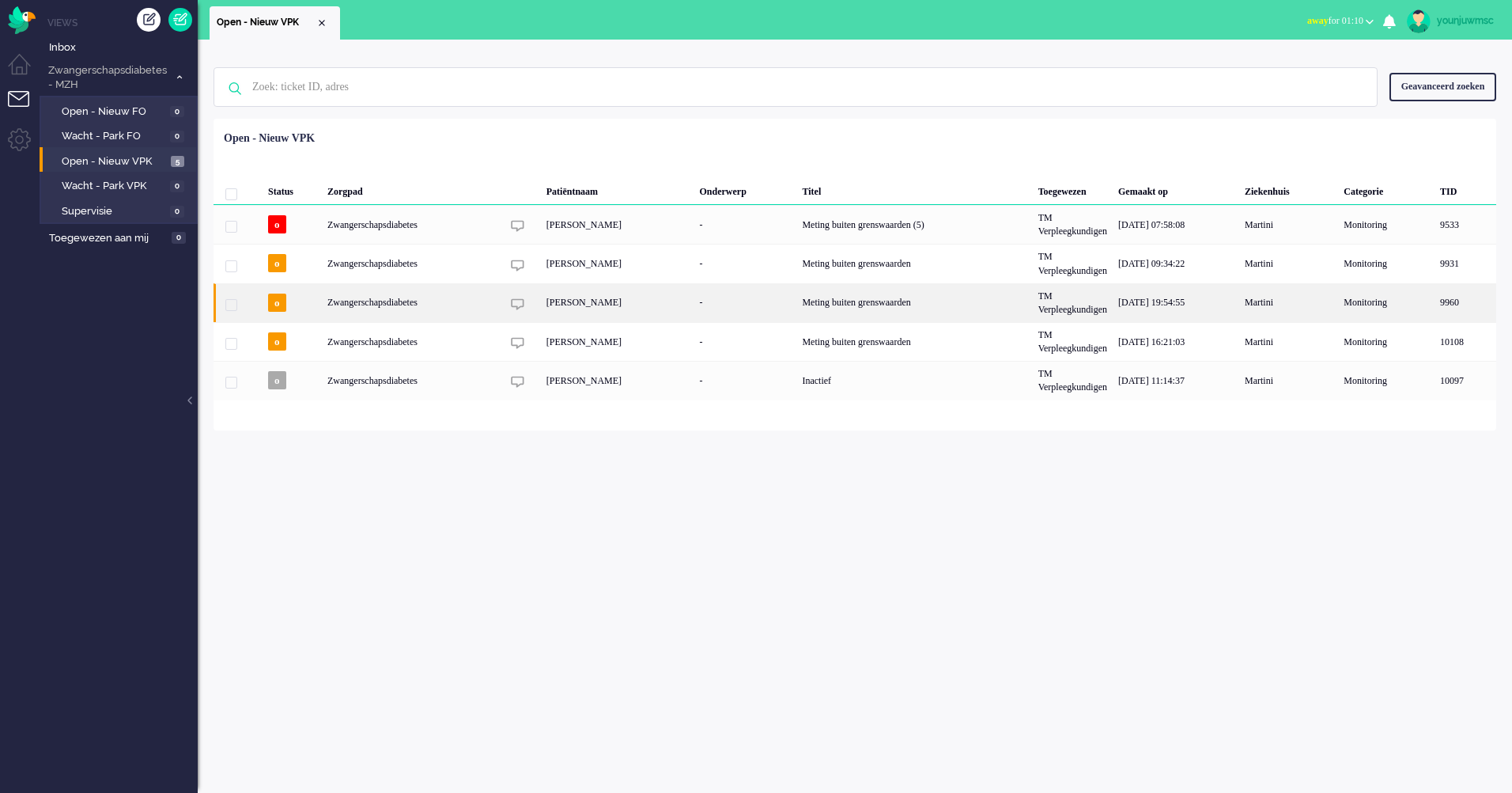
click at [581, 304] on div "[PERSON_NAME]" at bounding box center [618, 303] width 154 height 39
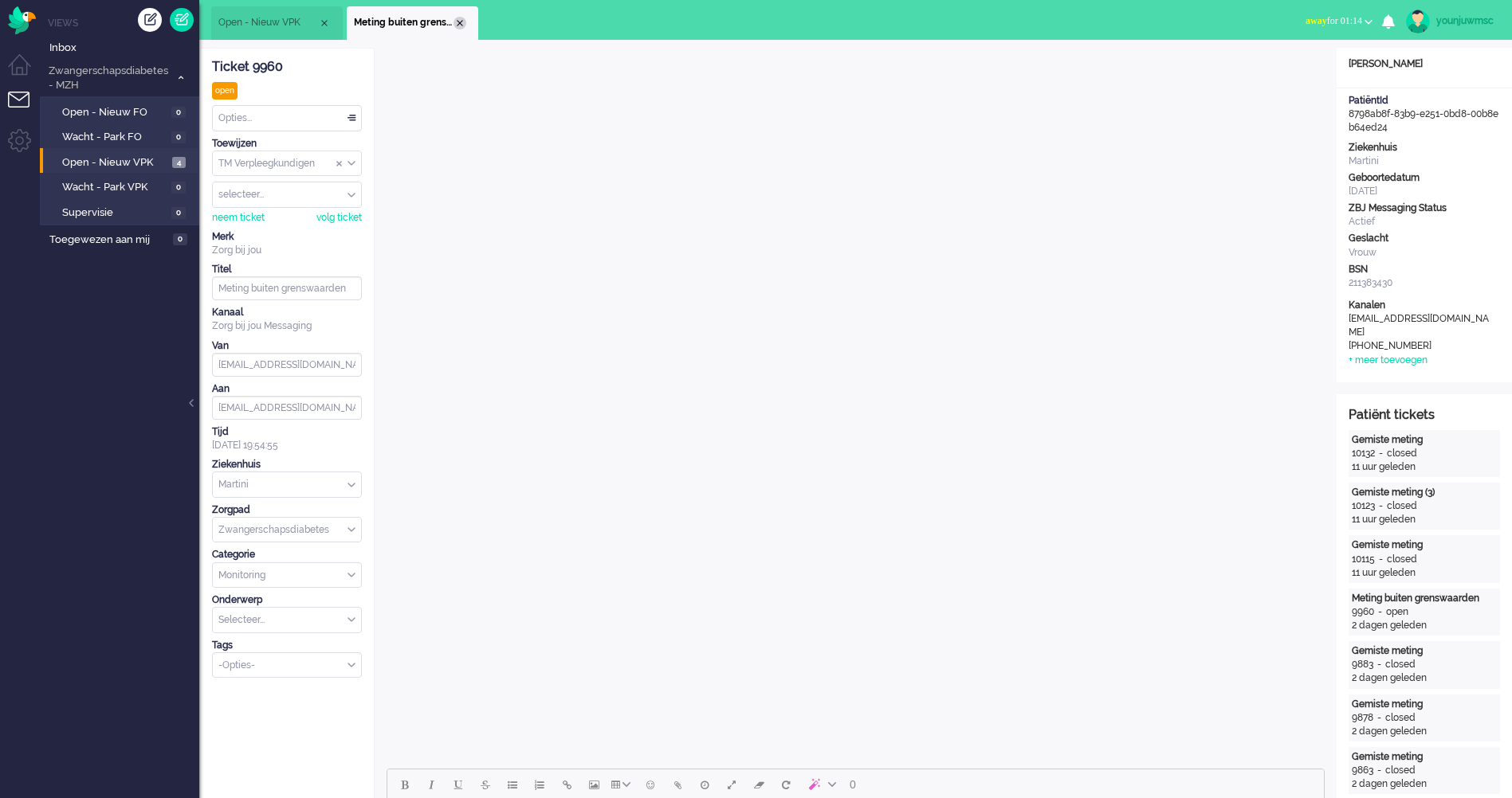
click at [458, 24] on div "Close tab" at bounding box center [460, 23] width 13 height 13
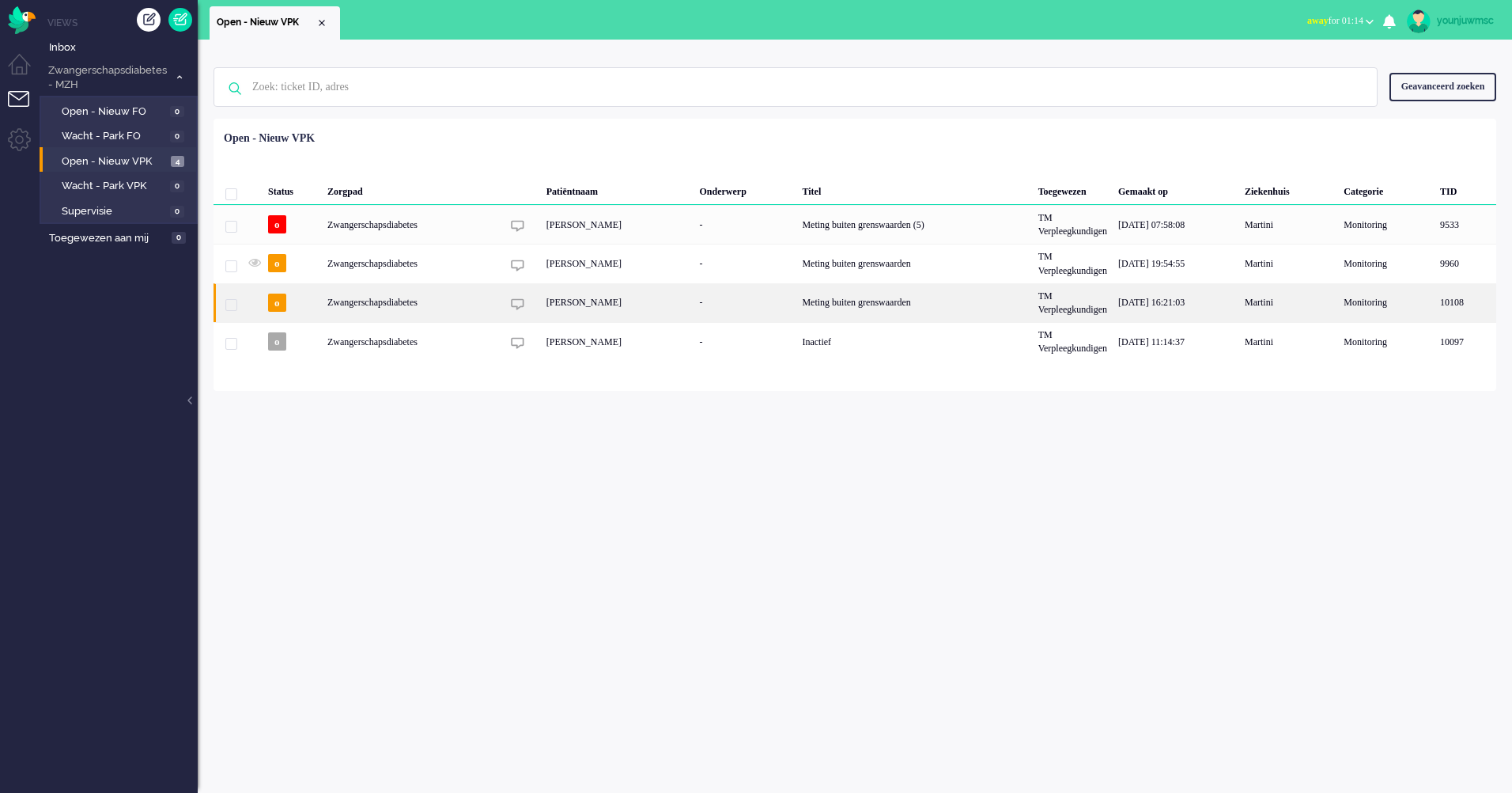
click at [594, 304] on div "[PERSON_NAME]" at bounding box center [618, 303] width 154 height 39
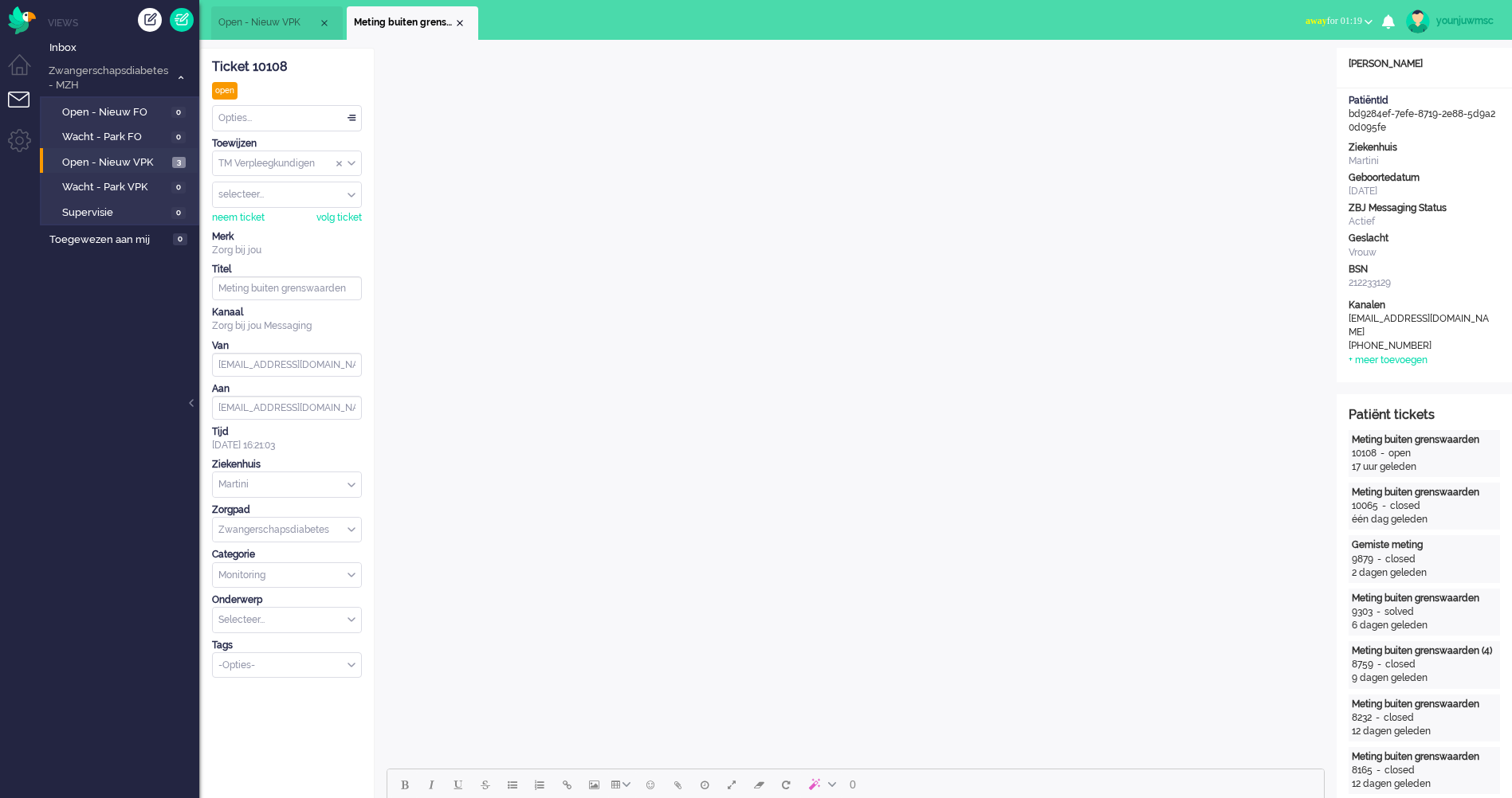
click at [460, 23] on div "Close tab" at bounding box center [460, 23] width 13 height 13
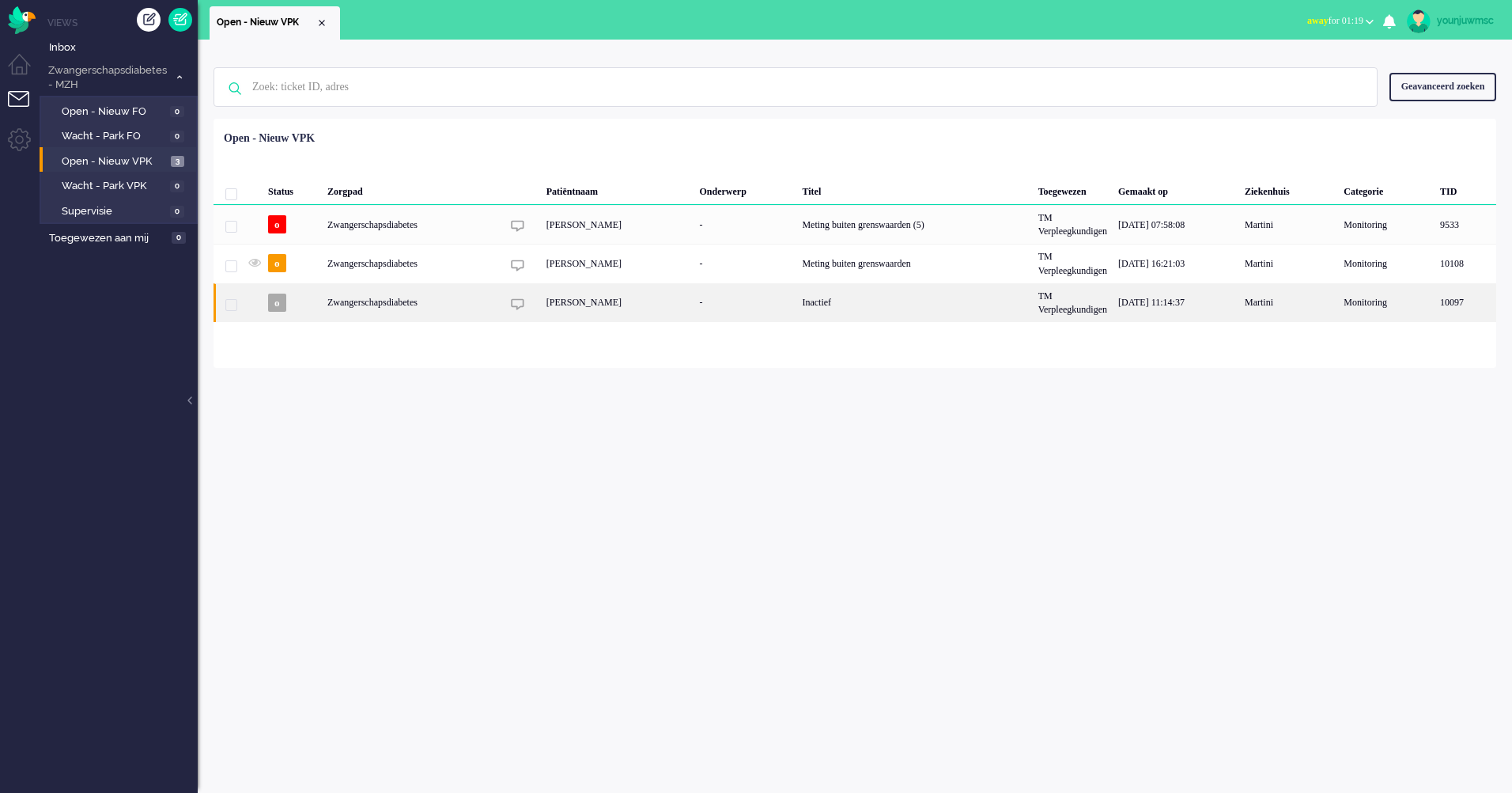
click at [625, 313] on div "[PERSON_NAME]" at bounding box center [618, 303] width 154 height 39
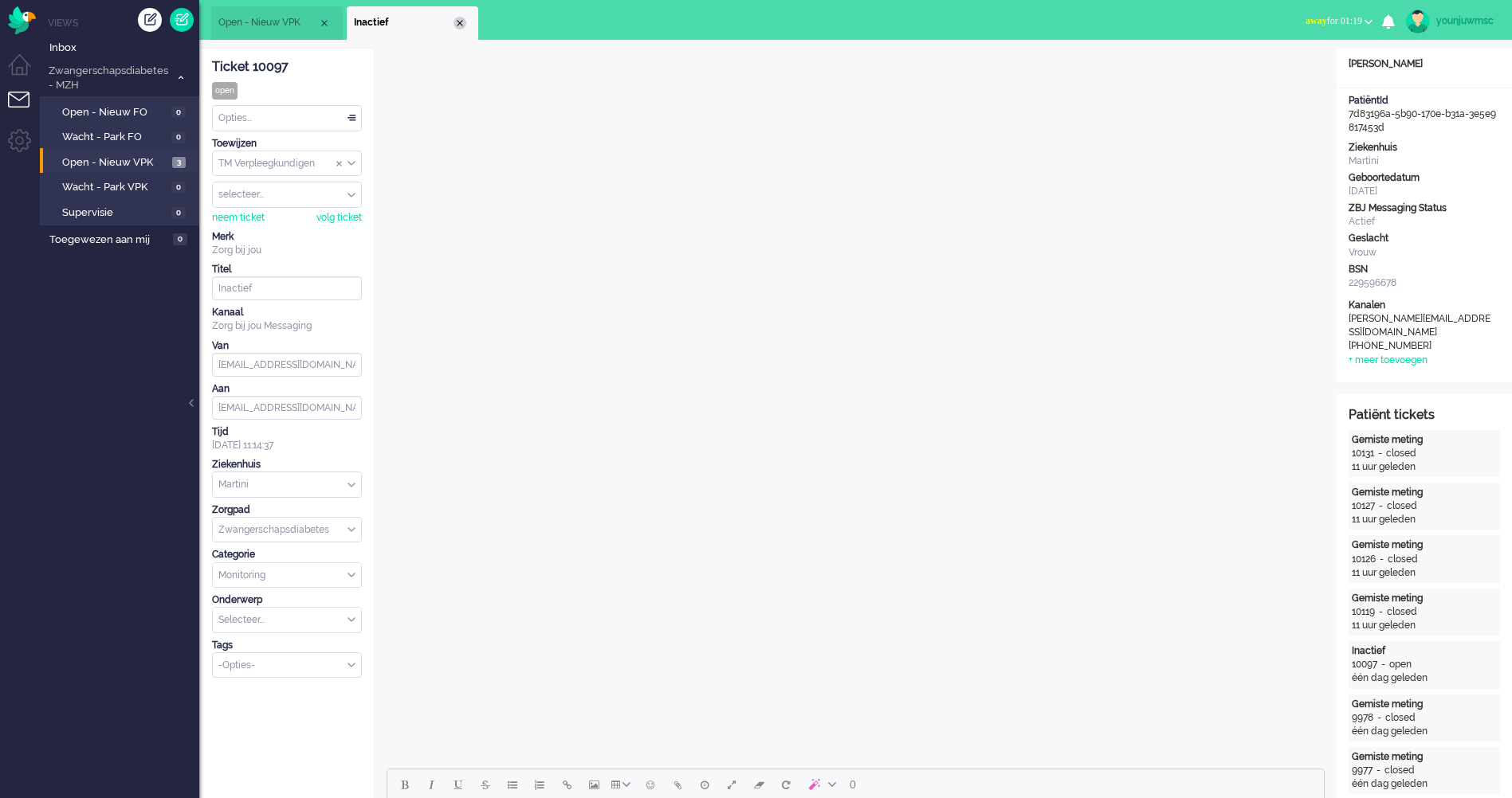
click at [458, 20] on div "Close tab" at bounding box center [460, 23] width 13 height 13
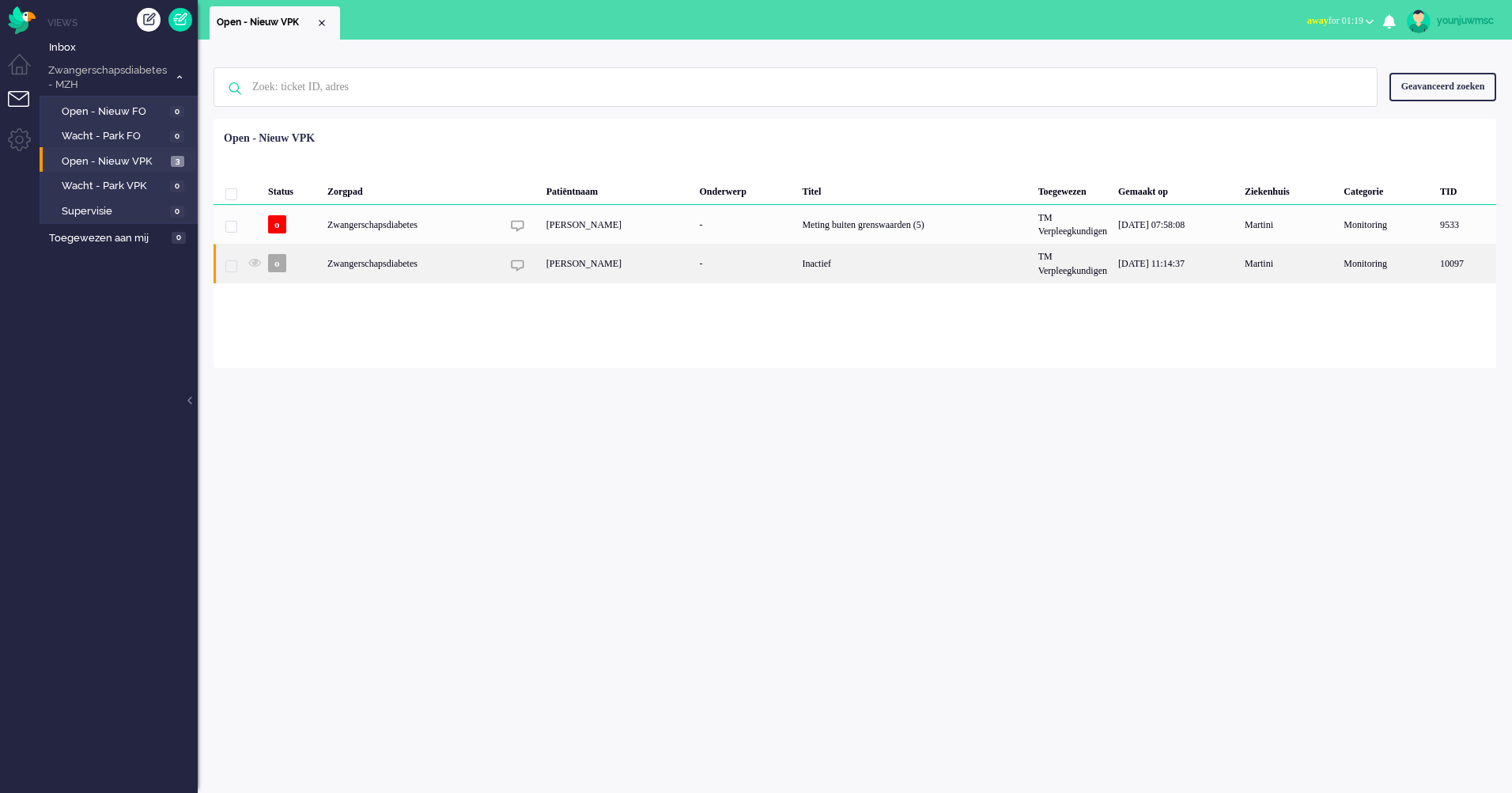
click at [579, 270] on div "[PERSON_NAME]" at bounding box center [618, 263] width 154 height 39
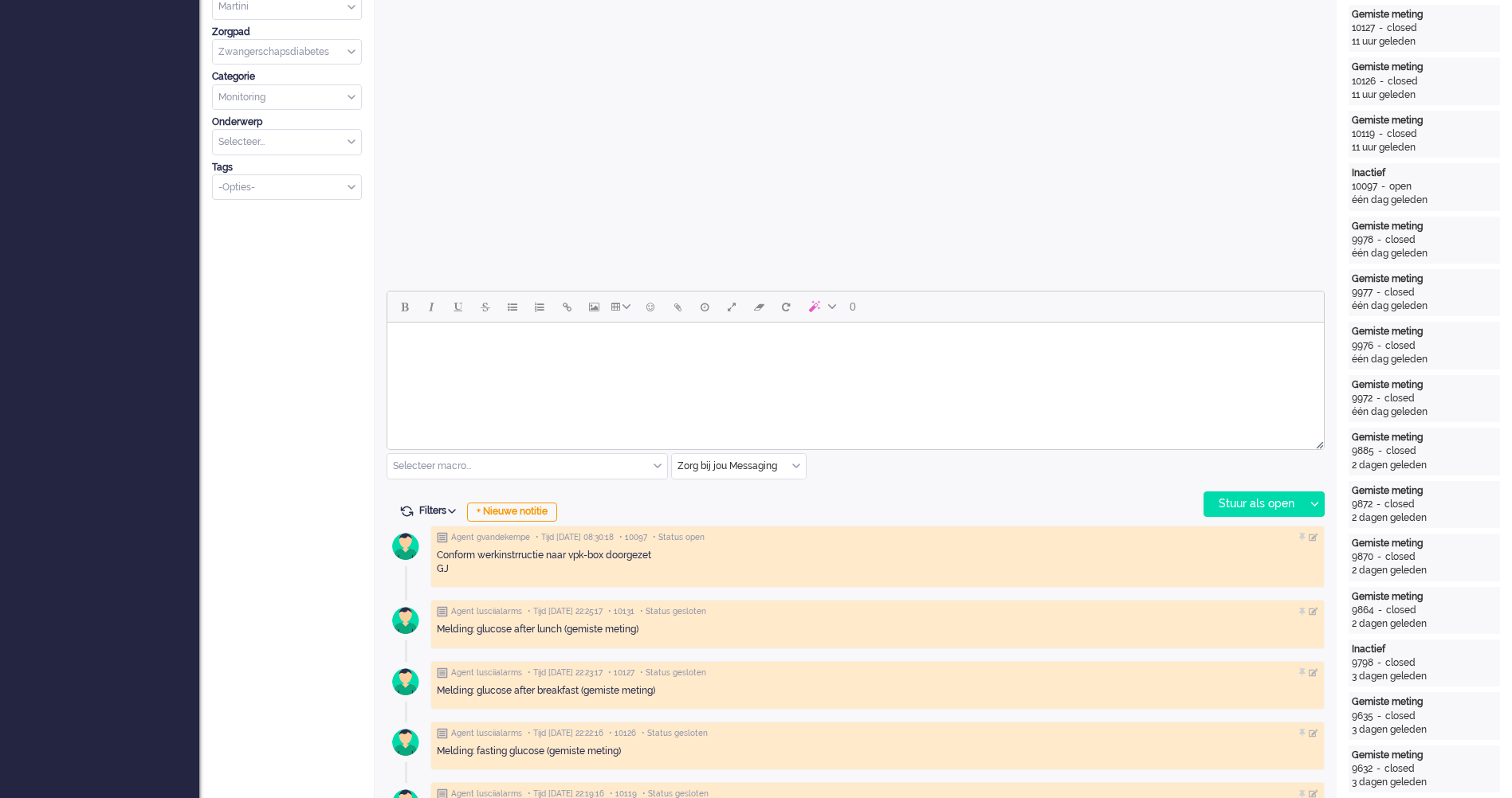
scroll to position [557, 0]
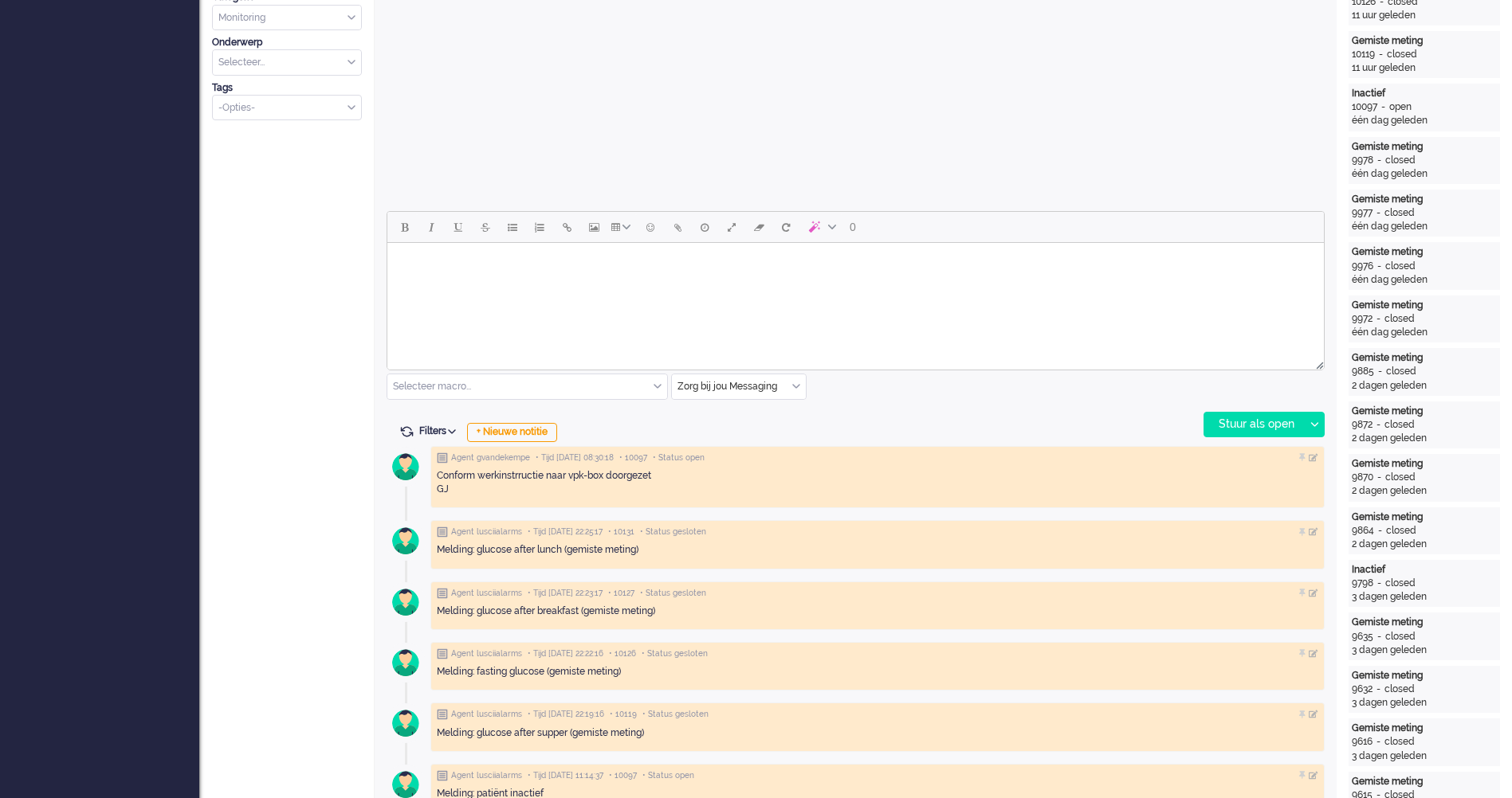
click at [765, 283] on html at bounding box center [855, 264] width 936 height 41
click at [572, 283] on html at bounding box center [855, 264] width 936 height 41
click at [450, 283] on html at bounding box center [855, 264] width 936 height 41
click at [493, 283] on html at bounding box center [855, 264] width 936 height 41
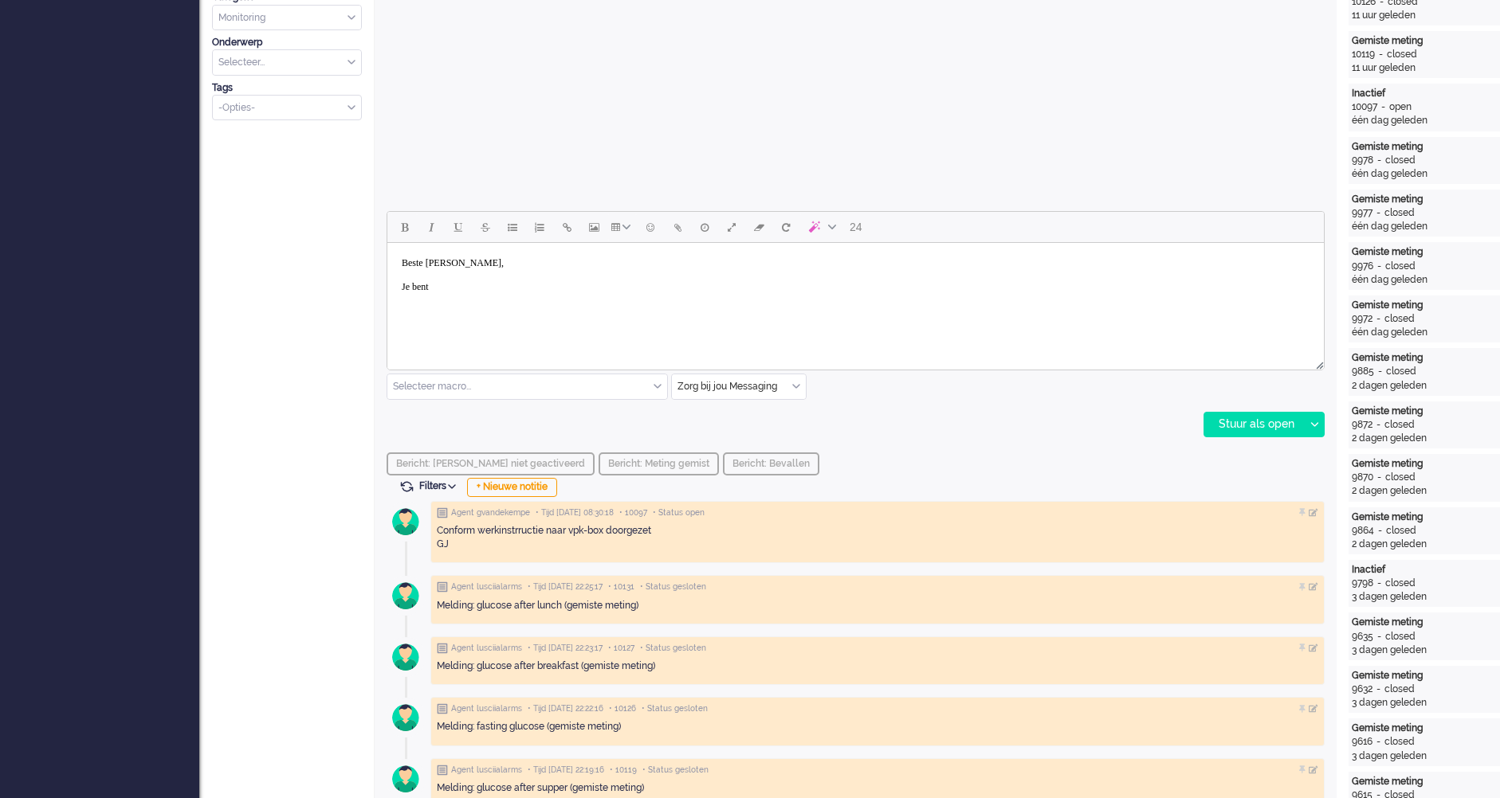
drag, startPoint x: 444, startPoint y: 288, endPoint x: 394, endPoint y: 288, distance: 50.0
click at [394, 288] on body "Beste Kirsten, Je bent" at bounding box center [855, 275] width 923 height 52
copy body "Je bent"
click at [524, 287] on body "Beste Kirsten, Je bent" at bounding box center [855, 275] width 923 height 52
drag, startPoint x: 478, startPoint y: 292, endPoint x: 770, endPoint y: 535, distance: 379.9
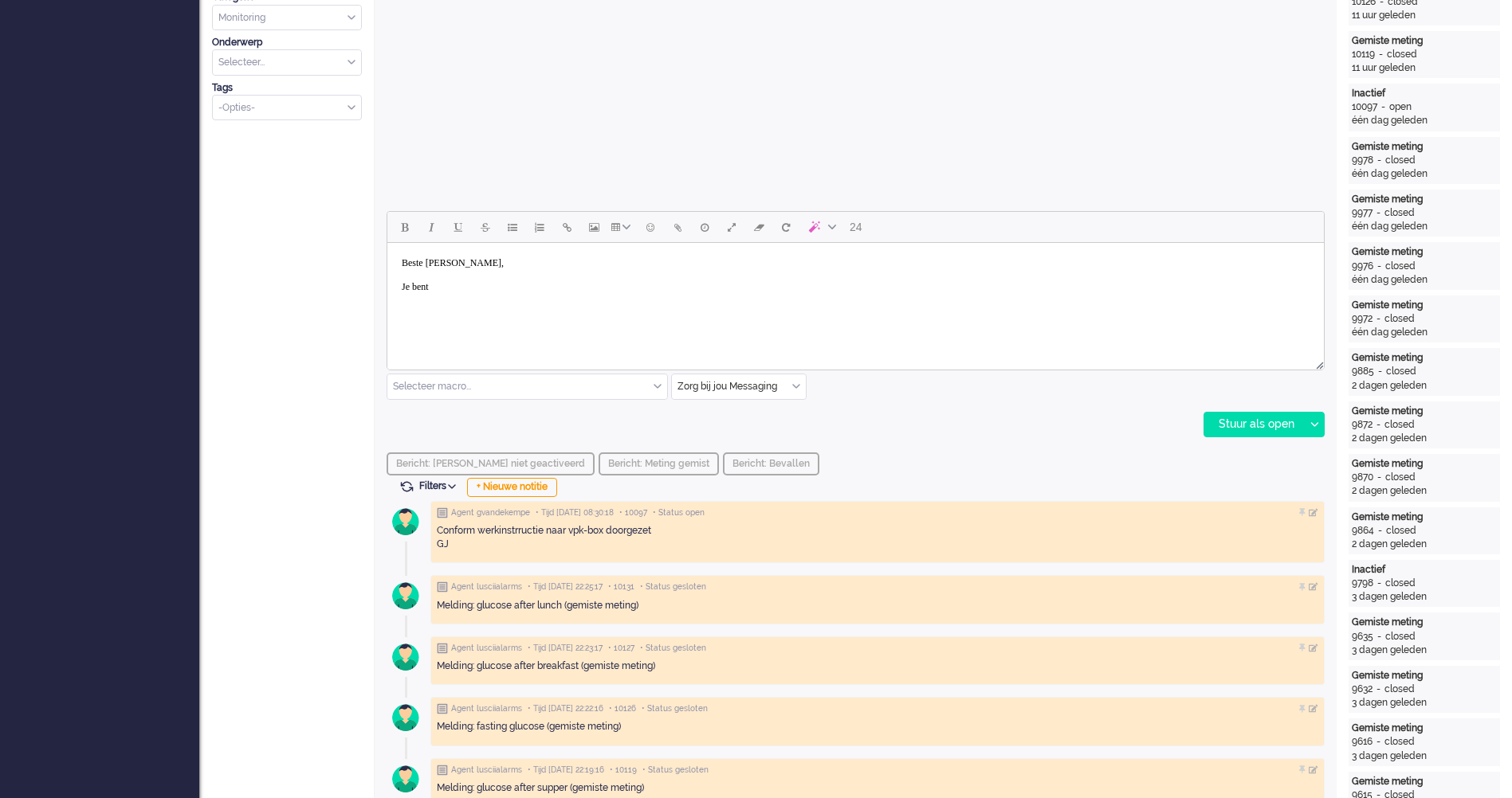
click at [387, 292] on html "Beste Kirsten, Je bent" at bounding box center [855, 275] width 936 height 64
click at [420, 289] on body "Beste Kirsten, Je volgt je controle bij MC. De Luscii-app gebruik je alleen als…" at bounding box center [855, 275] width 923 height 52
click at [515, 296] on body "Beste Kirsten, Je volgt je controle bij MC. De Luscii-app gebruik je alleen als…" at bounding box center [855, 275] width 923 height 52
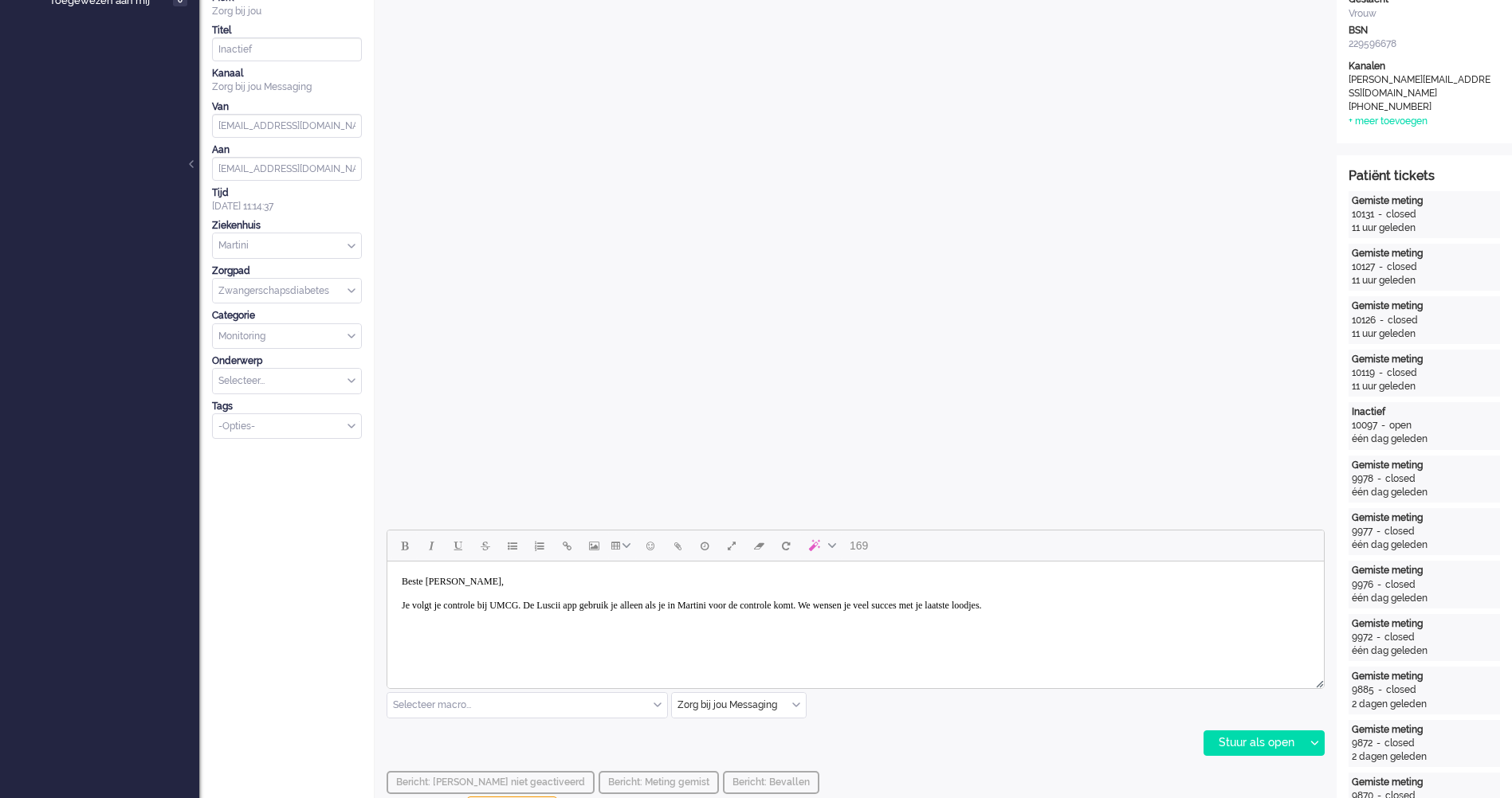
scroll to position [159, 0]
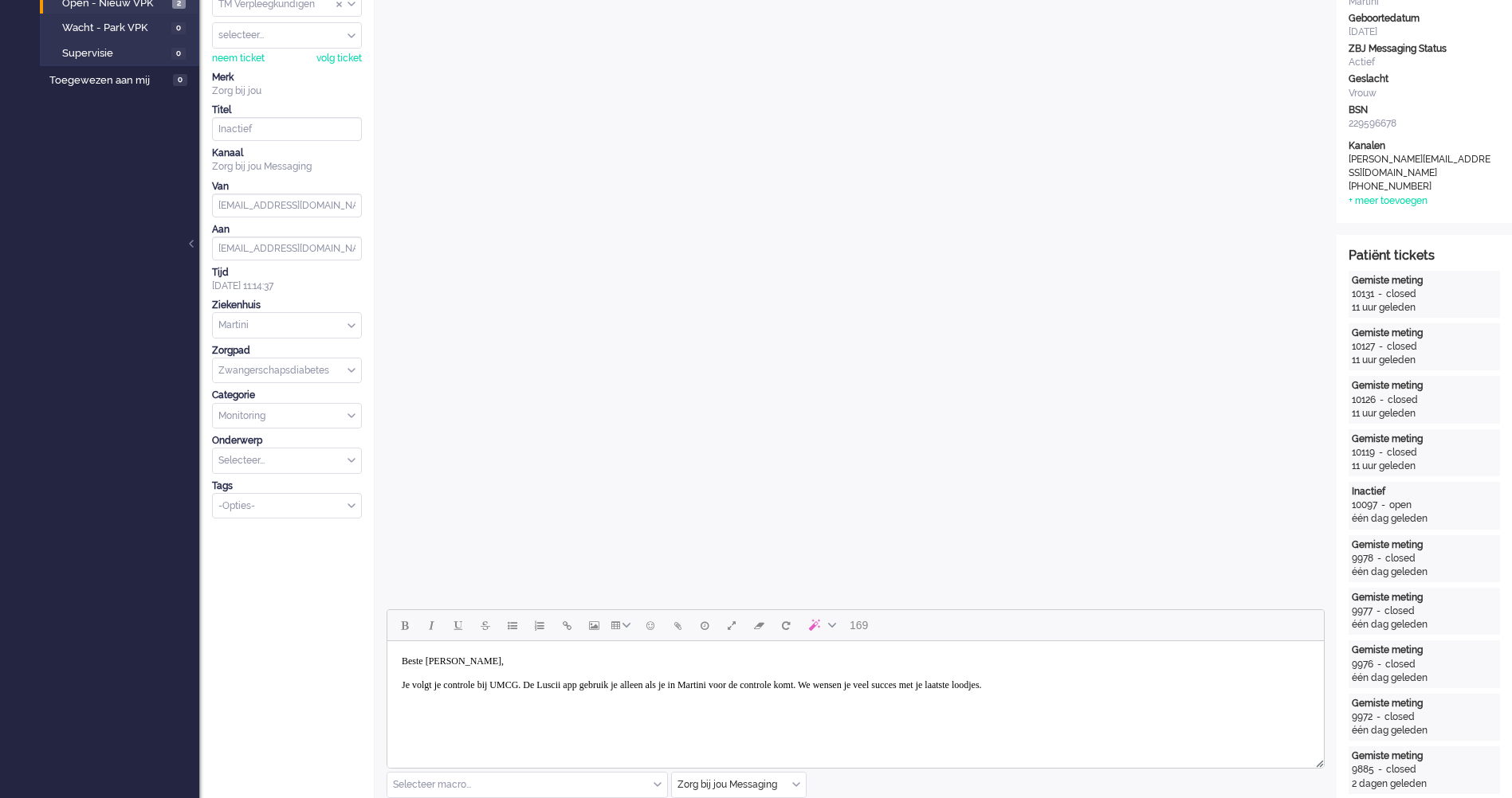
click at [1138, 697] on body "Beste Kirsten, Je volgt je controle bij UMCG. De Luscii app gebruik je alleen a…" at bounding box center [855, 674] width 923 height 52
click at [1152, 728] on html "Beste Kirsten, Je volgt je controle bij UMCG. De Luscii app gebruik je alleen a…" at bounding box center [855, 685] width 936 height 89
click at [1158, 703] on body "Beste Kirsten, Je volgt je controle bij UMCG. De Luscii app gebruik je alleen a…" at bounding box center [855, 685] width 923 height 76
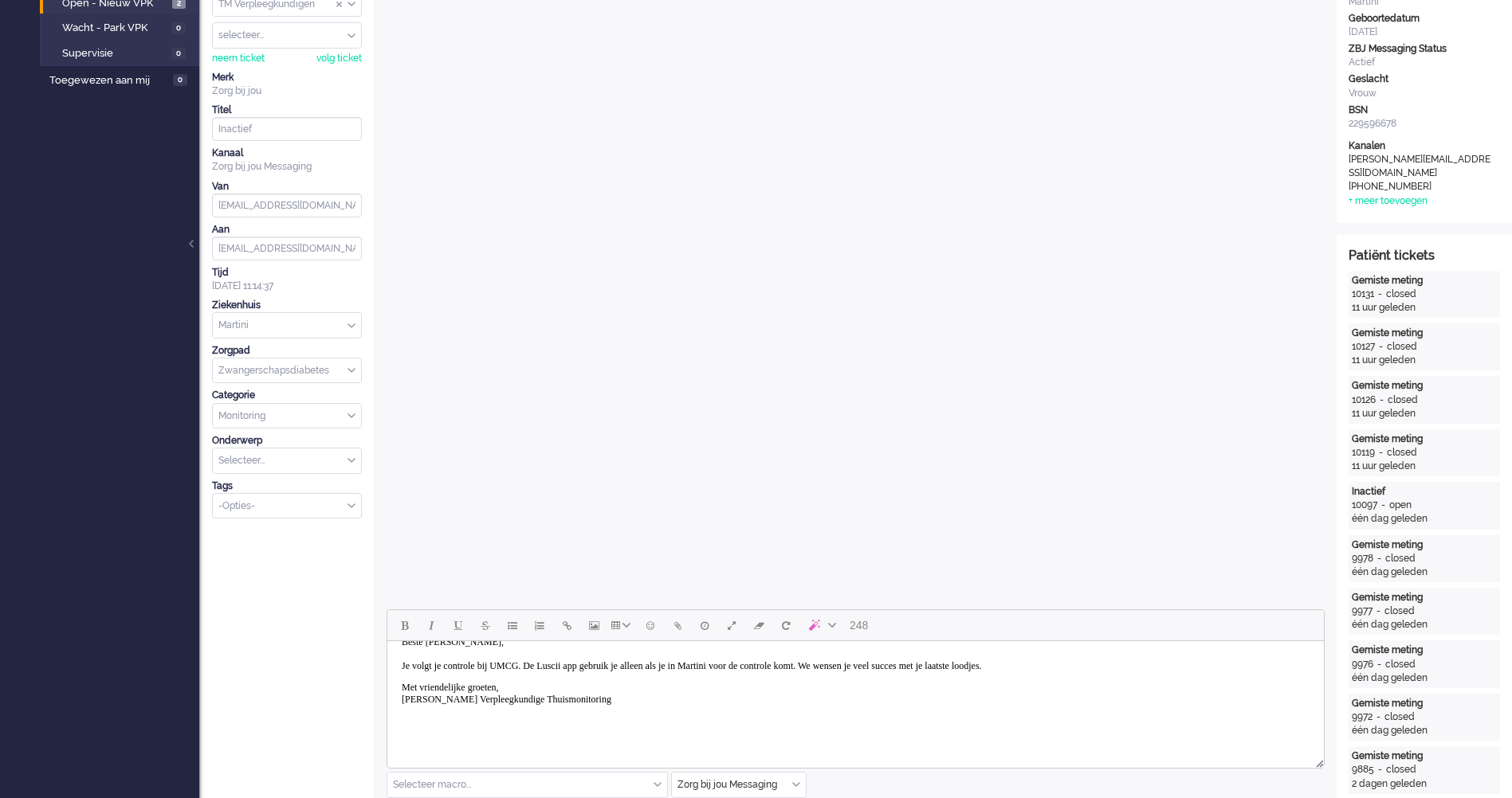
scroll to position [319, 0]
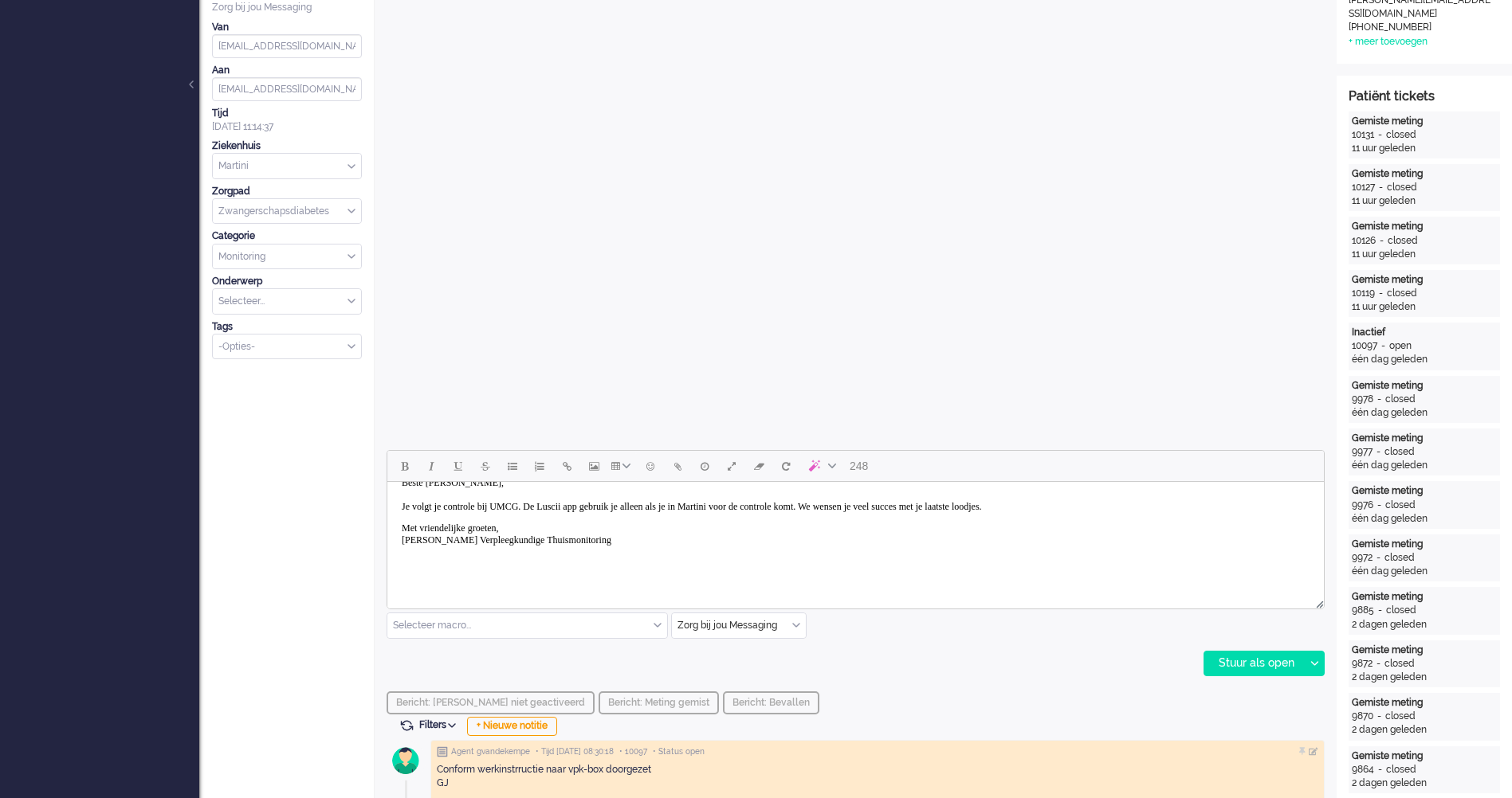
drag, startPoint x: 523, startPoint y: 627, endPoint x: 545, endPoint y: 595, distance: 38.8
click at [527, 621] on input "text" at bounding box center [527, 626] width 280 height 24
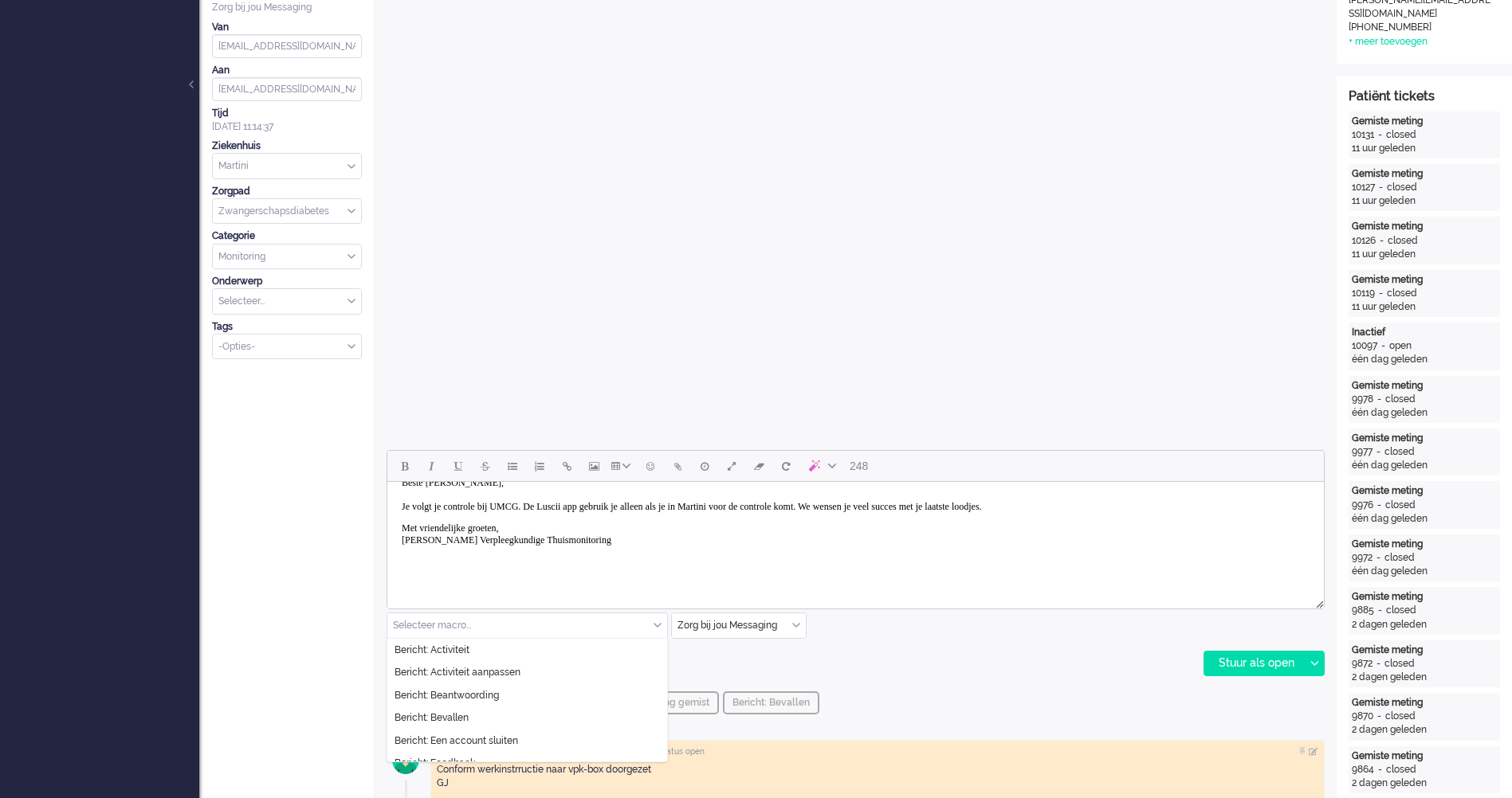
click at [549, 587] on html "Beste Kirsten, Je volgt je controle bij UMCG. De Luscii app gebruik je alleen a…" at bounding box center [855, 528] width 936 height 131
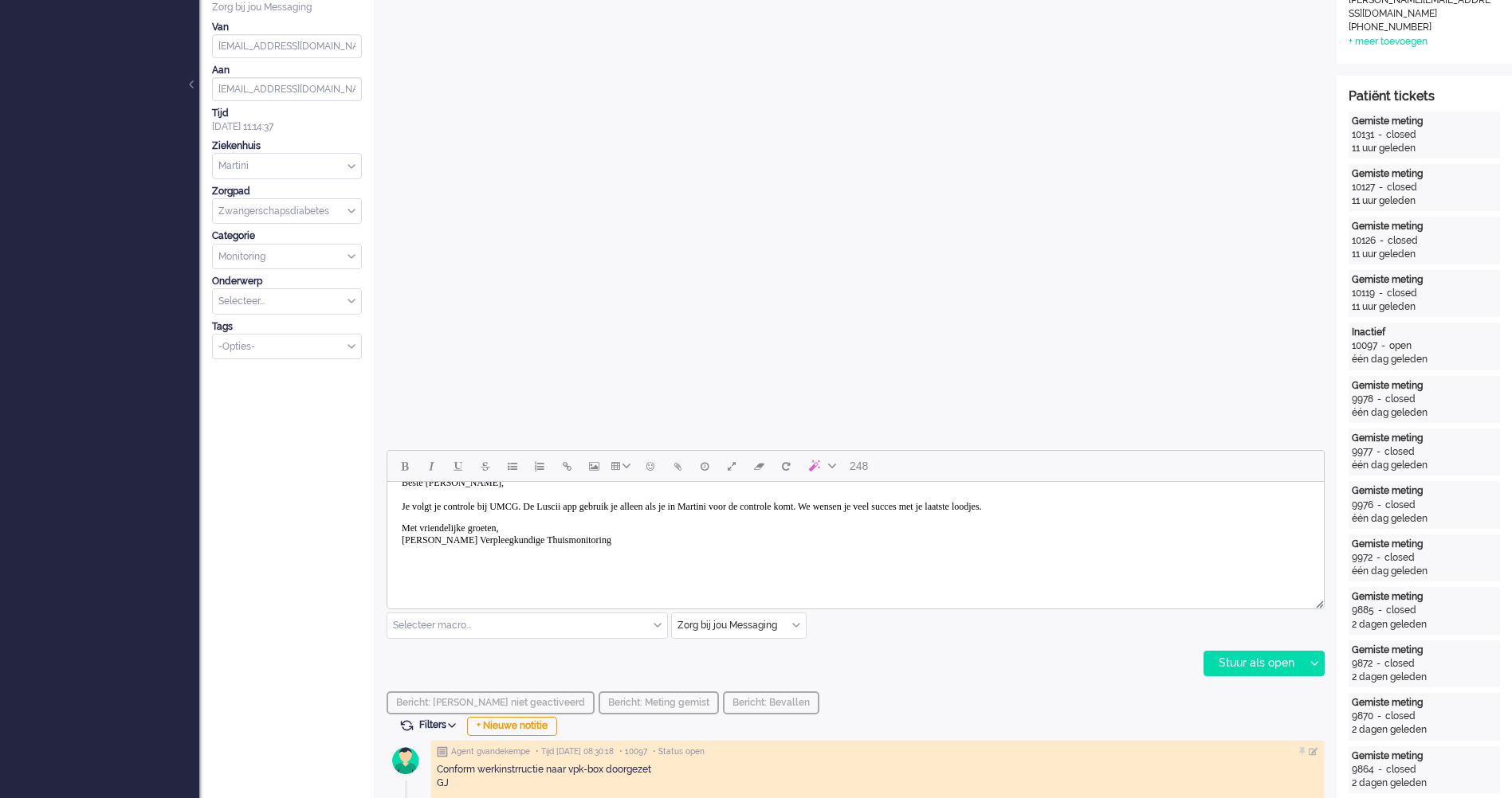
click at [577, 573] on body "Beste Kirsten, Je volgt je controle bij UMCG. De Luscii app gebruik je alleen a…" at bounding box center [855, 528] width 923 height 118
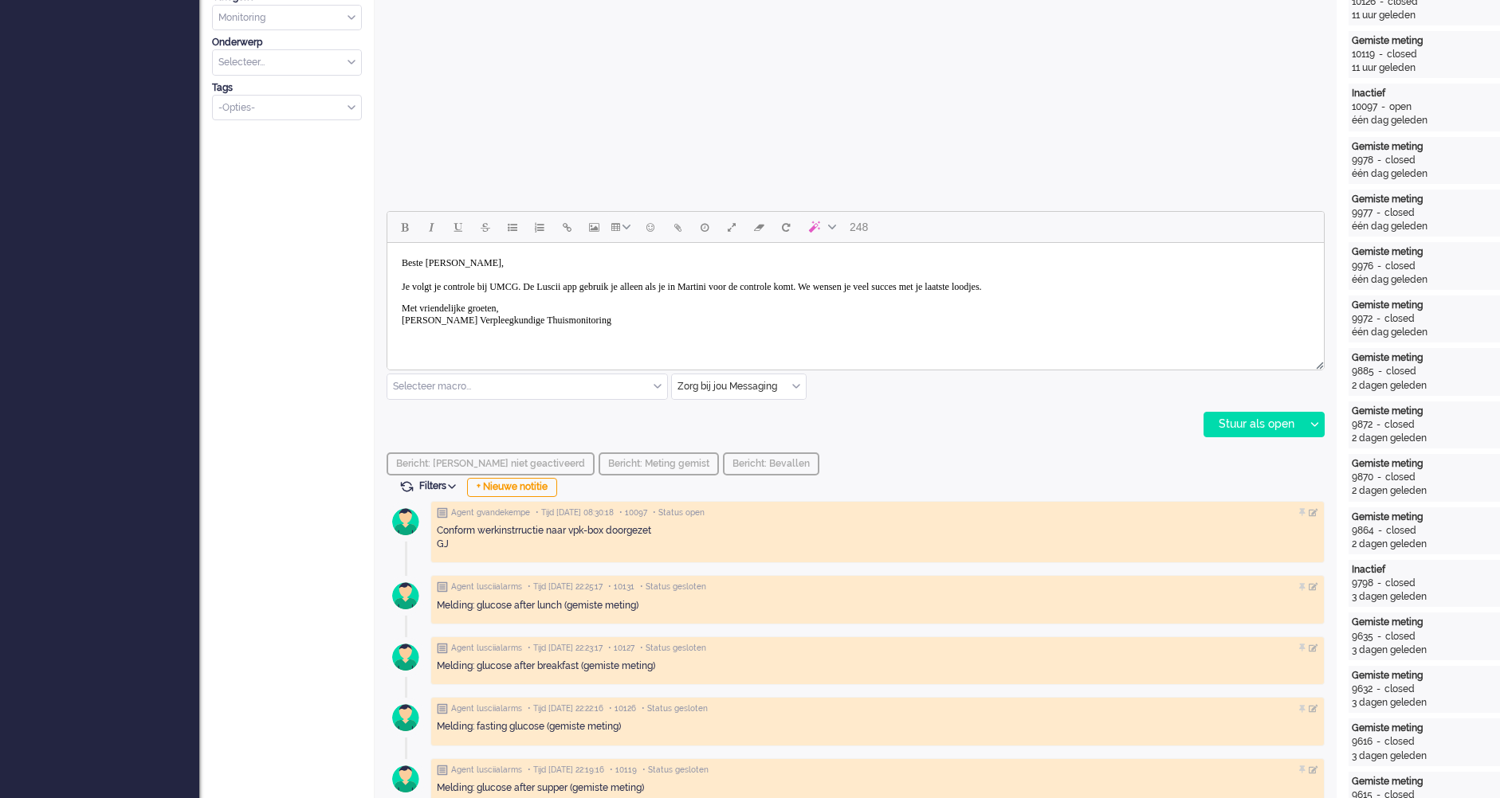
scroll to position [478, 0]
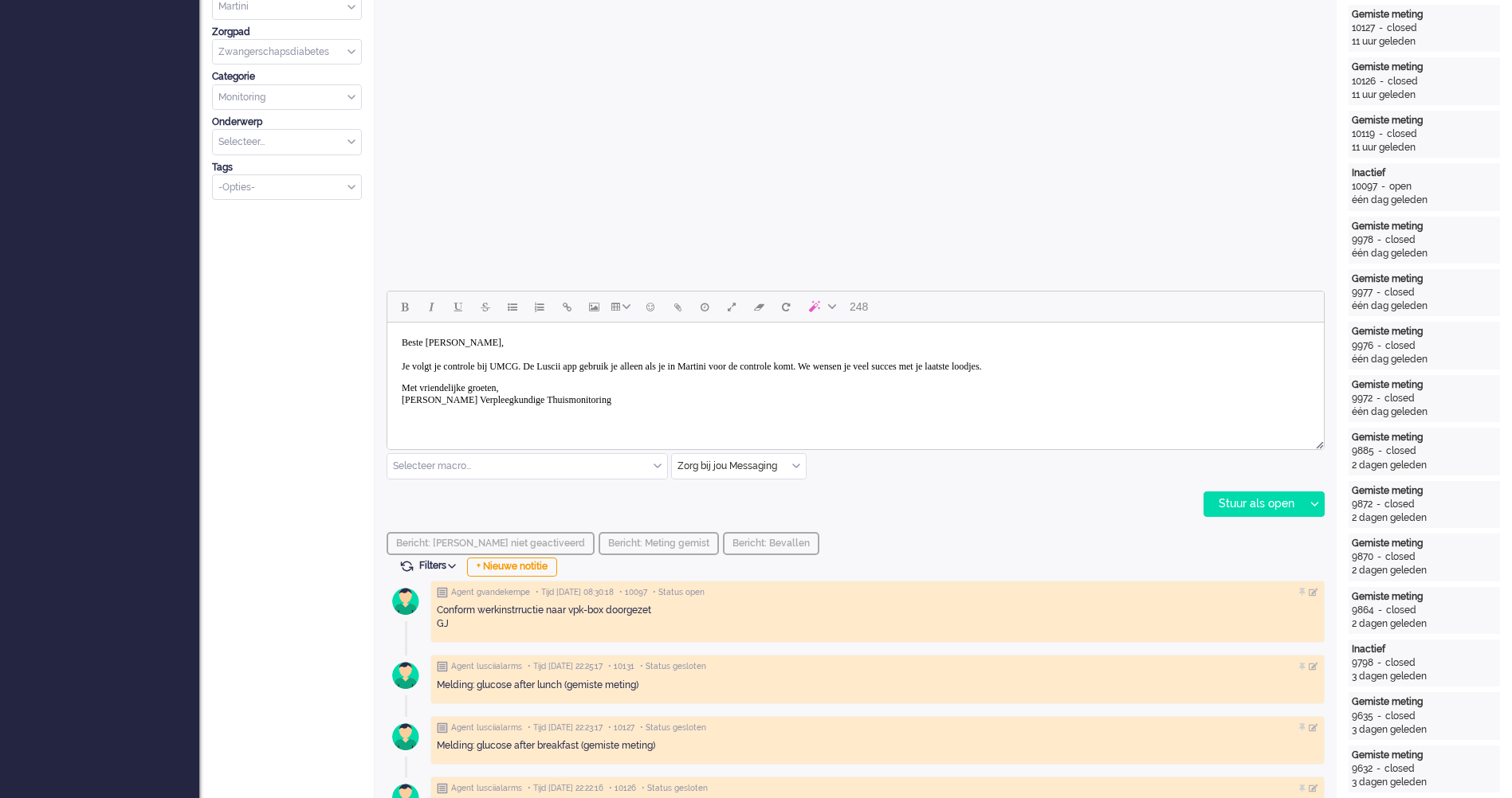
click at [593, 380] on body "Beste Kirsten, Je volgt je controle bij UMCG. De Luscii app gebruik je alleen a…" at bounding box center [855, 377] width 923 height 95
click at [607, 370] on body "Beste Kirsten, Je volgt je controle bij UMCG. De Luscii app gebruik je alleen a…" at bounding box center [855, 377] width 923 height 95
drag, startPoint x: 610, startPoint y: 370, endPoint x: 642, endPoint y: 374, distance: 32.2
click at [610, 371] on body "Beste Kirsten, Je volgt je controle bij UMCG. De Luscii app gebruik je alleen a…" at bounding box center [855, 377] width 923 height 95
click at [818, 367] on body "Beste Kirsten, Je volgt je controle bij UMCG. De Luscii app gebruik je alleen a…" at bounding box center [855, 377] width 923 height 95
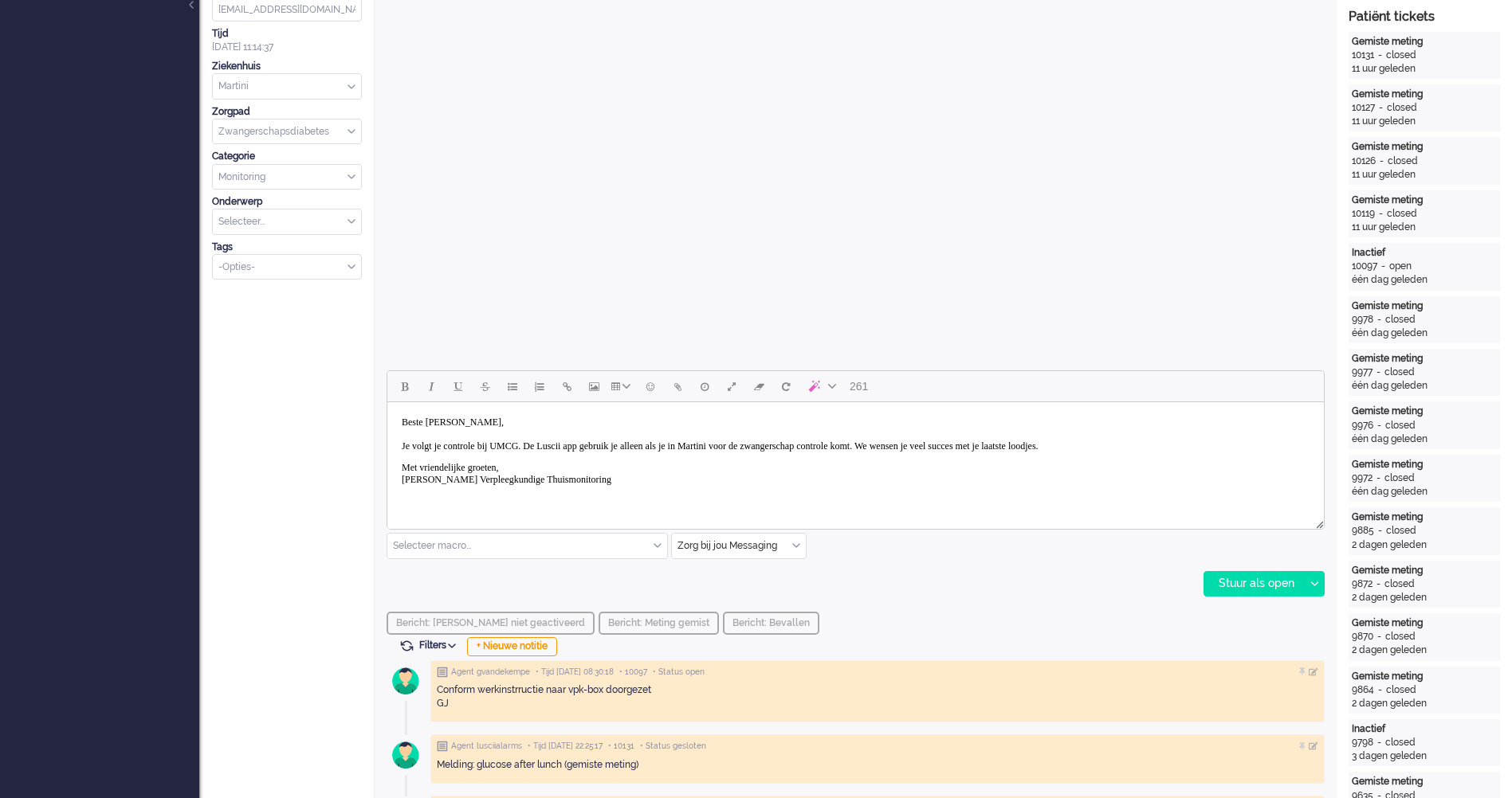
scroll to position [319, 0]
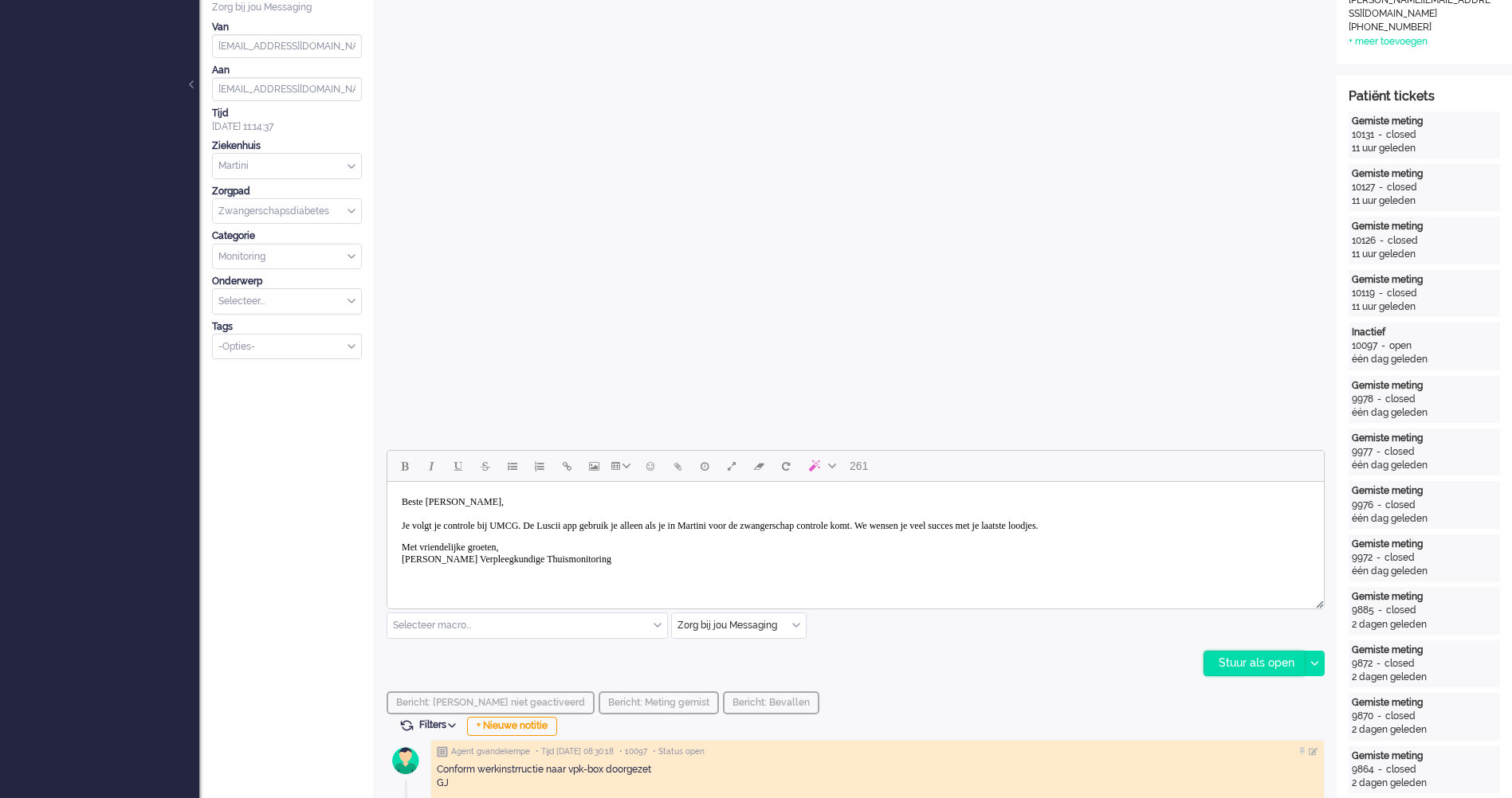
click at [1234, 669] on div "Stuur als open" at bounding box center [1254, 664] width 100 height 24
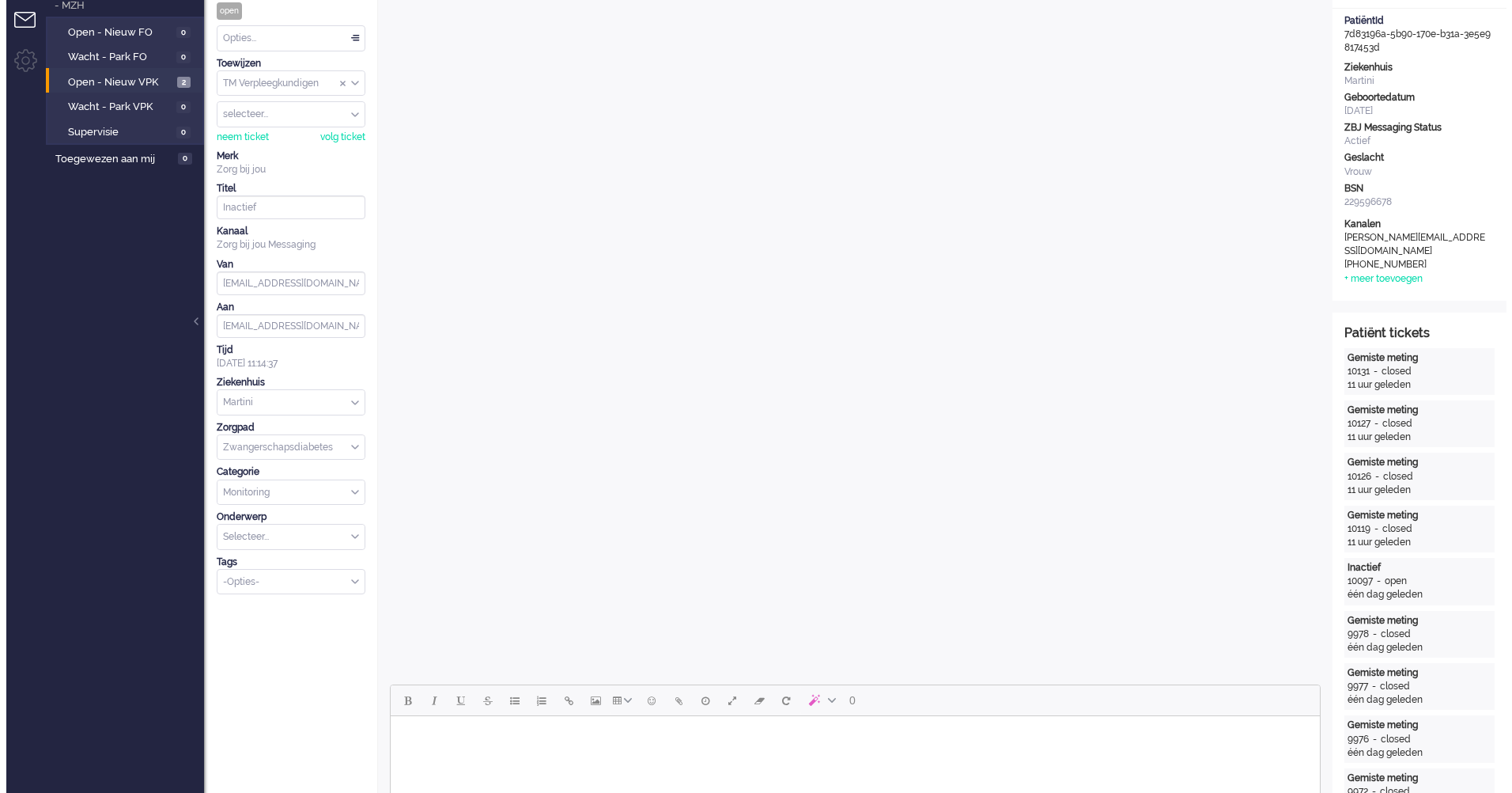
scroll to position [0, 0]
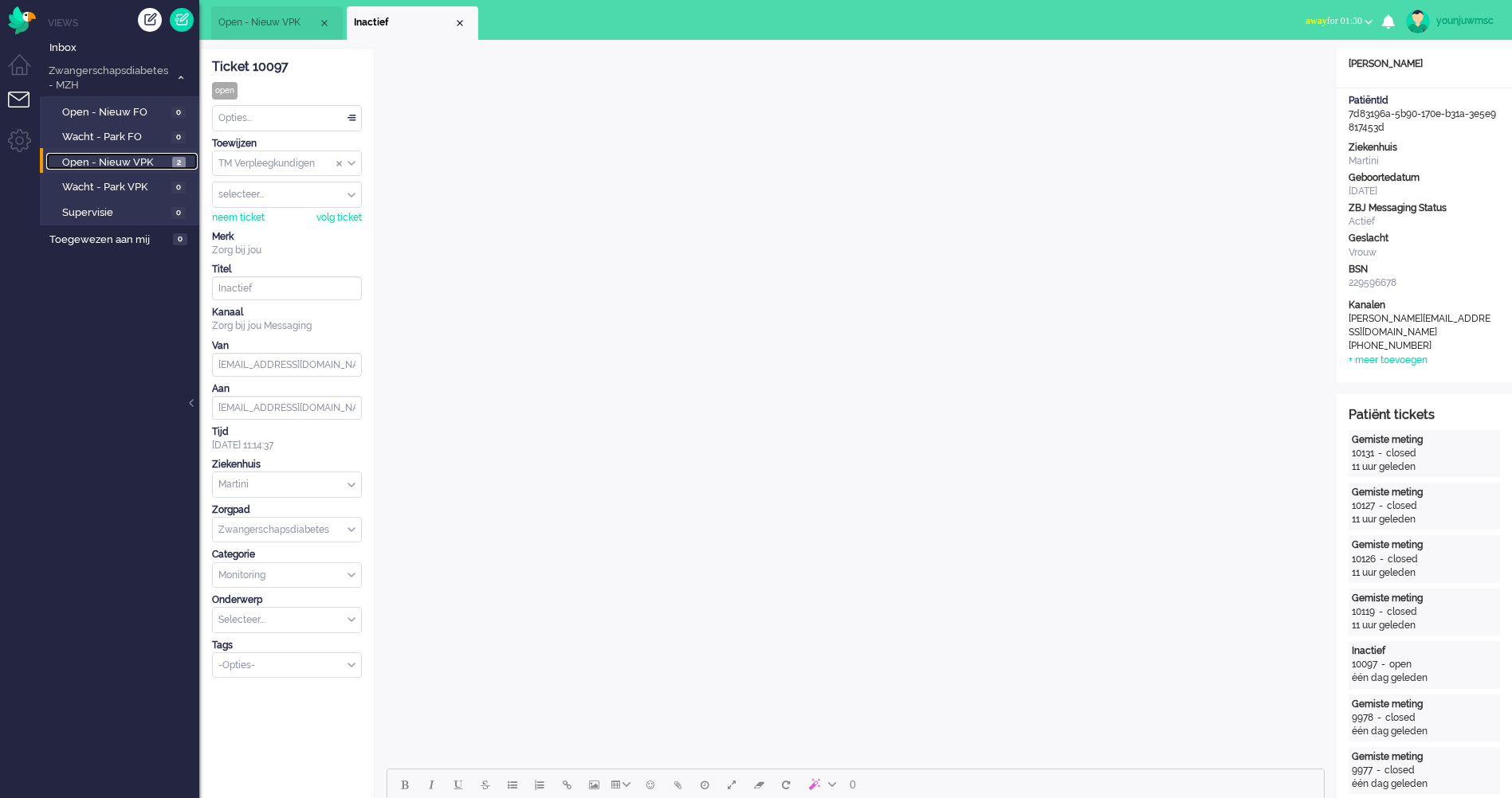
click at [120, 160] on span "Open - Nieuw VPK" at bounding box center [116, 163] width 106 height 15
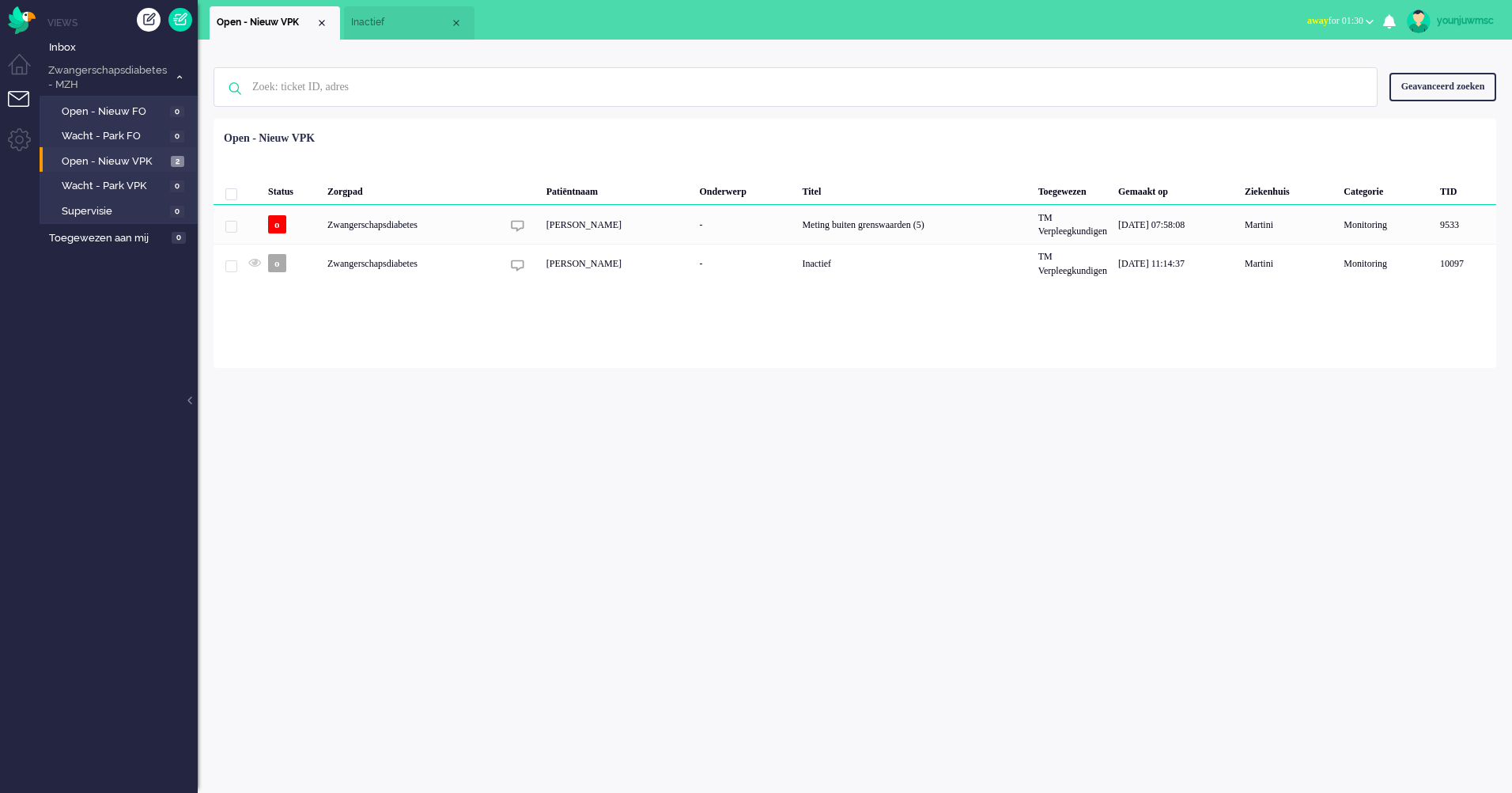
click at [393, 338] on div "Loading... Status Zorgpad Patiëntnaam Onderwerp Titel Toegewezen Gemaakt op Zie…" at bounding box center [856, 243] width 1283 height 249
click at [564, 336] on div "Loading... Status Zorgpad Patiëntnaam Onderwerp Titel Toegewezen Gemaakt op Zie…" at bounding box center [856, 243] width 1283 height 249
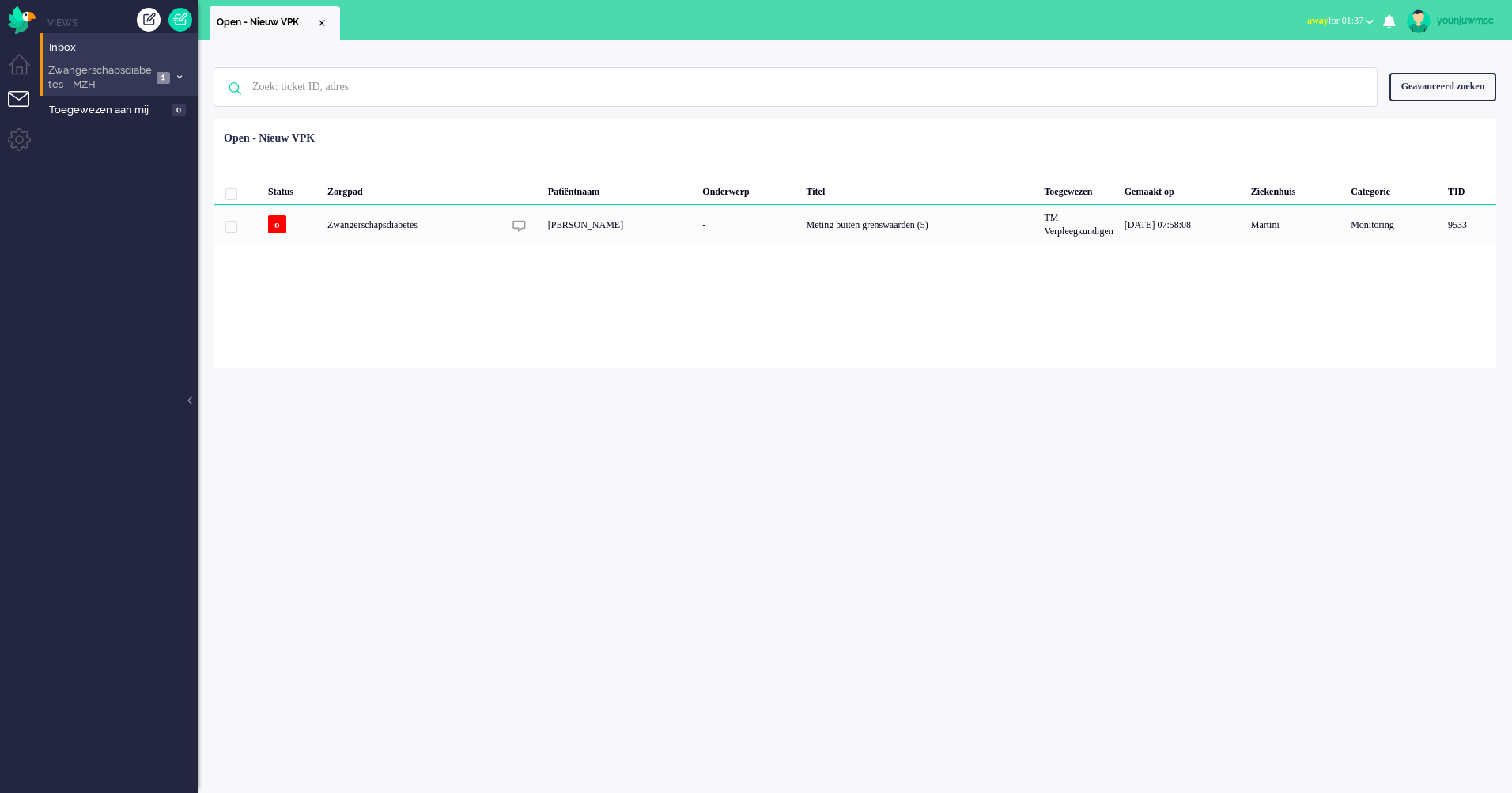
click at [79, 86] on span "Zwangerschapsdiabetes - MZH" at bounding box center [99, 78] width 106 height 30
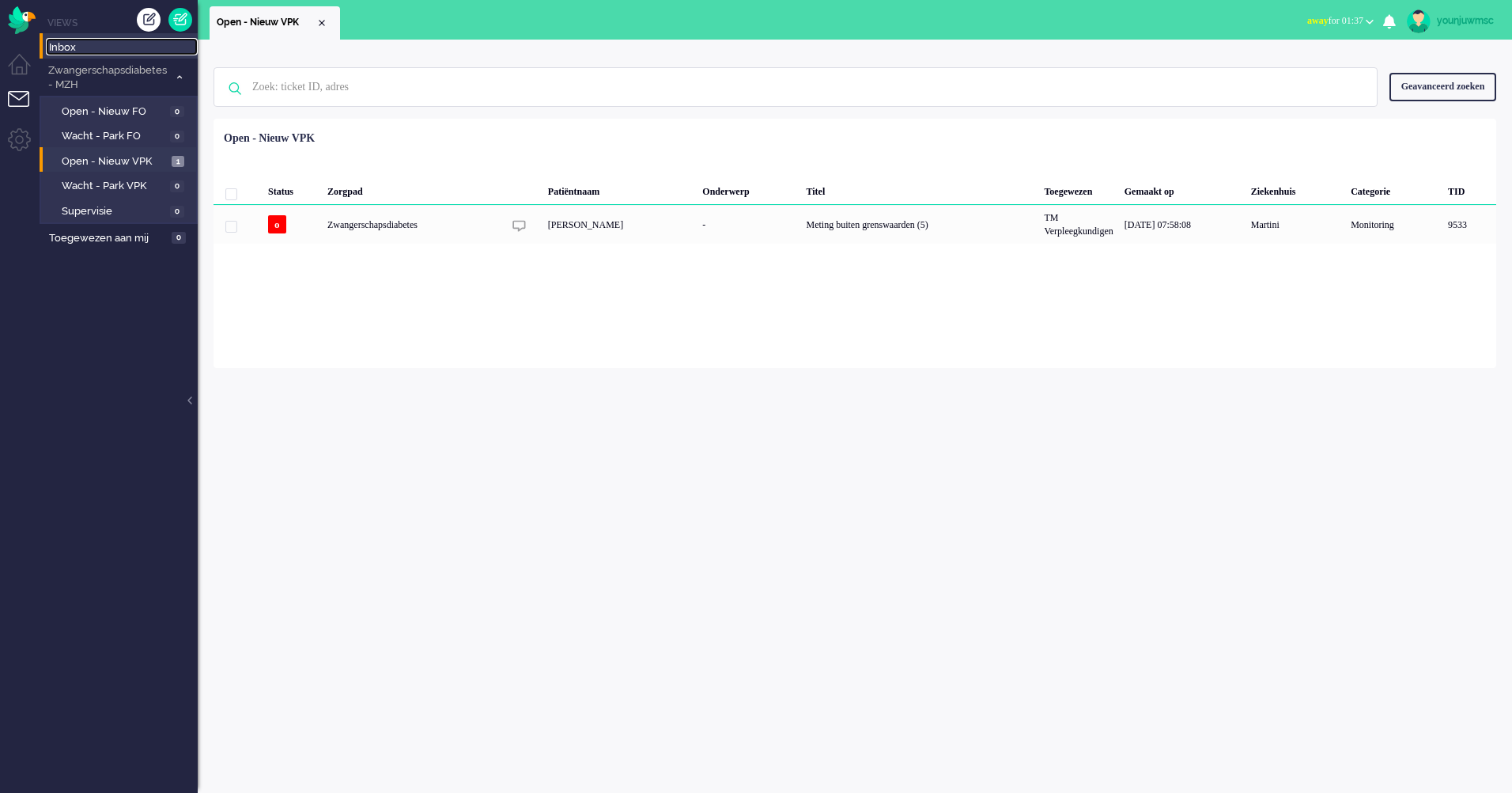
click at [69, 48] on span "Inbox" at bounding box center [123, 48] width 149 height 15
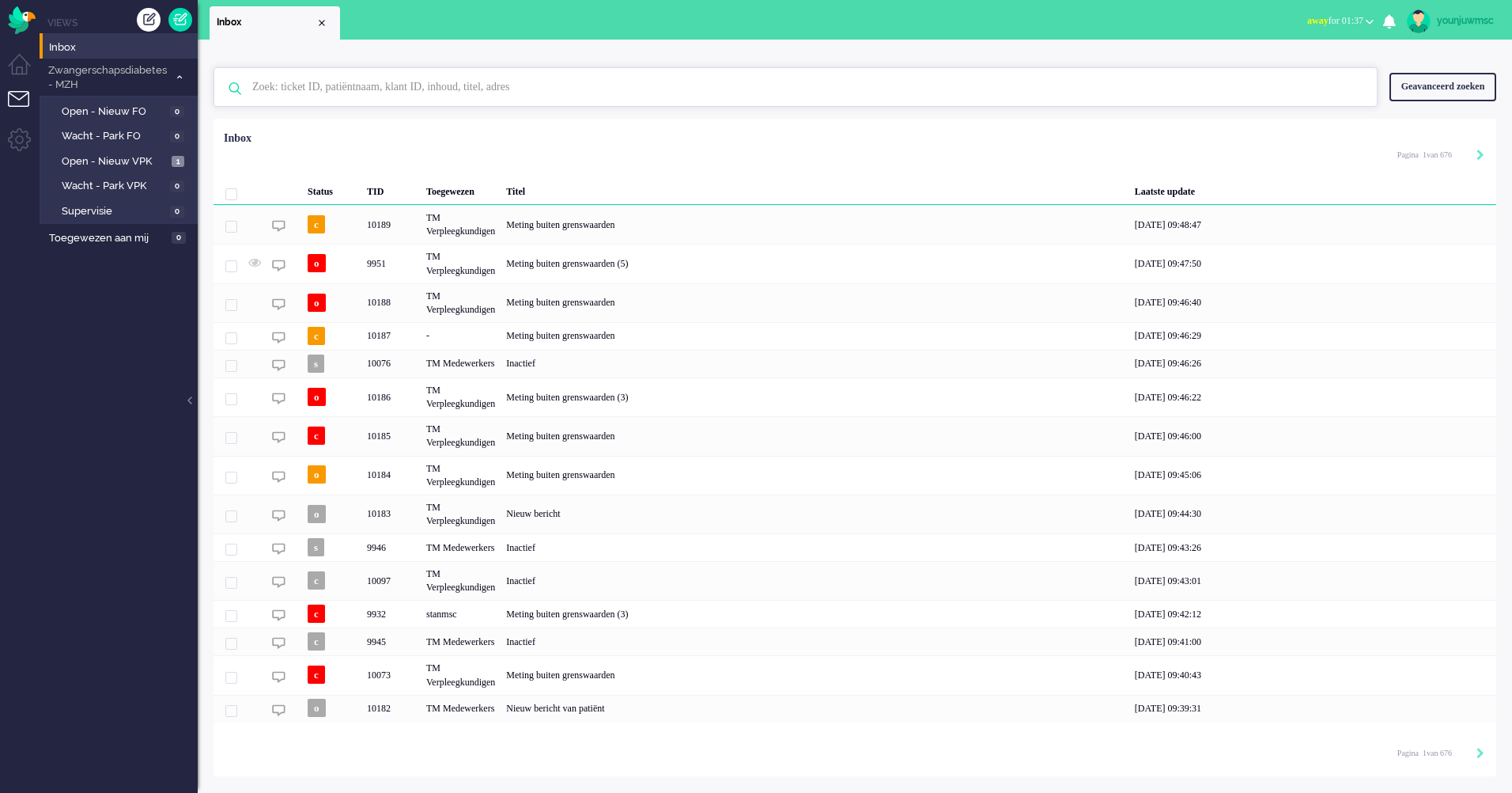
click at [397, 88] on input "text" at bounding box center [798, 86] width 1116 height 38
paste input "08830169"
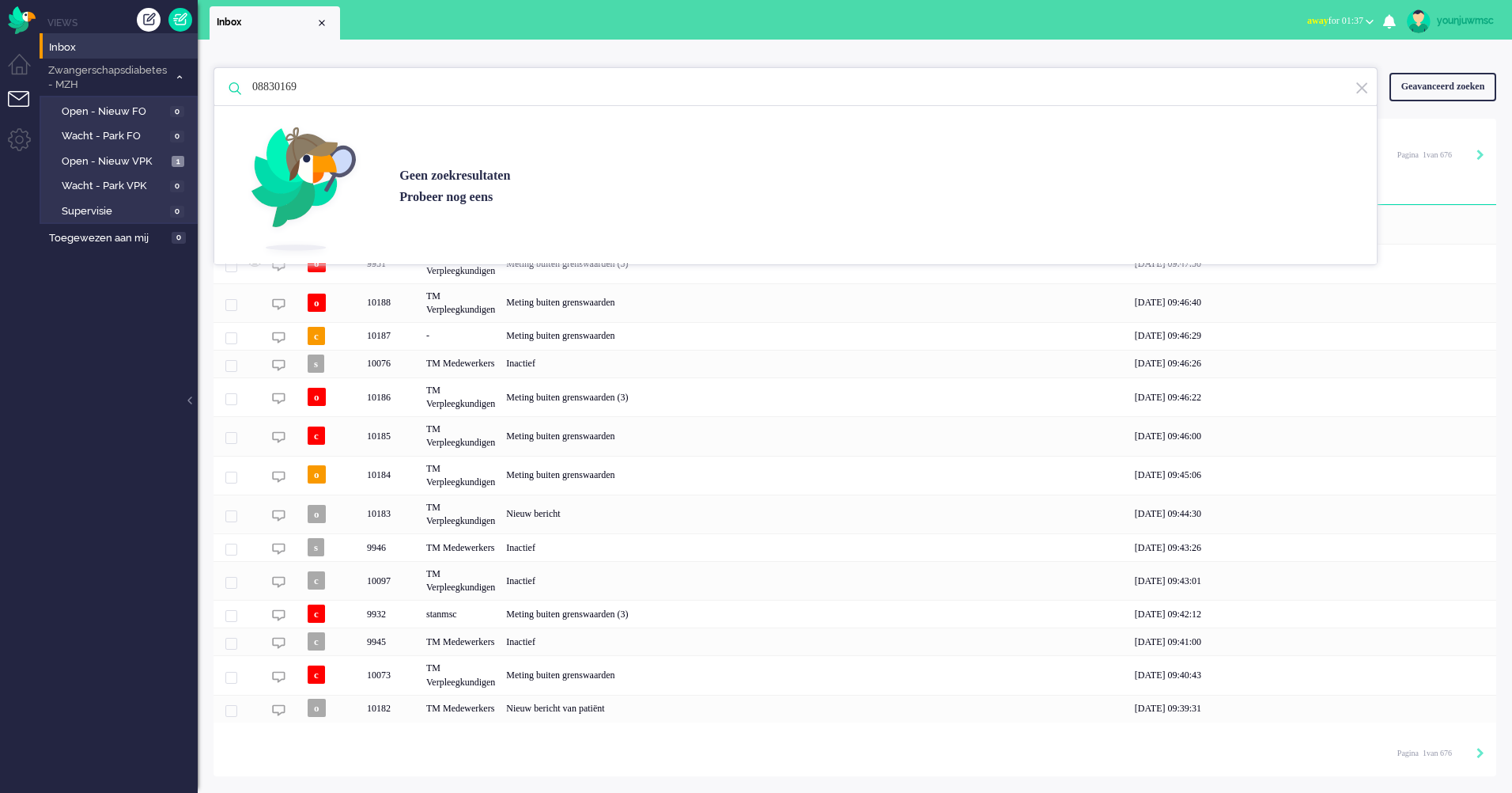
type input "08830169"
click at [656, 58] on div "08830169 Geen zoekresultaten Probeer nog eens Geavanceerd zoeken Geavanceerd zo…" at bounding box center [856, 87] width 1283 height 63
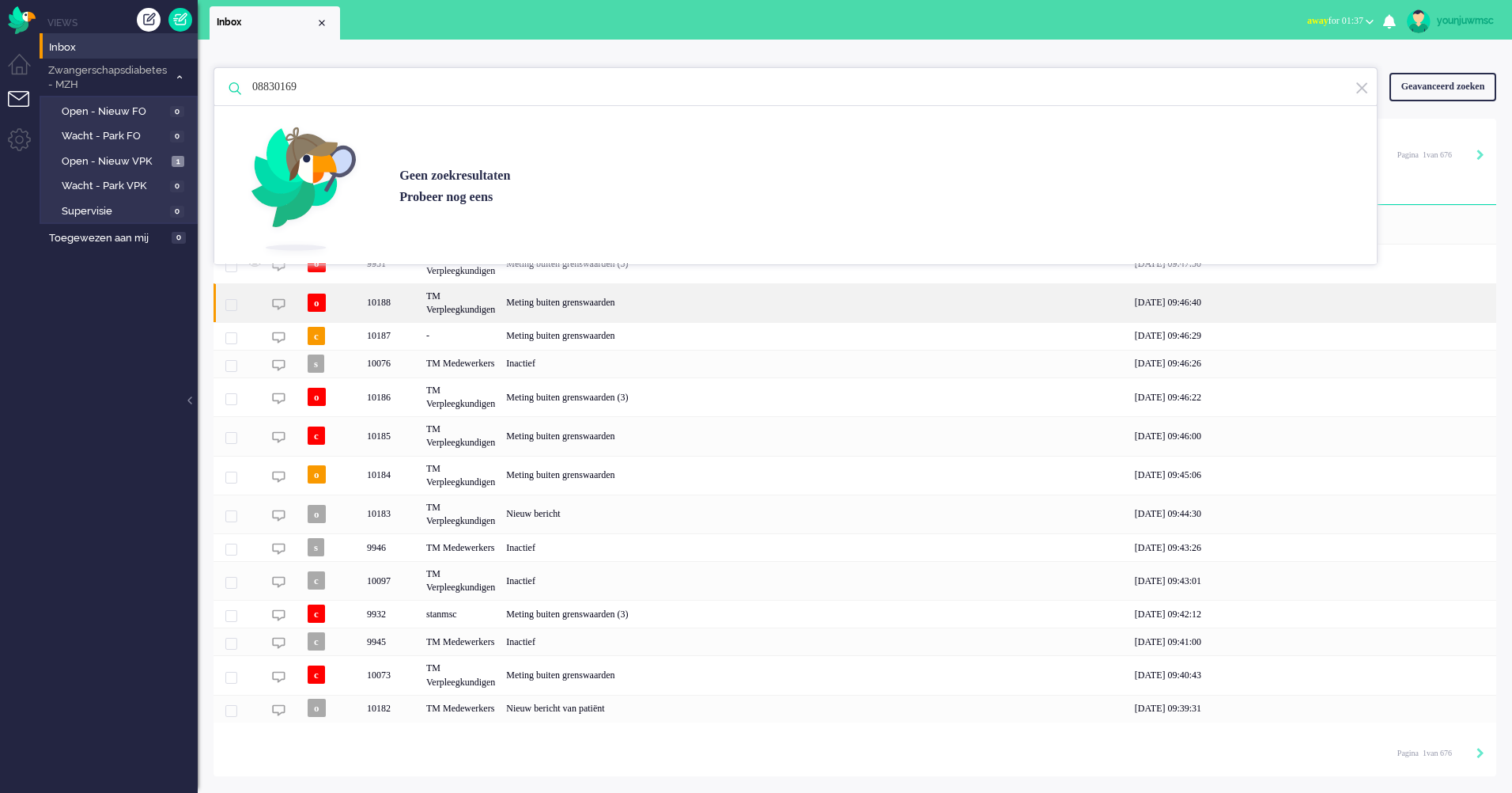
click at [1438, 318] on div "08/09/2025 09:46:40" at bounding box center [1313, 303] width 367 height 39
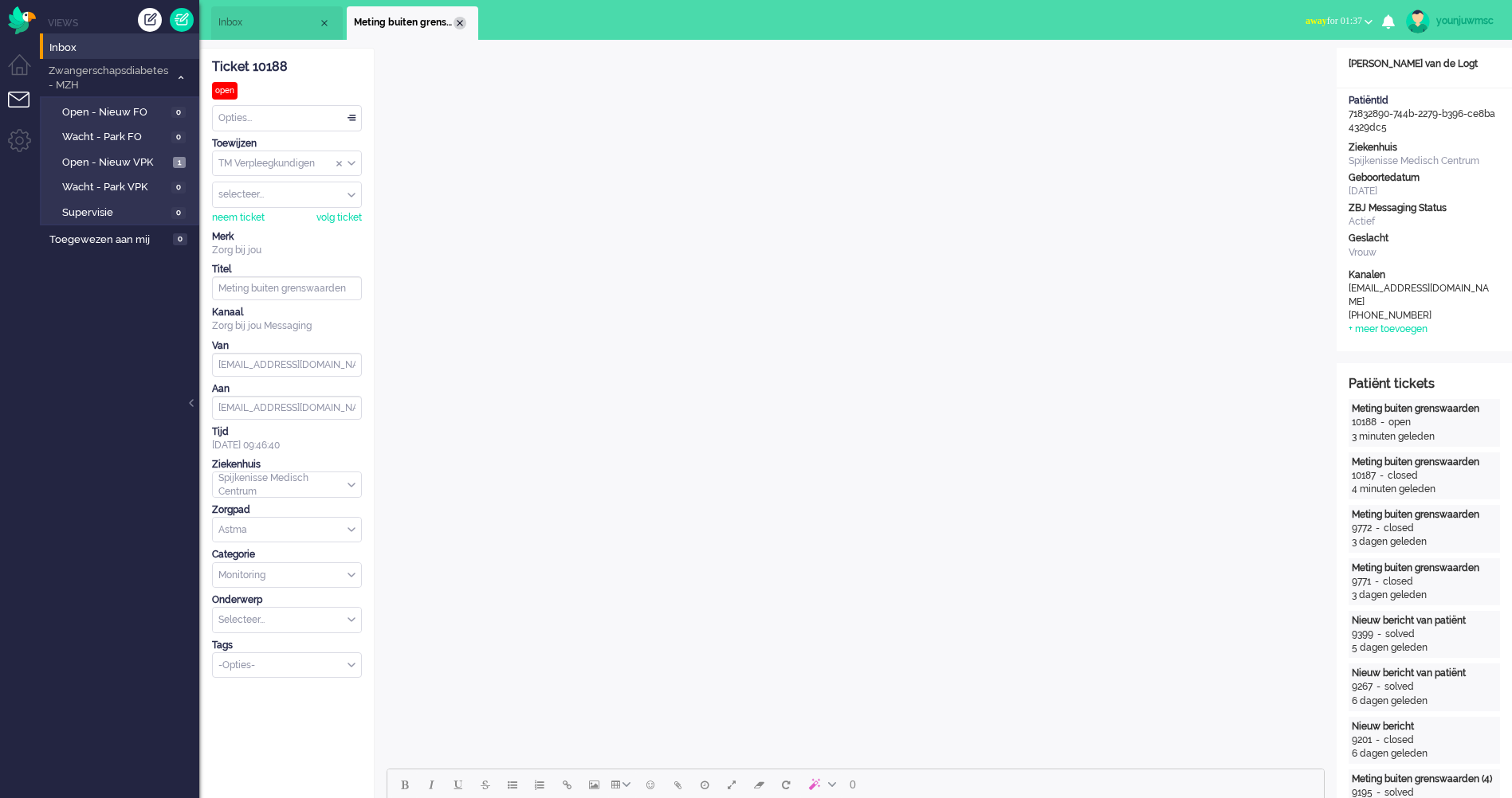
click at [458, 24] on div "Close tab" at bounding box center [460, 23] width 13 height 13
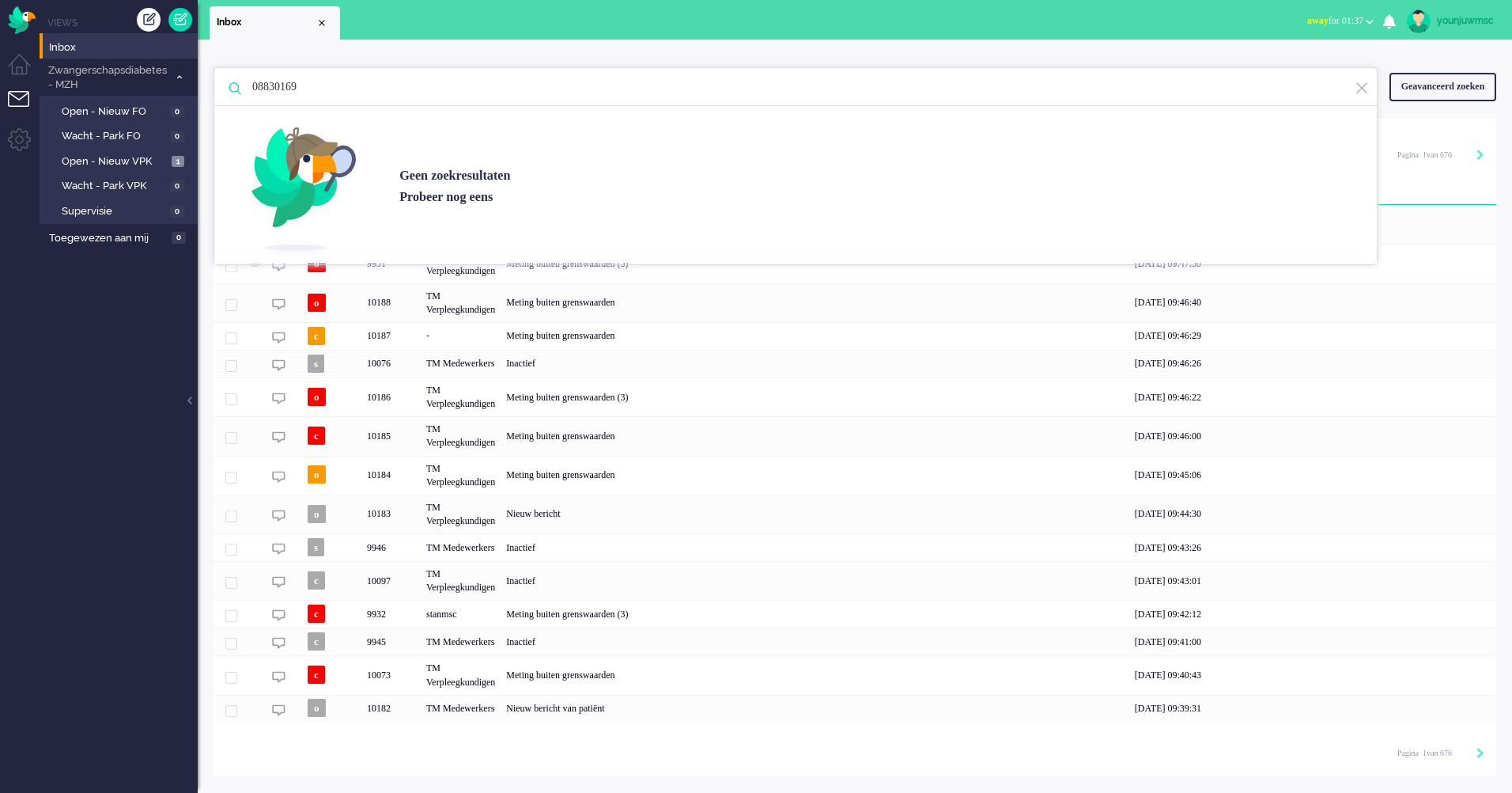
click at [369, 80] on input "08830169" at bounding box center [798, 86] width 1116 height 38
click at [429, 51] on div "08830169 Geen zoekresultaten Probeer nog eens Geavanceerd zoeken Geavanceerd zo…" at bounding box center [856, 408] width 1315 height 736
click at [383, 92] on input "08830169" at bounding box center [798, 86] width 1116 height 38
click at [467, 45] on div "08830169 Geen zoekresultaten Probeer nog eens Geavanceerd zoeken Geavanceerd zo…" at bounding box center [856, 408] width 1315 height 736
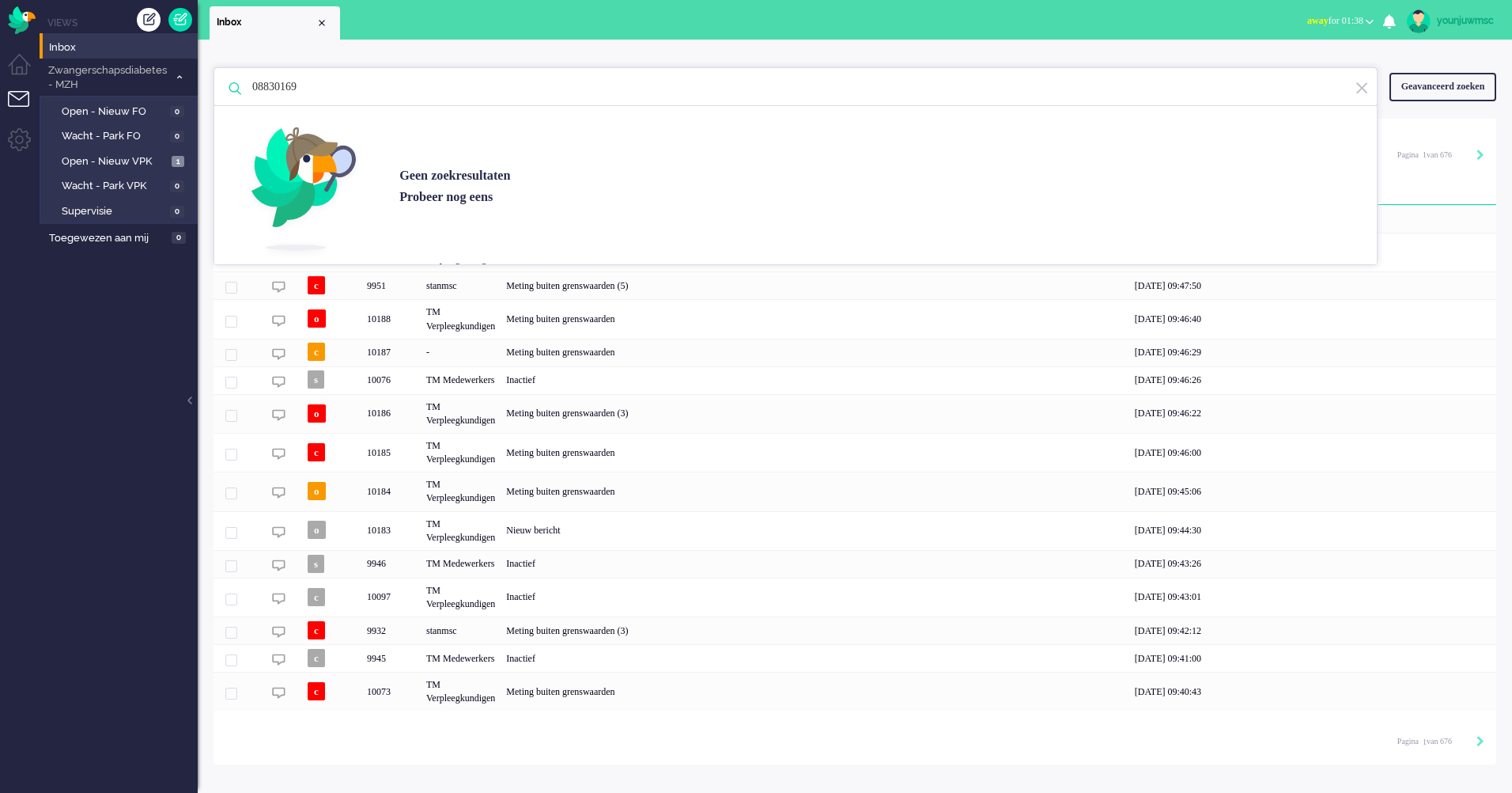
click at [373, 53] on div "08830169 Geen zoekresultaten Probeer nog eens Geavanceerd zoeken Geavanceerd zo…" at bounding box center [856, 402] width 1315 height 725
drag, startPoint x: 1436, startPoint y: 463, endPoint x: 696, endPoint y: 752, distance: 794.4
click at [696, 752] on div "Loading... Status TID Toegewezen Titel Laatste update o 10190 TM Medewerkers Ni…" at bounding box center [856, 441] width 1283 height 646
click at [697, 751] on div "Loading... Status TID Toegewezen Titel Laatste update o 10190 TM Medewerkers Ni…" at bounding box center [856, 441] width 1283 height 646
click at [361, 85] on input "08830169" at bounding box center [798, 86] width 1116 height 38
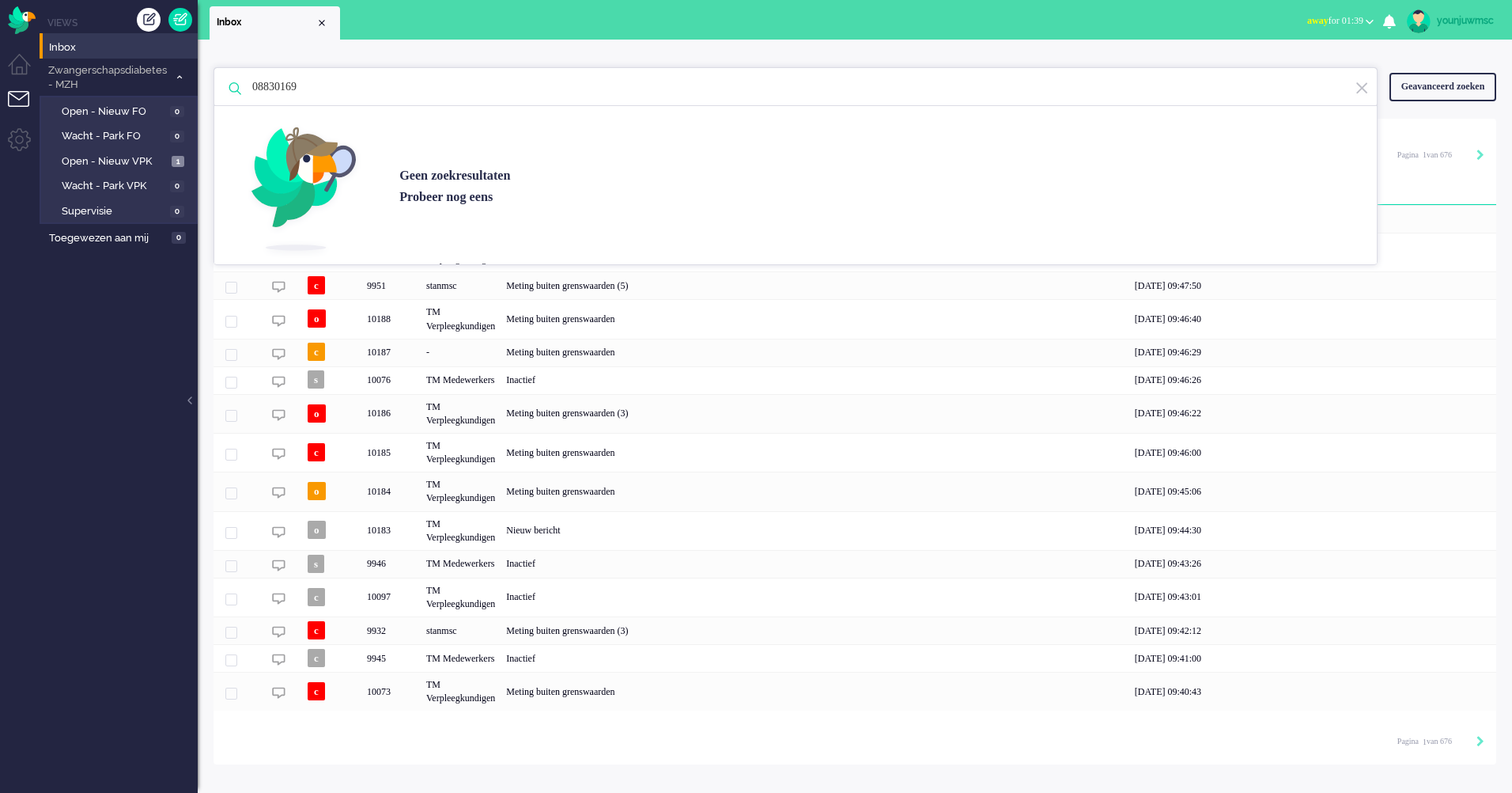
click at [1418, 86] on div "Geavanceerd zoeken" at bounding box center [1443, 87] width 106 height 28
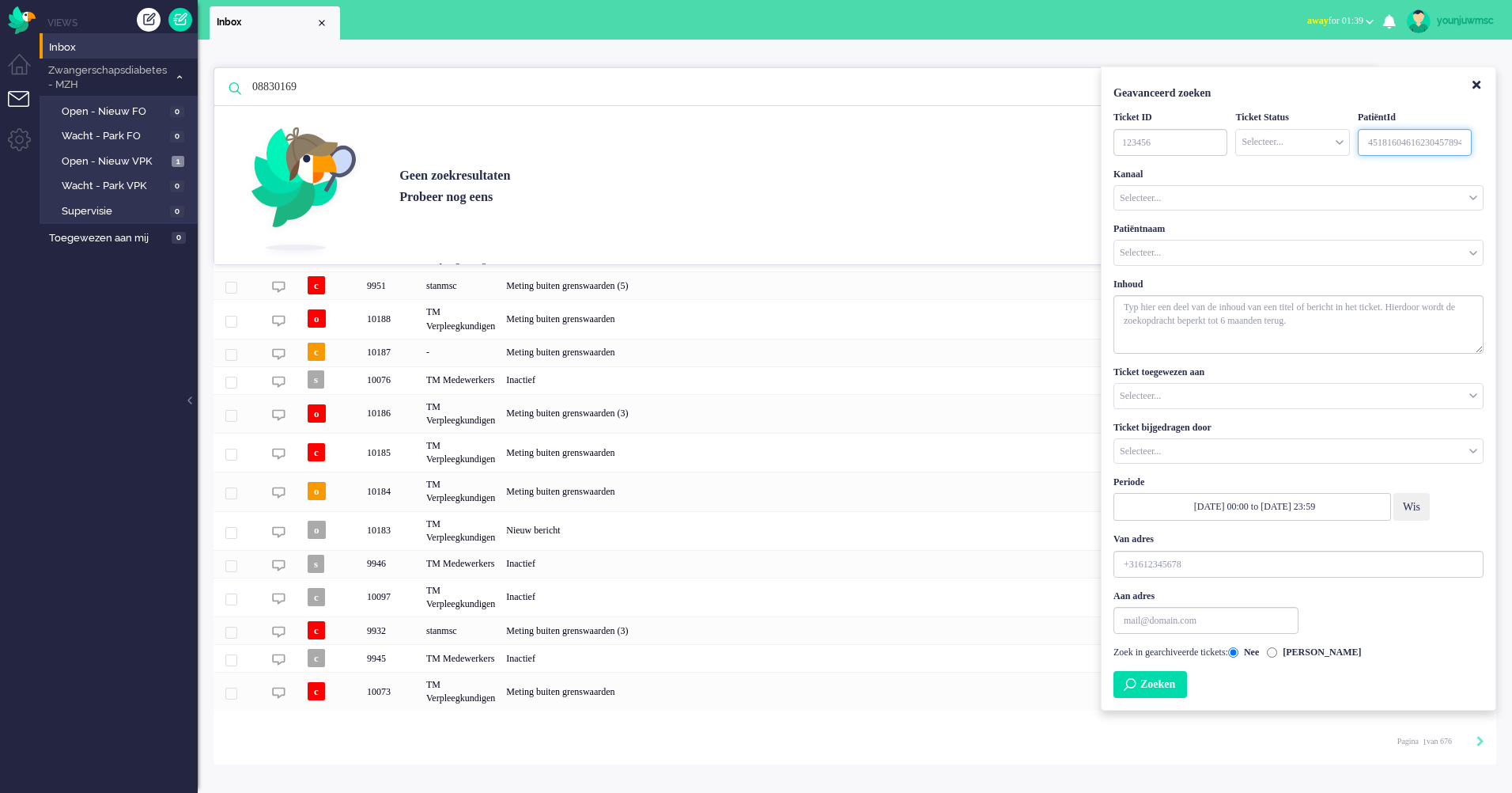
click at [1436, 144] on input "Customer ID" at bounding box center [1415, 142] width 114 height 27
paste input "08830169"
type input "08830169"
click at [1159, 690] on button "Zoeken" at bounding box center [1150, 684] width 73 height 27
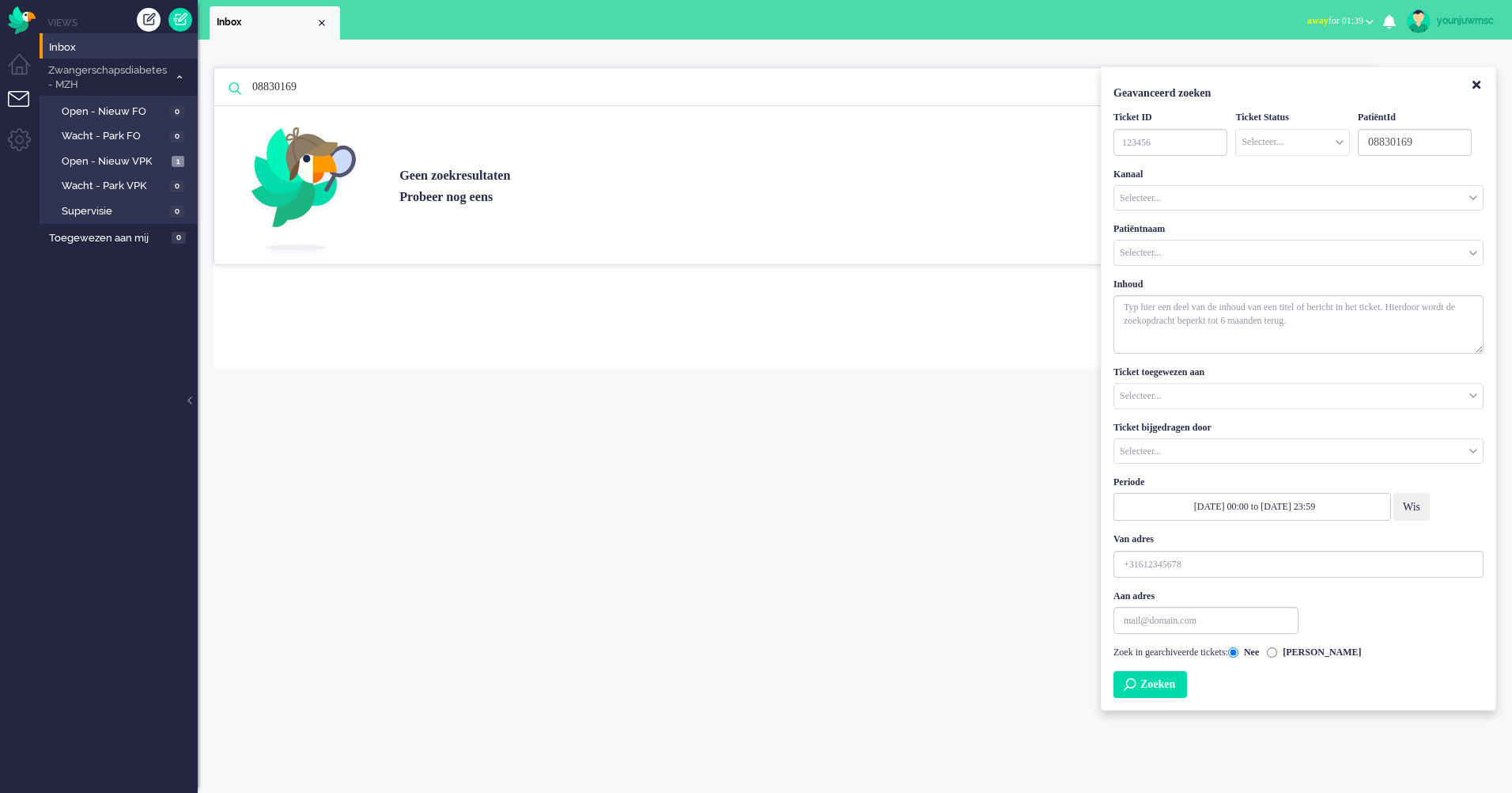
click at [1159, 690] on button "Zoeken" at bounding box center [1150, 684] width 73 height 27
click at [573, 345] on div "Loading... Status TID Toegewezen Titel Laatste update Geselecteerd 0 Set Status…" at bounding box center [856, 243] width 1283 height 249
click at [1474, 90] on icon "Close" at bounding box center [1477, 84] width 8 height 12
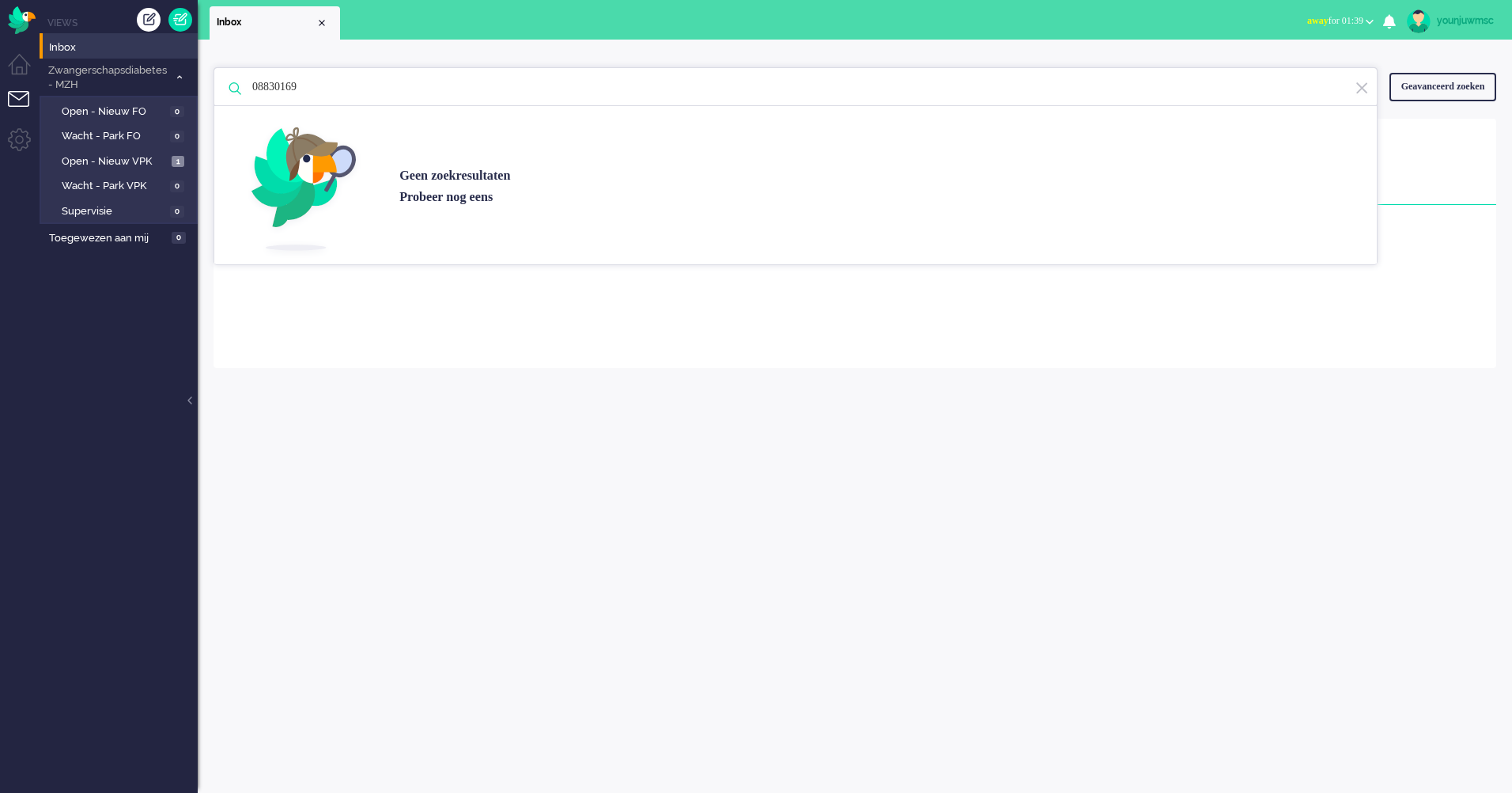
click at [1366, 92] on img at bounding box center [1361, 88] width 14 height 15
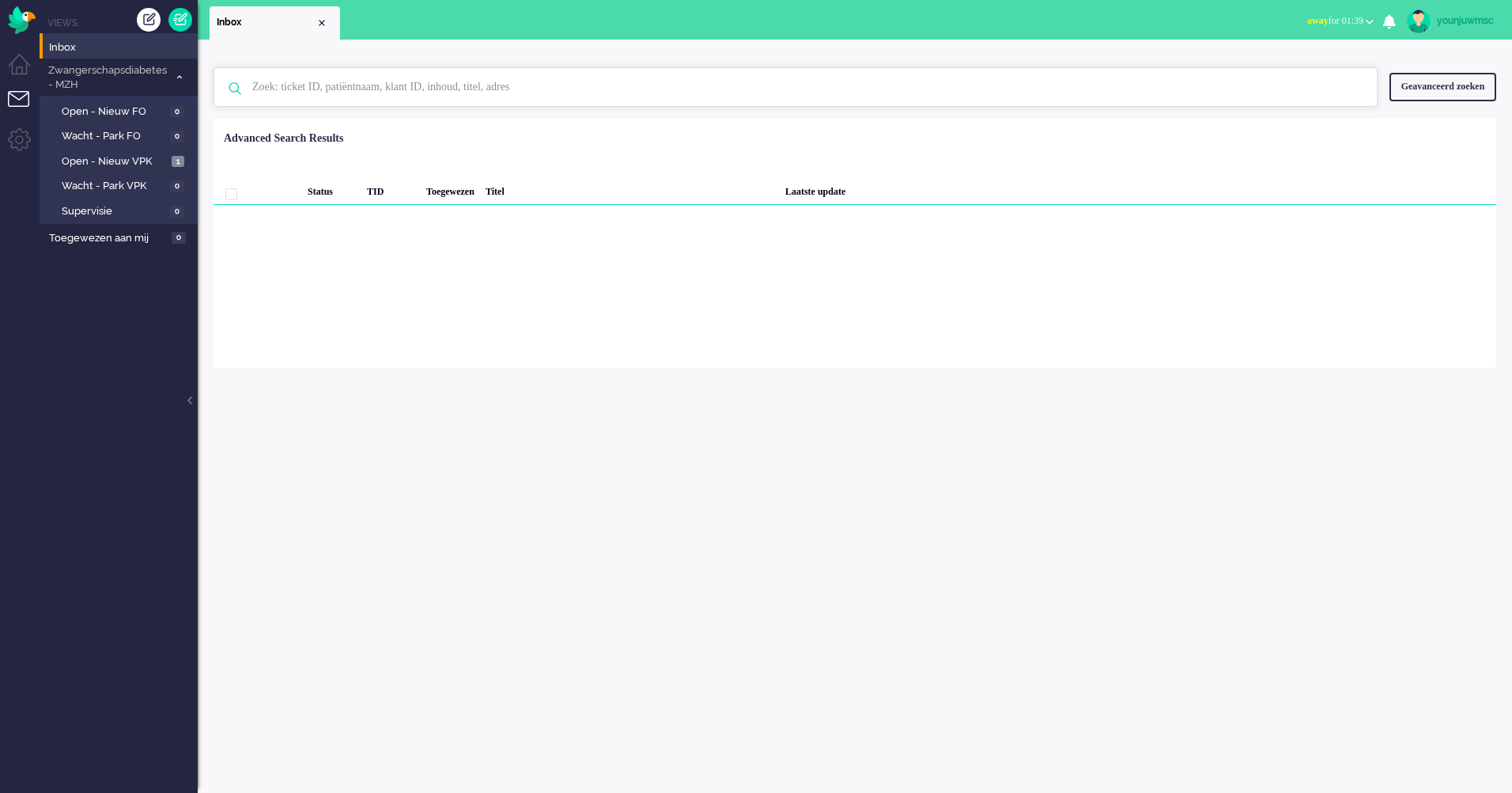
click at [1285, 94] on input "text" at bounding box center [798, 86] width 1116 height 38
paste input "08830169"
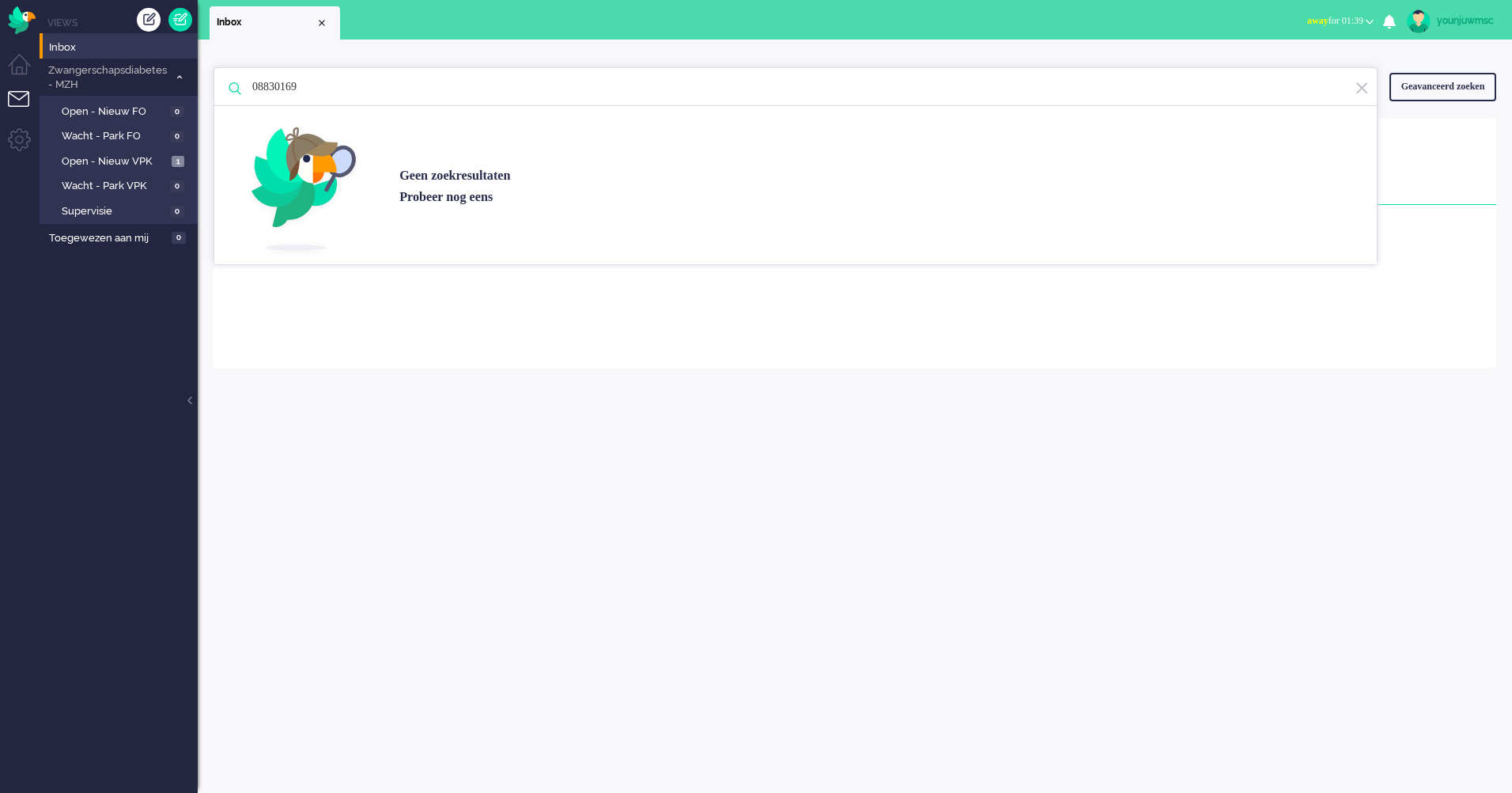
type input "08830169"
drag, startPoint x: 313, startPoint y: 87, endPoint x: 167, endPoint y: 85, distance: 146.0
click at [167, 85] on div "Thuis Dashboard Meldingen Volgen Kennisbank release_2.1.2 Views Inbox Zwangersc…" at bounding box center [756, 396] width 1512 height 793
